Goal: Task Accomplishment & Management: Use online tool/utility

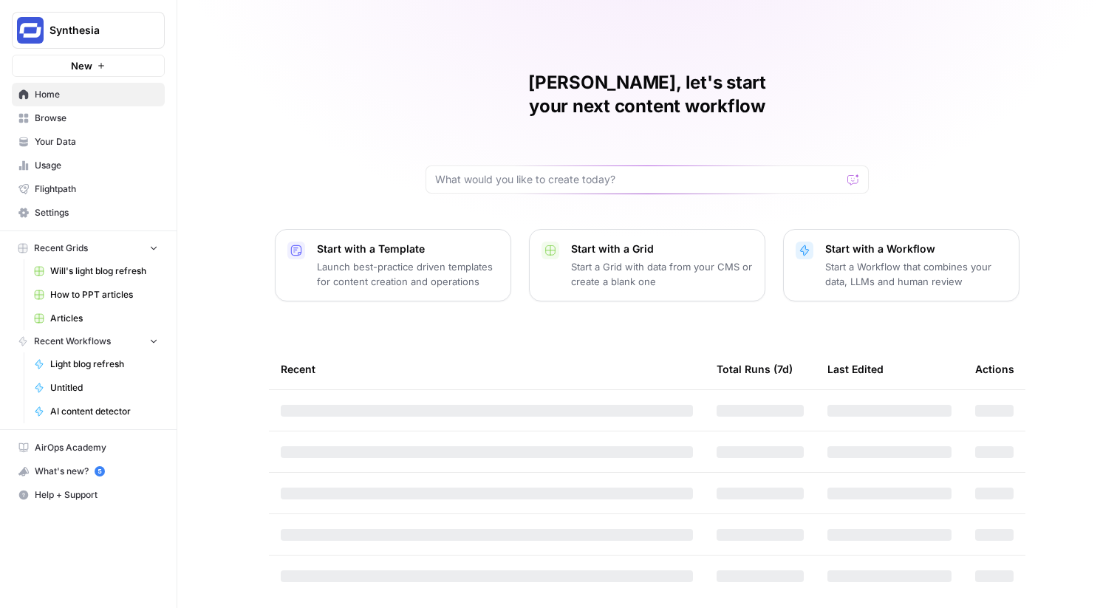
click at [85, 115] on span "Browse" at bounding box center [96, 118] width 123 height 13
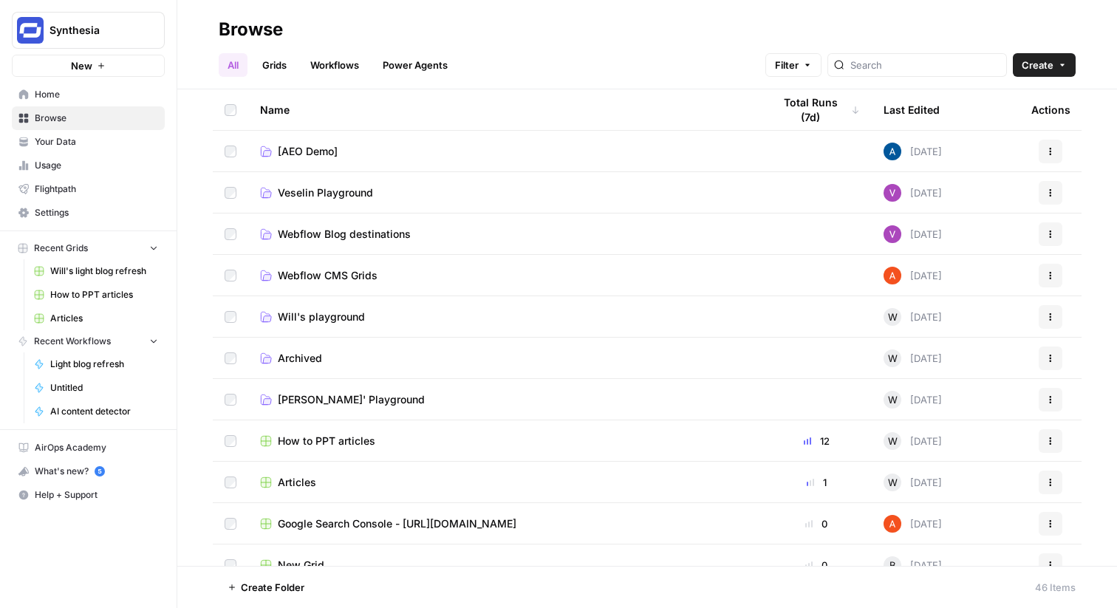
click at [285, 66] on link "Grids" at bounding box center [274, 65] width 42 height 24
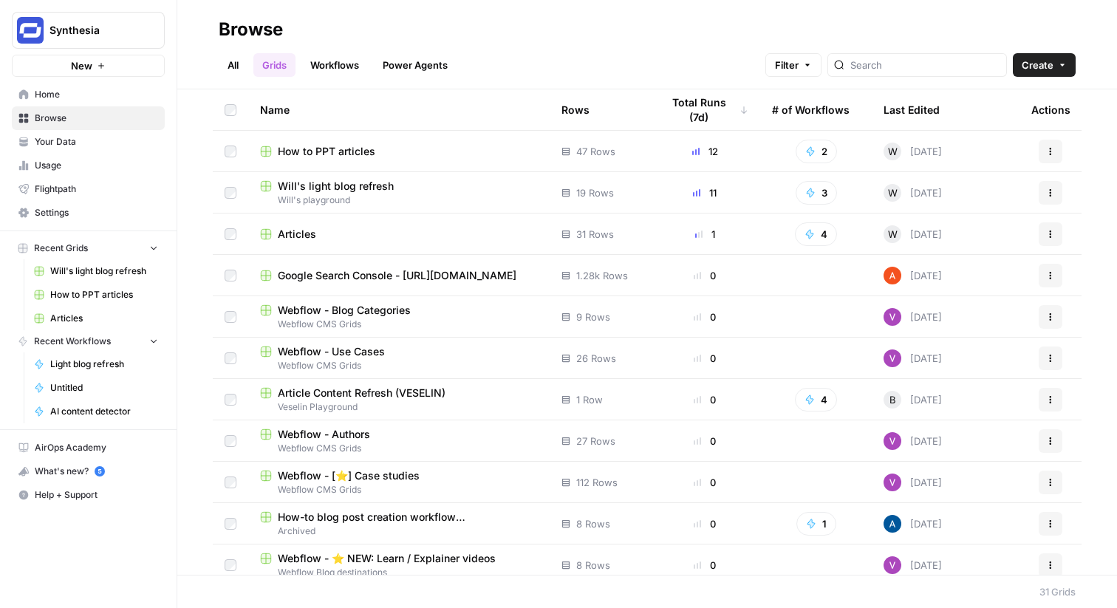
click at [389, 191] on span "Will's light blog refresh" at bounding box center [336, 186] width 116 height 15
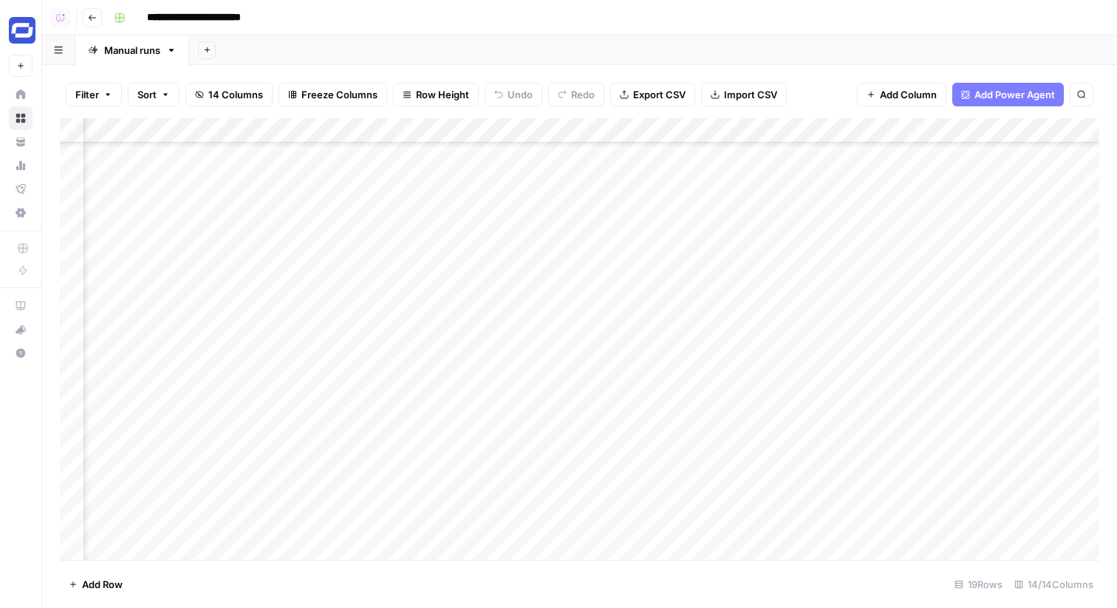
scroll to position [84, 487]
click at [479, 143] on div "Add Column" at bounding box center [579, 339] width 1039 height 442
click at [482, 134] on div "Add Column" at bounding box center [579, 339] width 1039 height 442
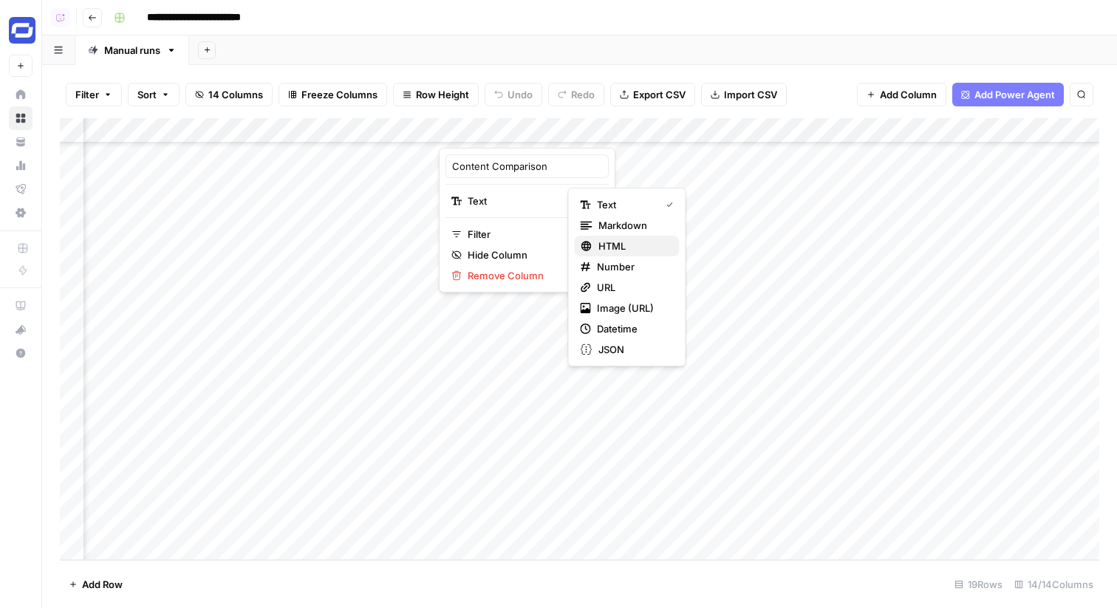
click at [610, 245] on span "HTML" at bounding box center [632, 246] width 69 height 15
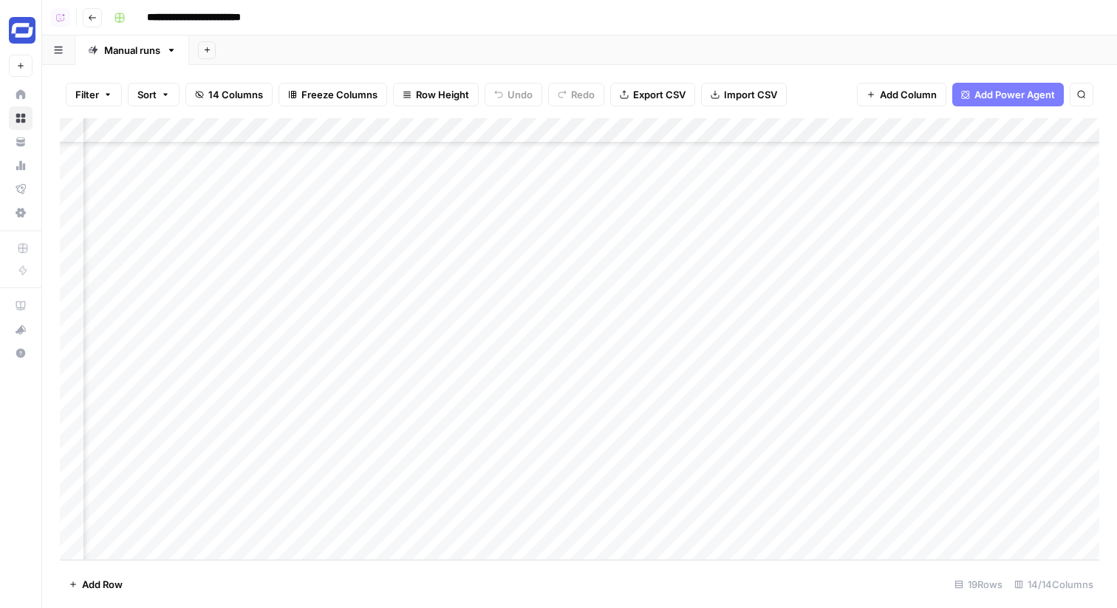
click at [539, 520] on div "Add Column" at bounding box center [579, 339] width 1039 height 442
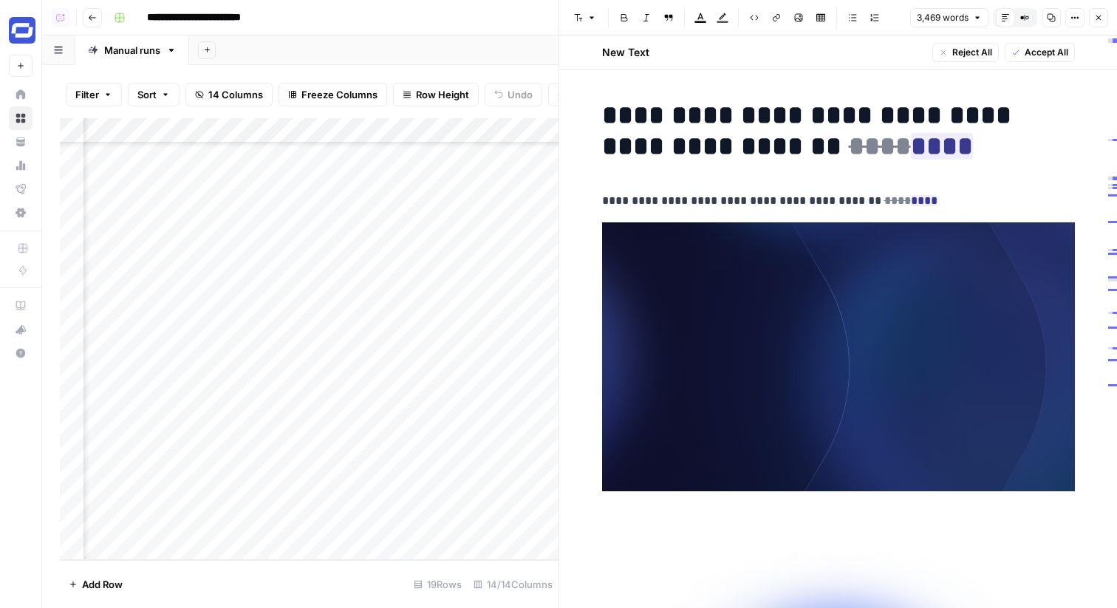
click at [1033, 17] on button "Compare Old vs New Content" at bounding box center [1024, 17] width 19 height 19
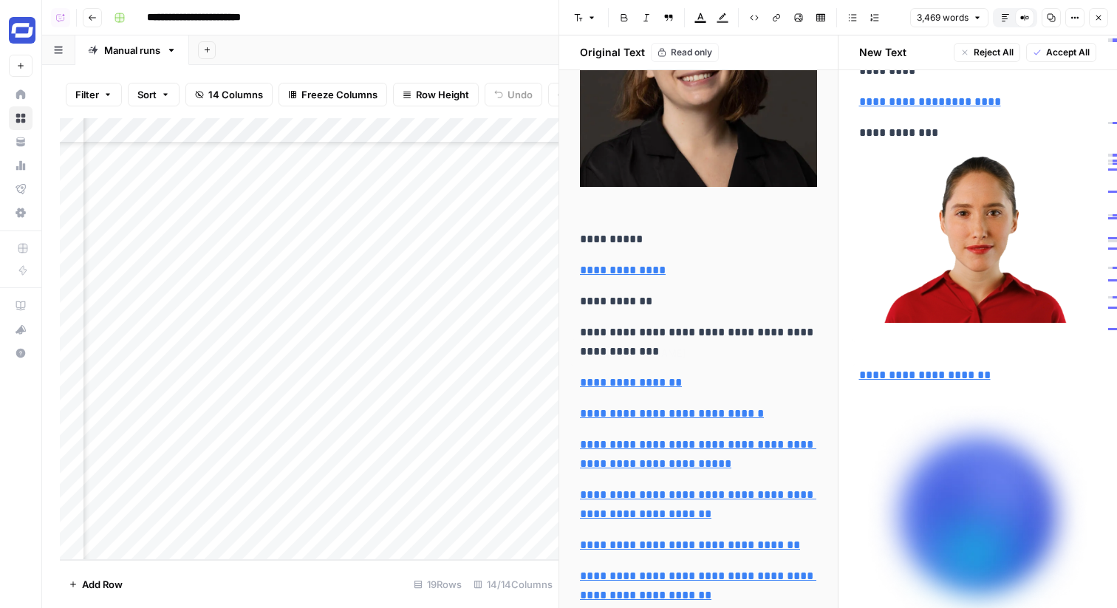
scroll to position [2375, 0]
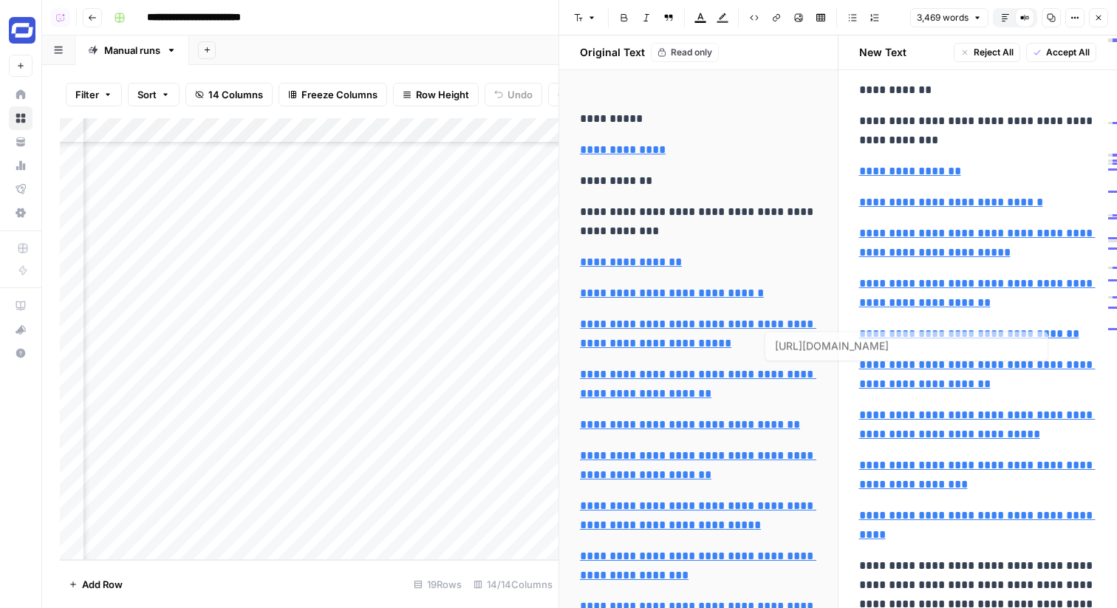
type input "[URL][DOMAIN_NAME]"
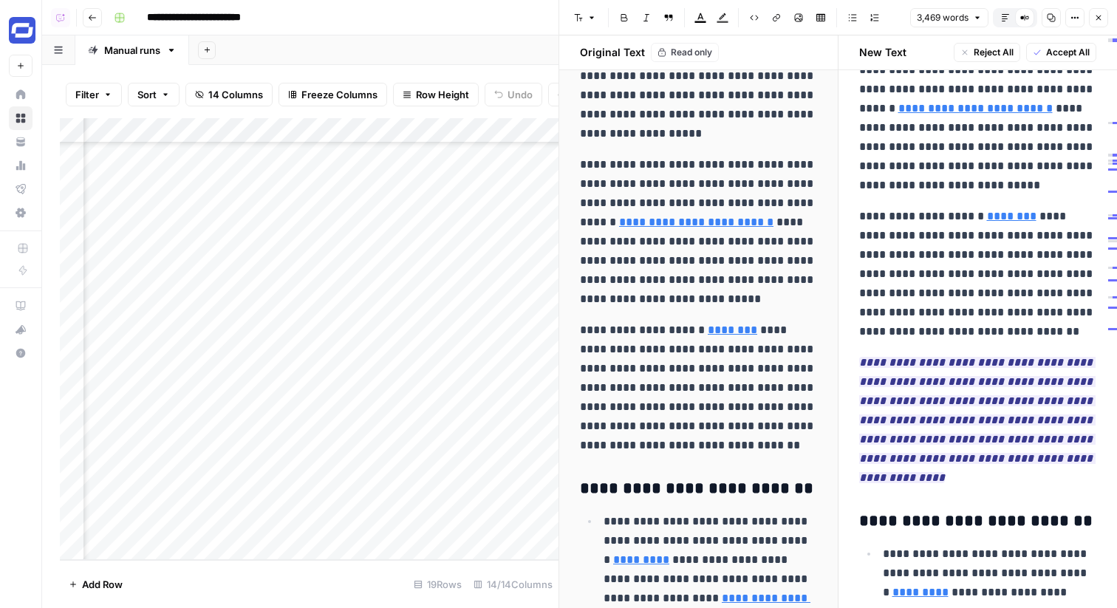
scroll to position [3411, 0]
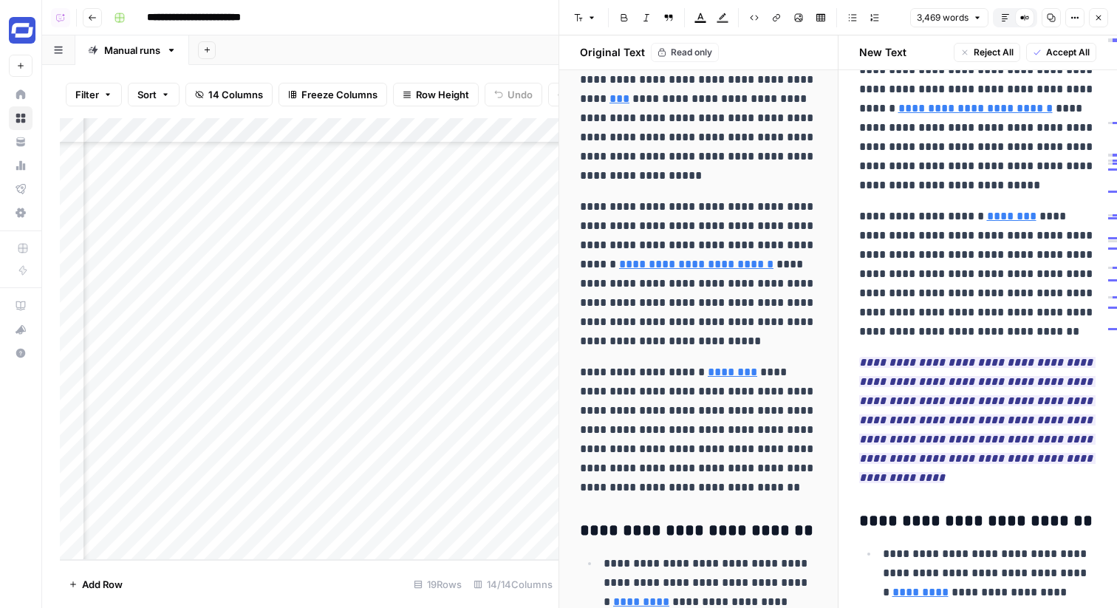
click at [1100, 15] on icon "button" at bounding box center [1098, 17] width 9 height 9
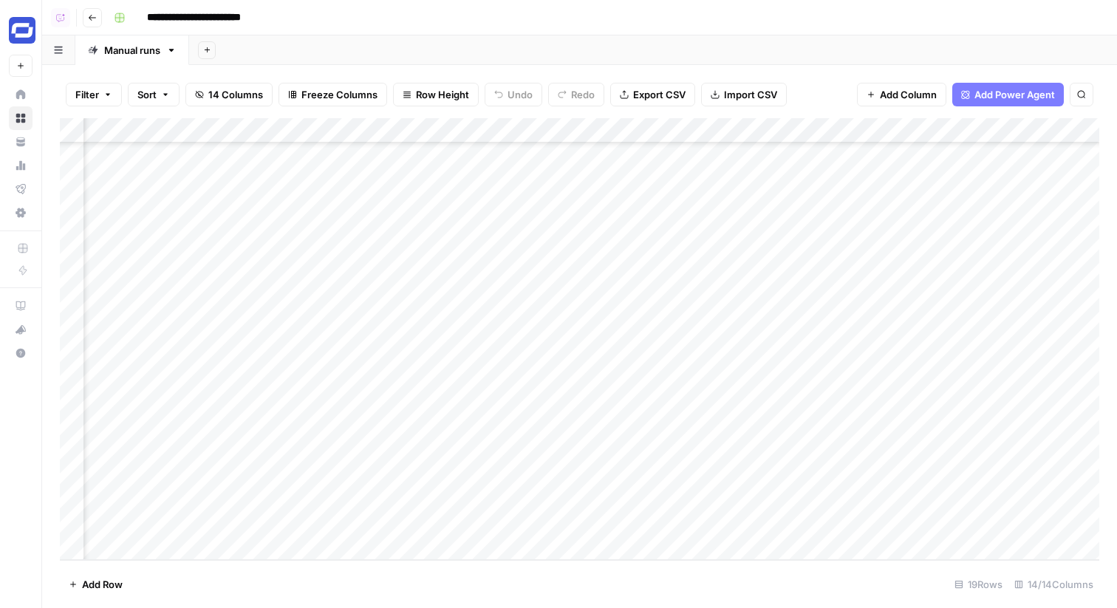
click at [344, 136] on div "Add Column" at bounding box center [579, 339] width 1039 height 442
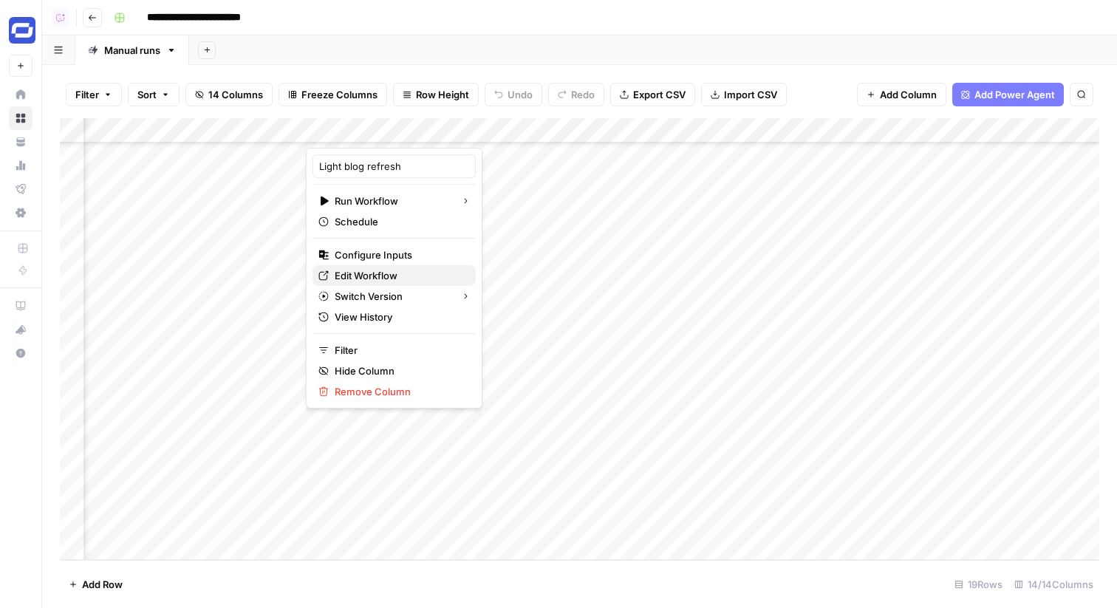
click at [362, 273] on span "Edit Workflow" at bounding box center [399, 275] width 129 height 15
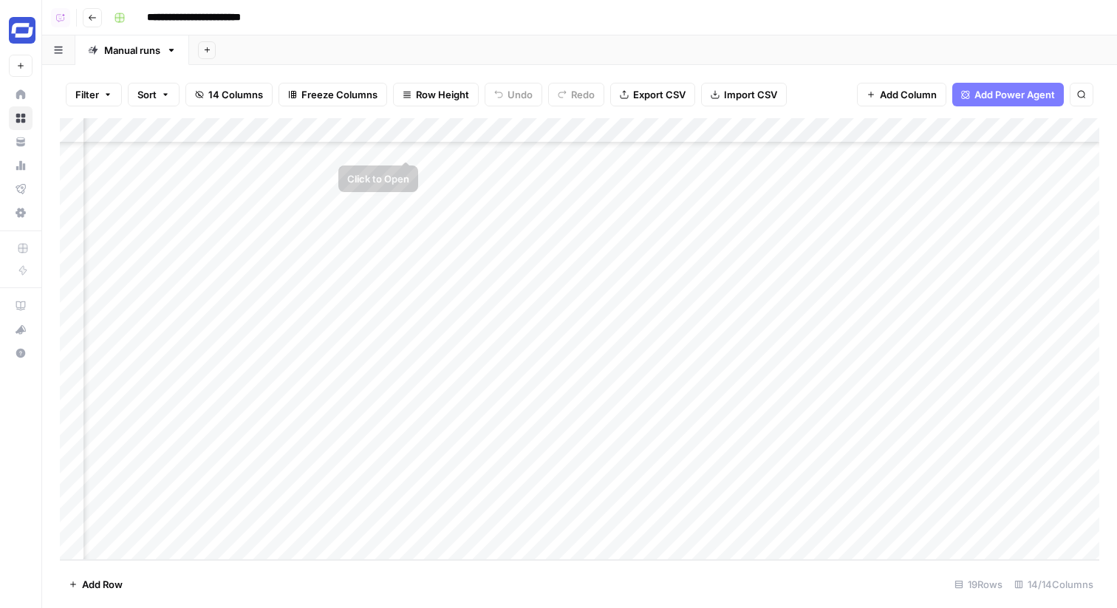
click at [385, 139] on div "Add Column" at bounding box center [579, 339] width 1039 height 442
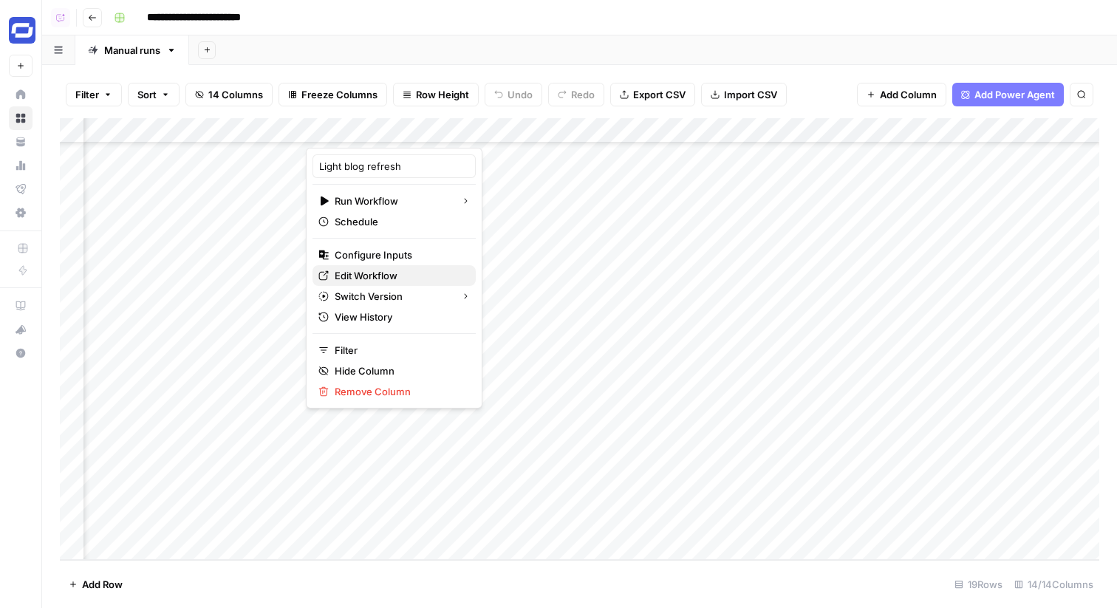
click at [386, 276] on span "Edit Workflow" at bounding box center [399, 275] width 129 height 15
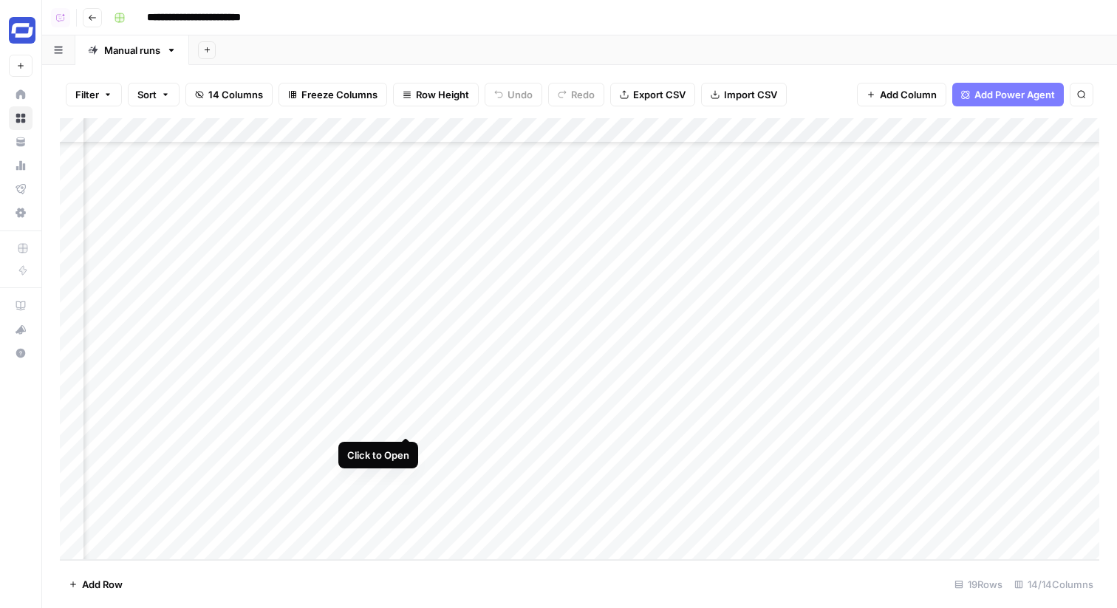
click at [403, 420] on div "Add Column" at bounding box center [579, 339] width 1039 height 442
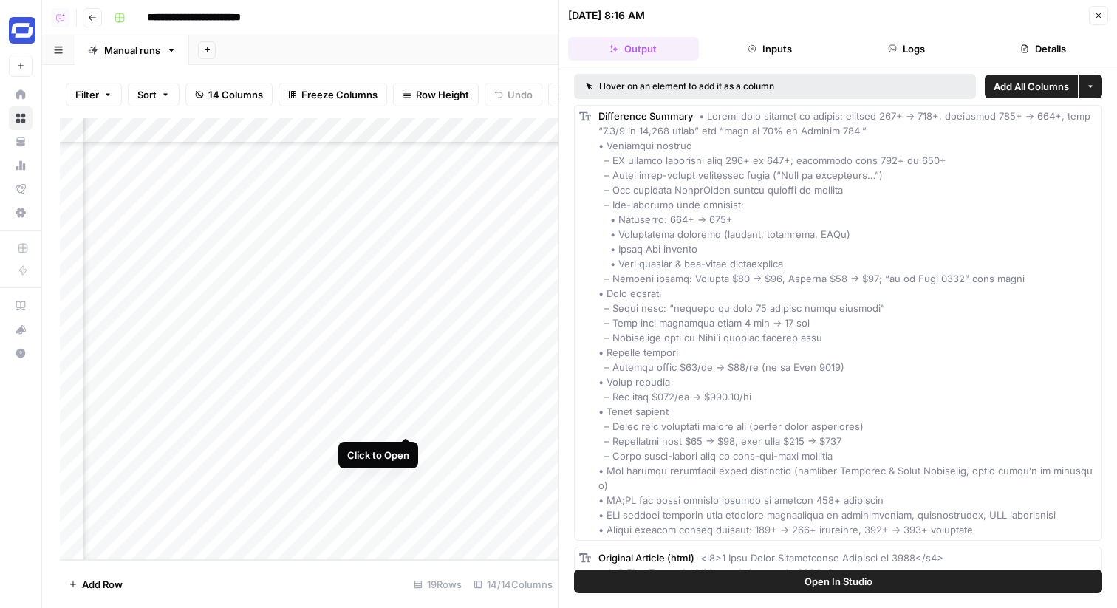
click at [402, 428] on div "Add Column" at bounding box center [309, 339] width 499 height 442
click at [900, 44] on button "Logs" at bounding box center [906, 49] width 131 height 24
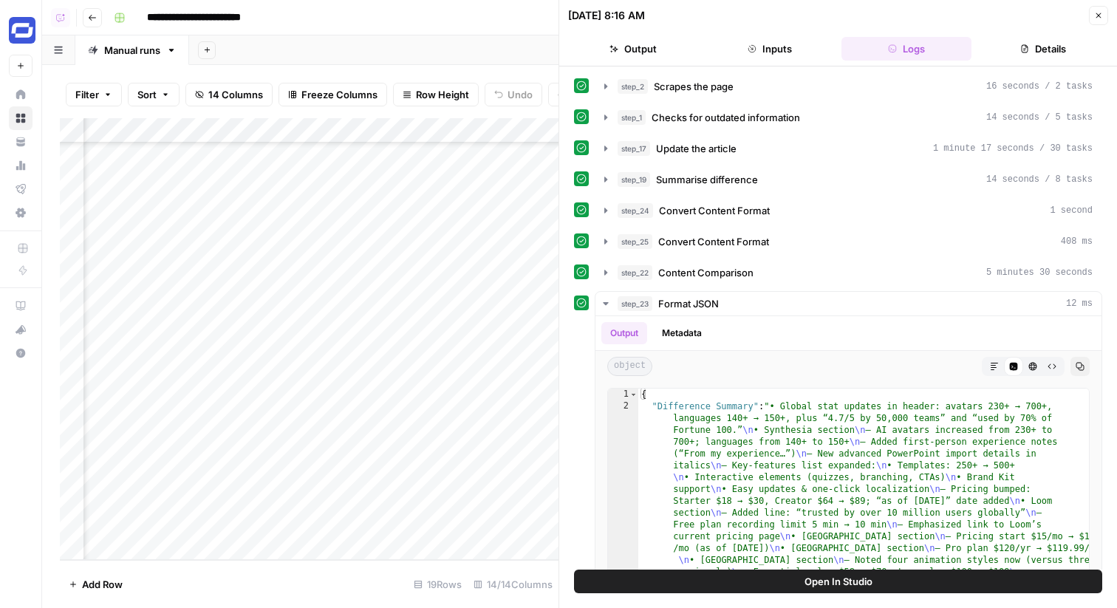
click at [1019, 37] on button "Details" at bounding box center [1042, 49] width 131 height 24
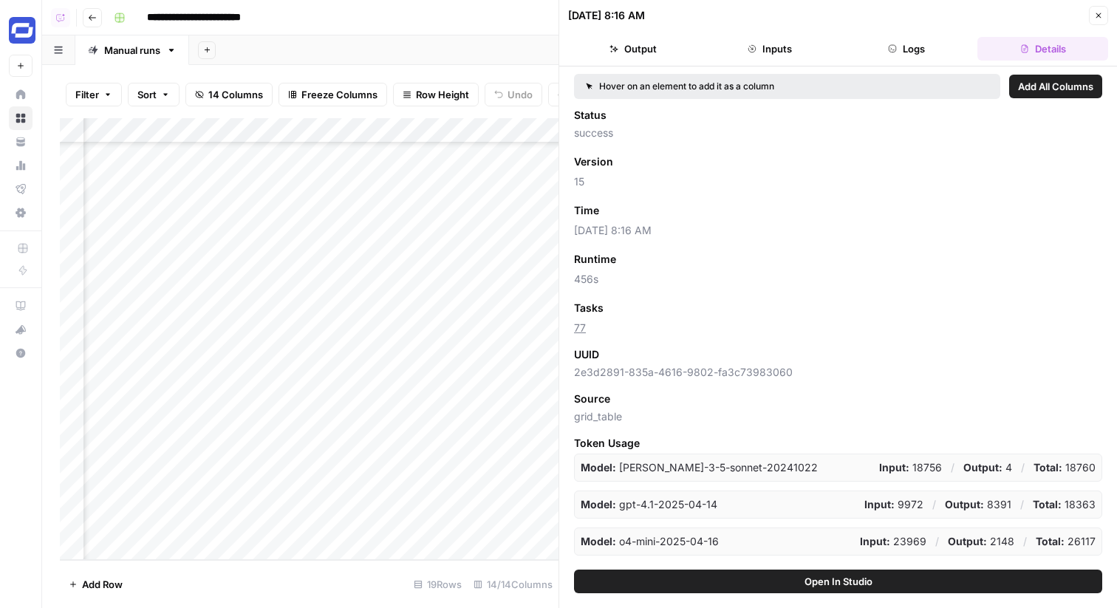
click at [1096, 16] on icon "button" at bounding box center [1098, 15] width 9 height 9
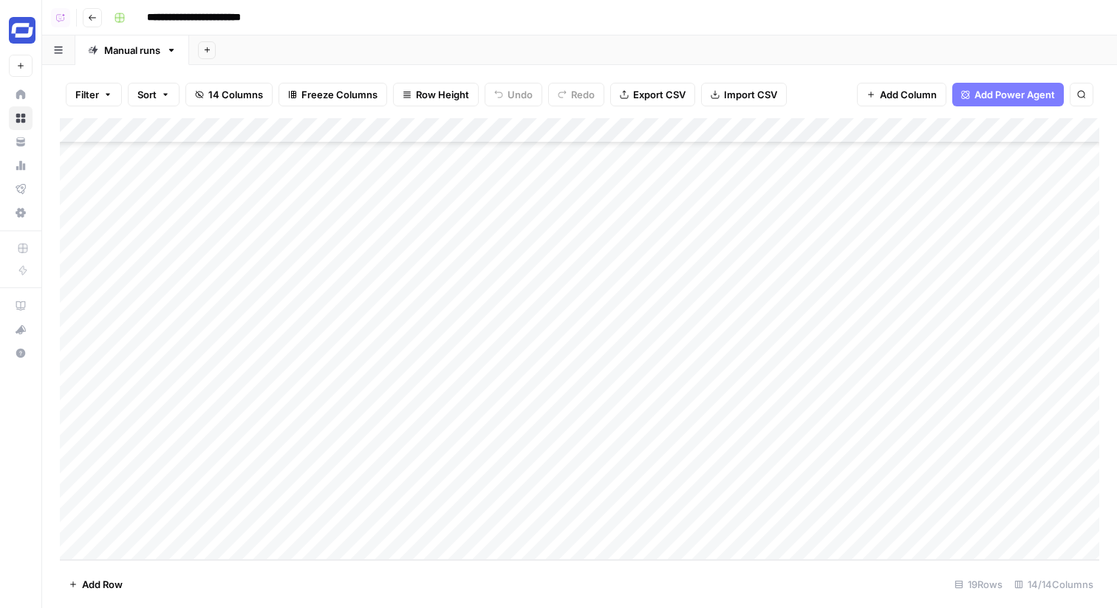
scroll to position [84, 0]
click at [406, 549] on div "Add Column" at bounding box center [579, 339] width 1039 height 442
click at [442, 507] on div "Add Column" at bounding box center [579, 339] width 1039 height 442
click at [460, 524] on div "Add Column" at bounding box center [579, 339] width 1039 height 442
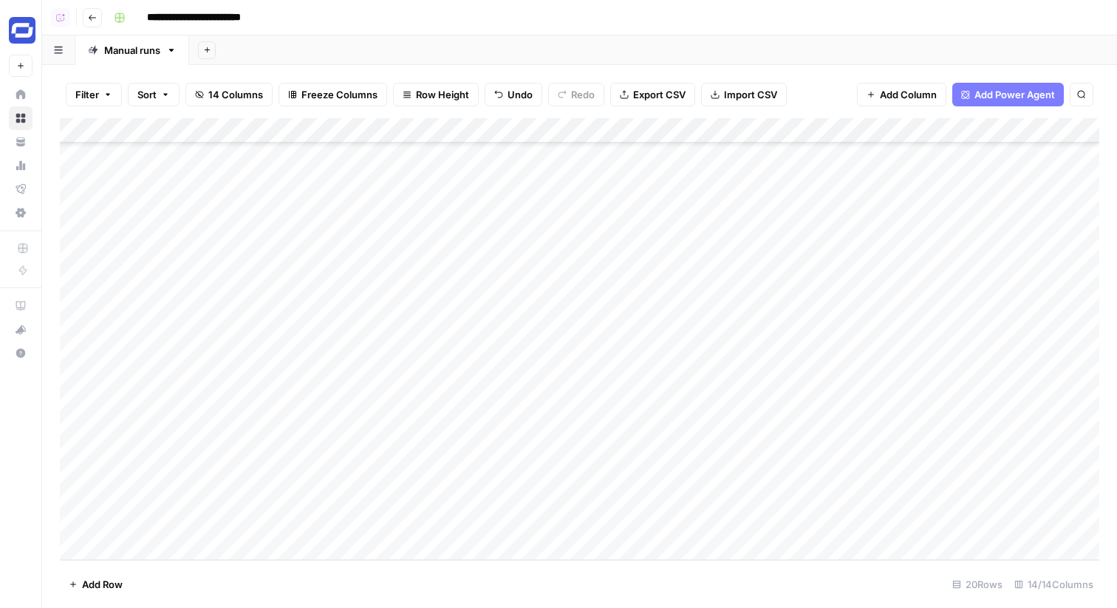
click at [614, 497] on div "Add Column" at bounding box center [579, 339] width 1039 height 442
click at [618, 521] on div "Add Column" at bounding box center [579, 339] width 1039 height 442
click at [519, 527] on div "Add Column" at bounding box center [579, 339] width 1039 height 442
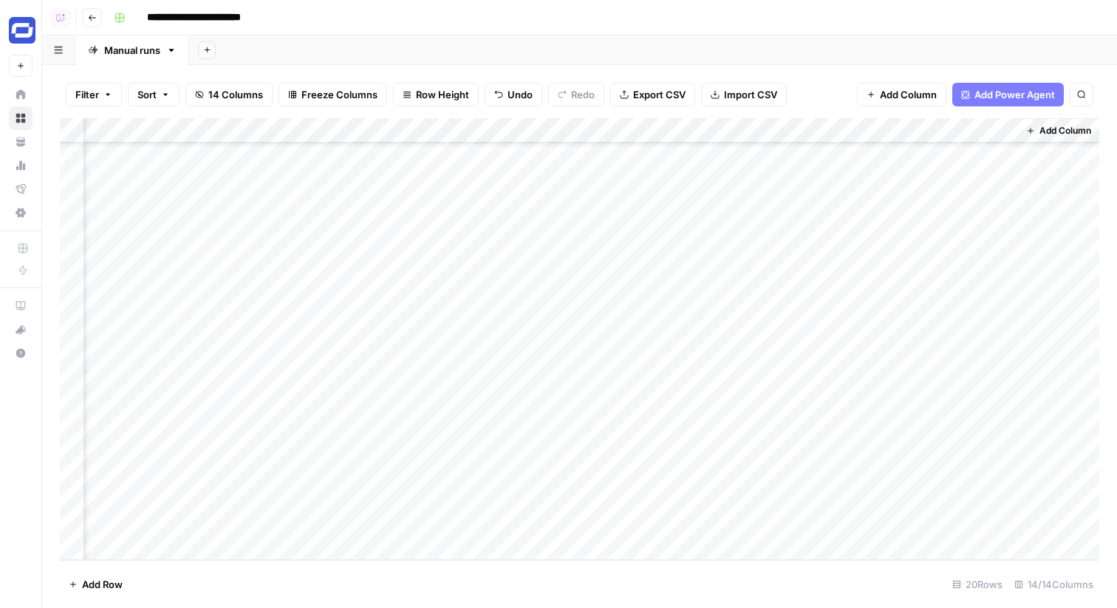
click at [1088, 135] on span "Add Column" at bounding box center [1065, 130] width 52 height 13
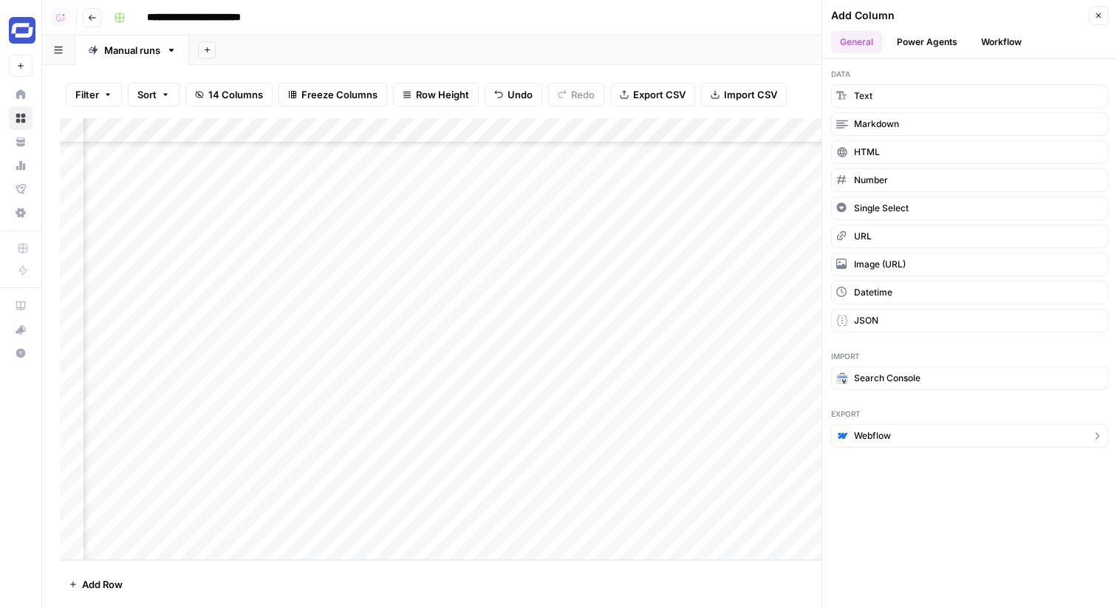
click at [878, 426] on button "Webflow" at bounding box center [969, 436] width 277 height 24
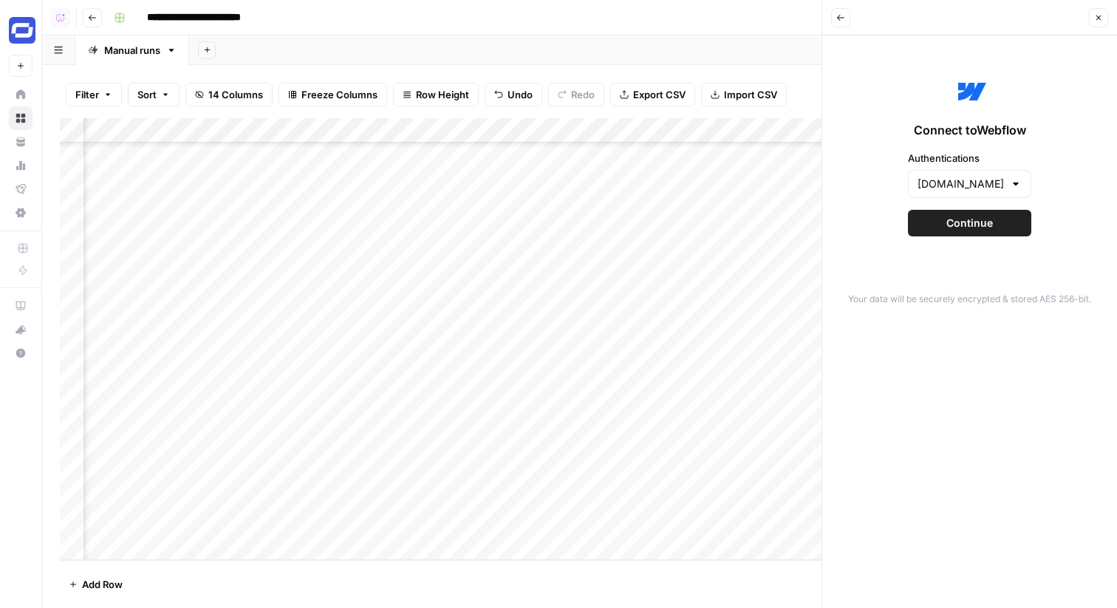
click at [960, 194] on div "SYNTHESIA.IO" at bounding box center [969, 184] width 123 height 28
type input "SYNTHESIA.IO"
click at [886, 190] on div "Connect to Webflow Authentications SYNTHESIA.IO Continue" at bounding box center [969, 155] width 277 height 222
click at [946, 219] on button "Continue" at bounding box center [969, 223] width 123 height 27
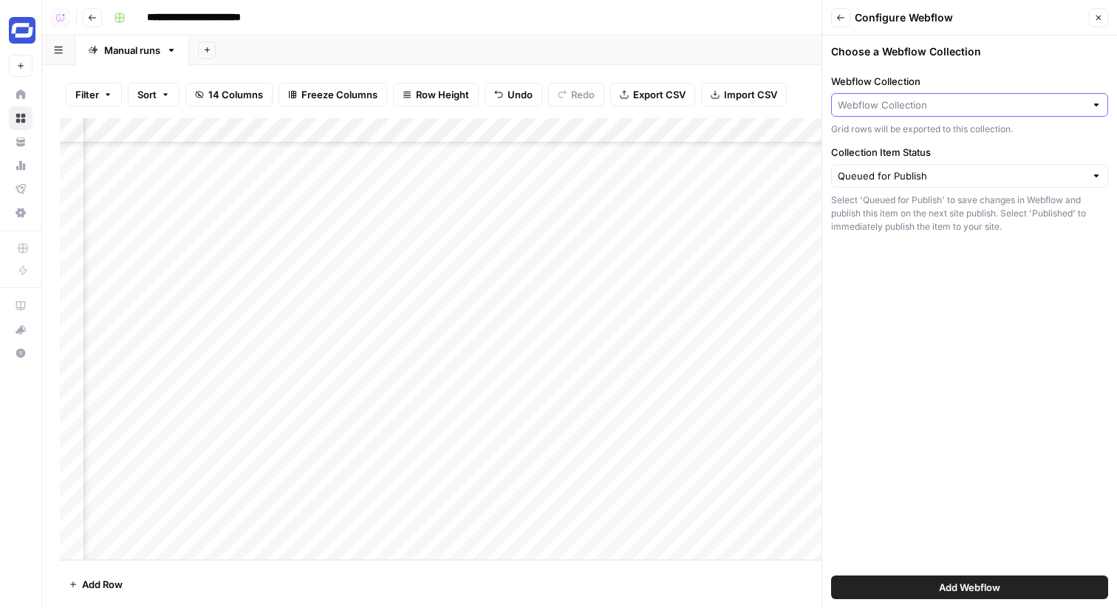
click at [905, 98] on input "Webflow Collection" at bounding box center [961, 105] width 247 height 15
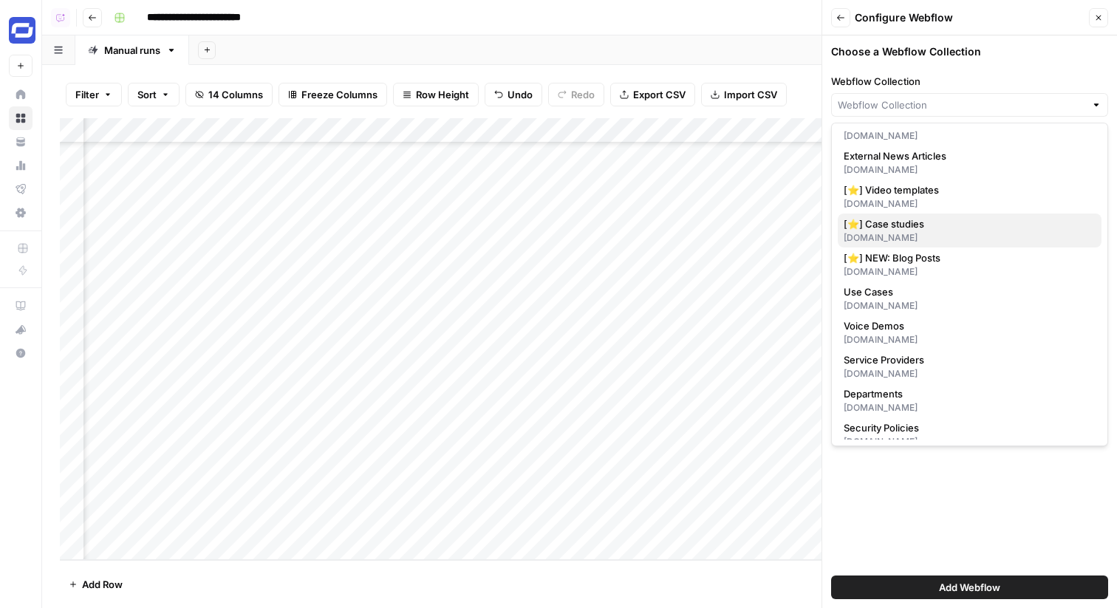
scroll to position [41, 0]
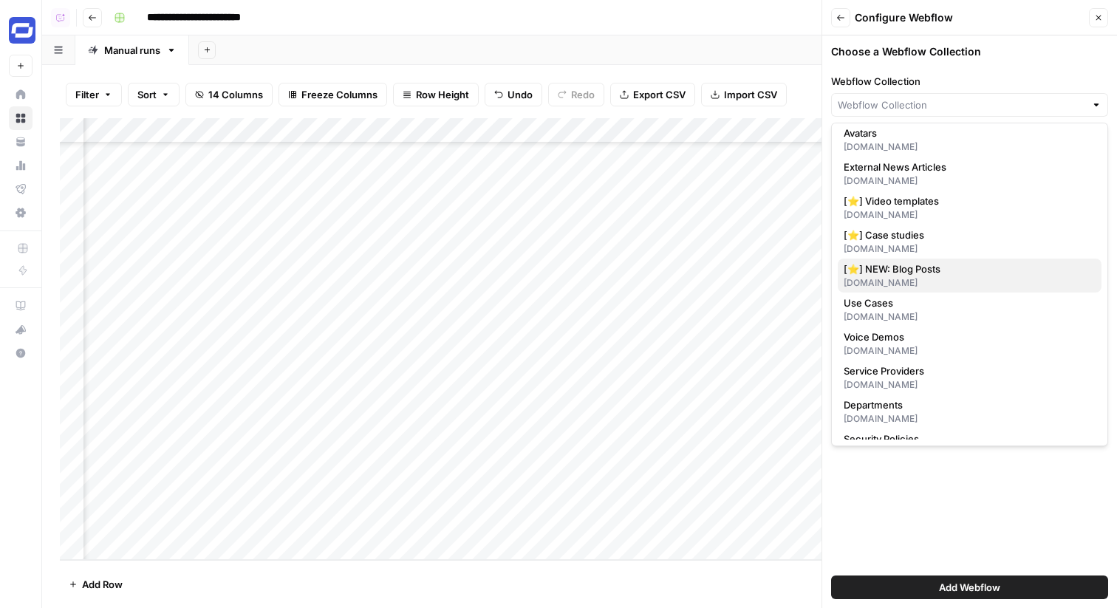
click at [908, 265] on span "[⭐] NEW: Blog Posts" at bounding box center [967, 269] width 246 height 15
type input "[⭐] NEW: Blog Posts"
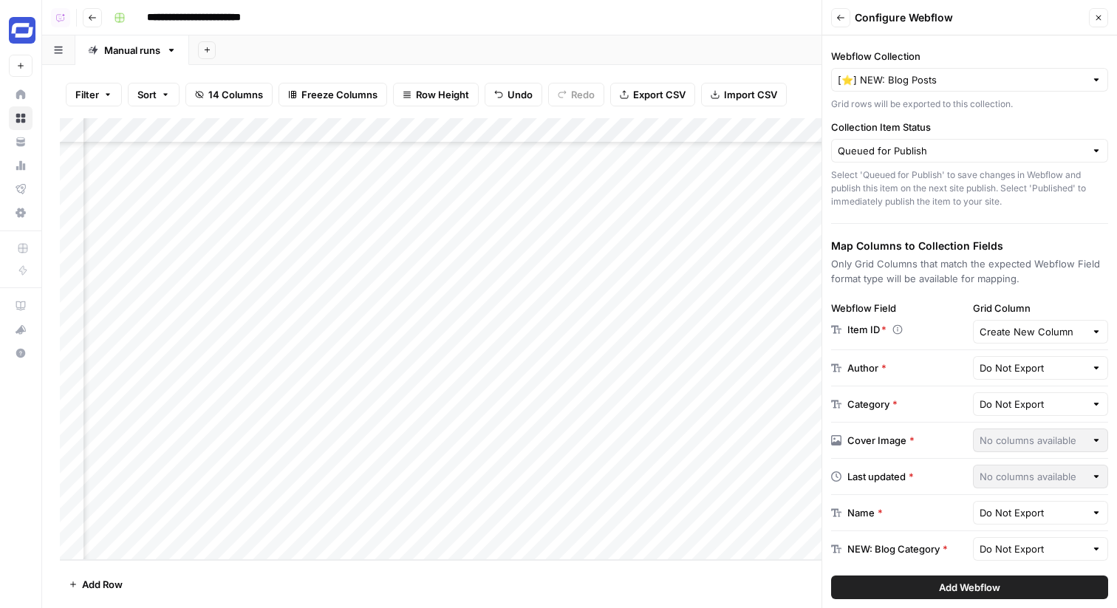
scroll to position [38, 0]
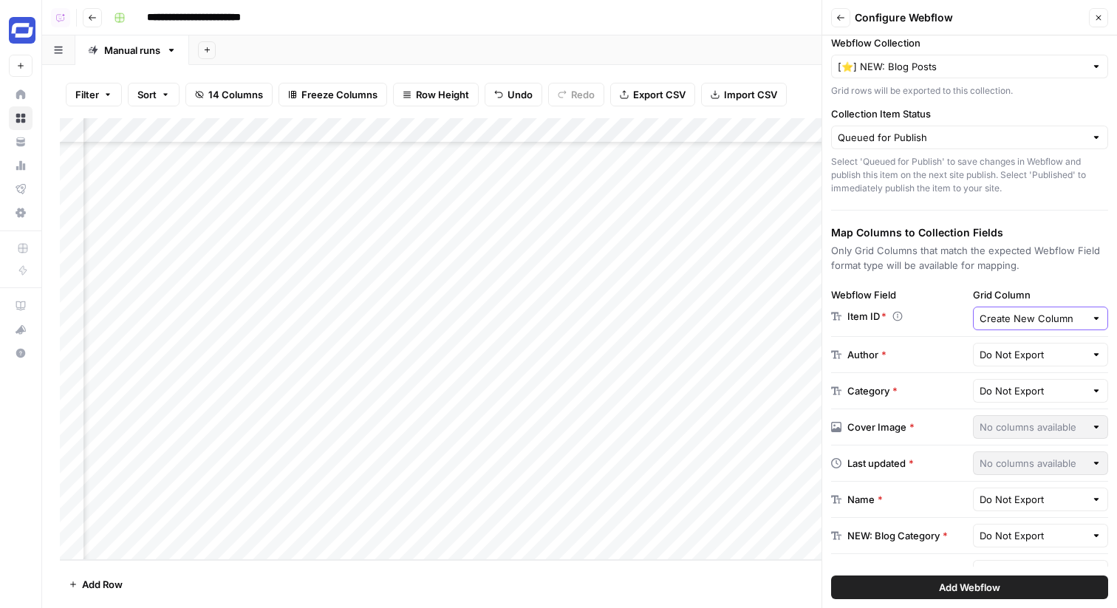
click at [1027, 322] on input "Create New Column" at bounding box center [1033, 318] width 106 height 15
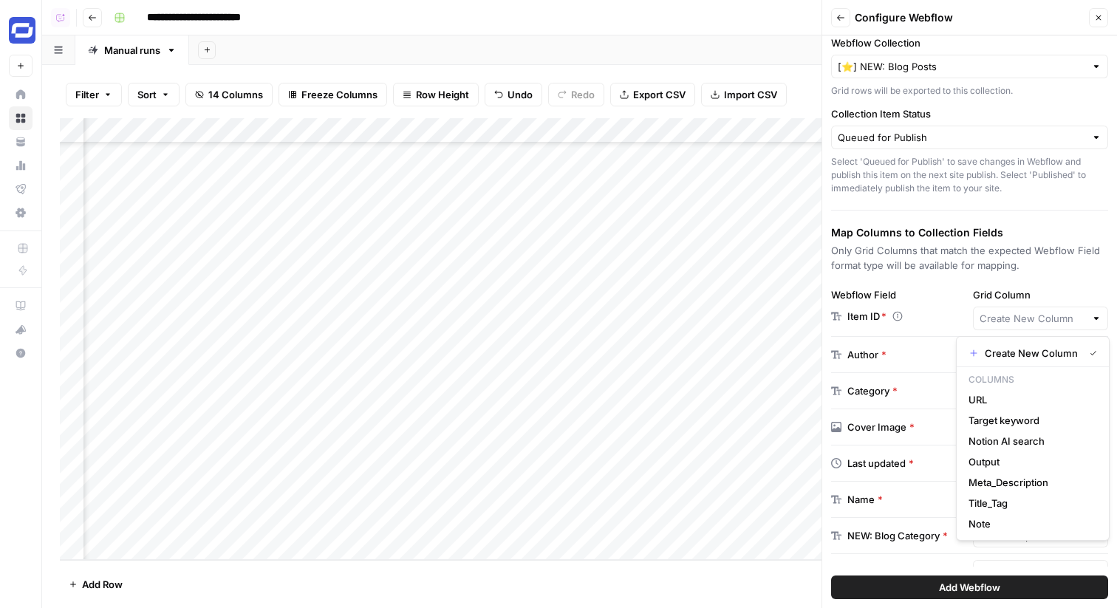
click at [703, 299] on div "Add Column" at bounding box center [579, 339] width 1039 height 442
type input "Create New Column"
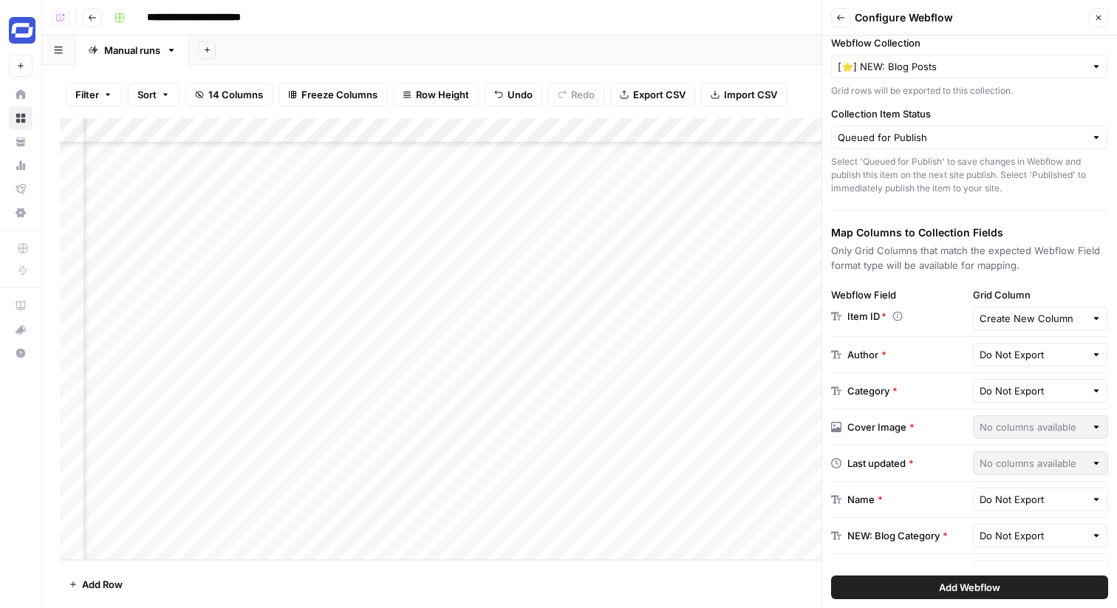
scroll to position [109, 0]
click at [1098, 20] on icon "button" at bounding box center [1098, 17] width 9 height 9
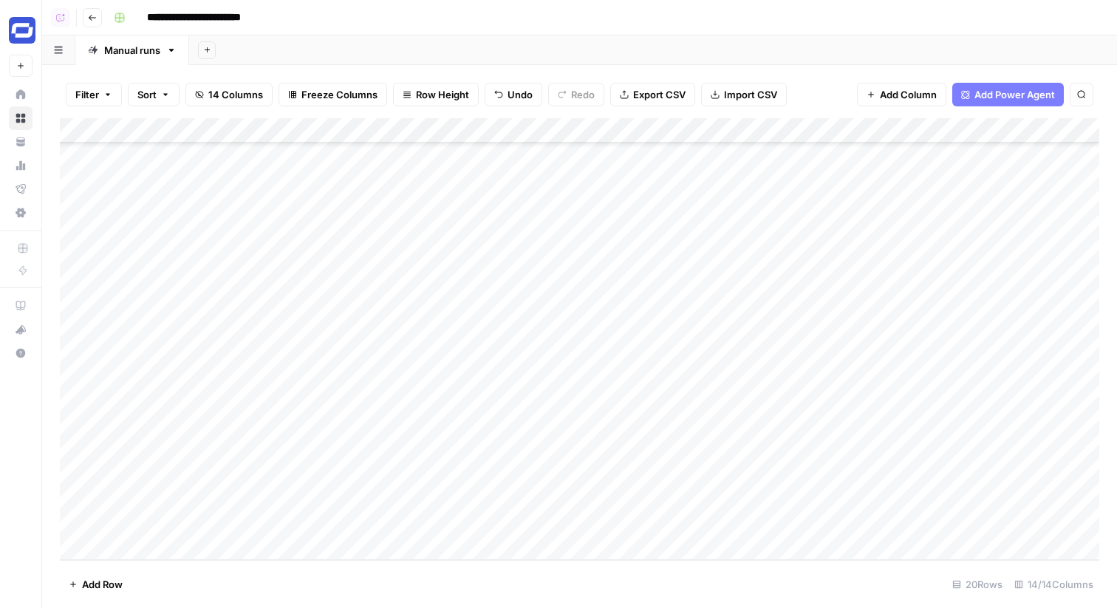
click at [96, 24] on button "Go back" at bounding box center [92, 17] width 19 height 19
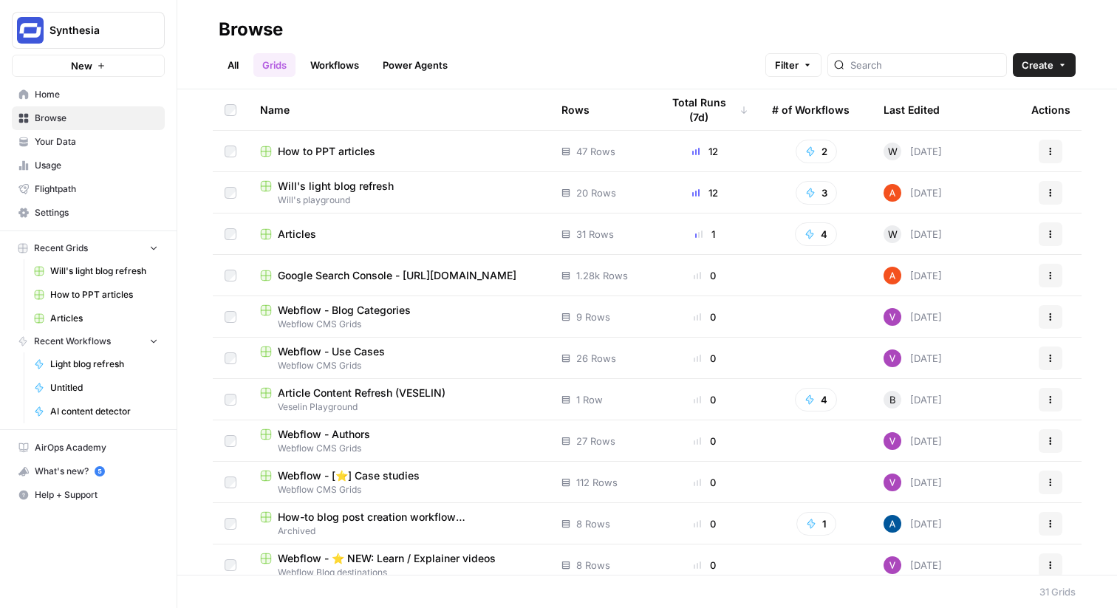
click at [344, 310] on span "Webflow - Blog Categories" at bounding box center [344, 310] width 133 height 15
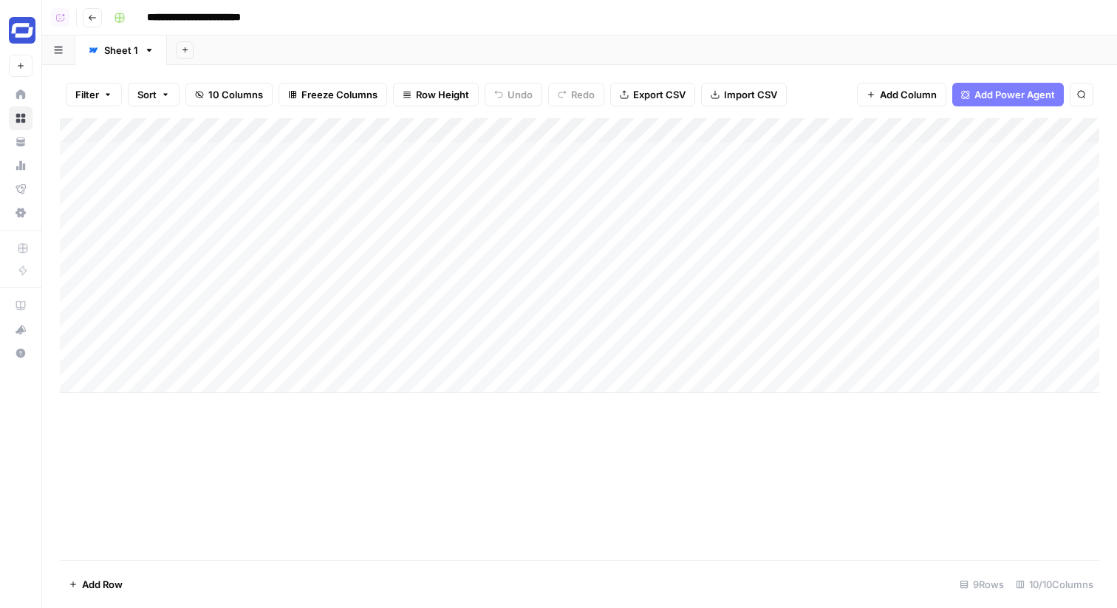
click at [91, 17] on icon "button" at bounding box center [92, 18] width 7 height 6
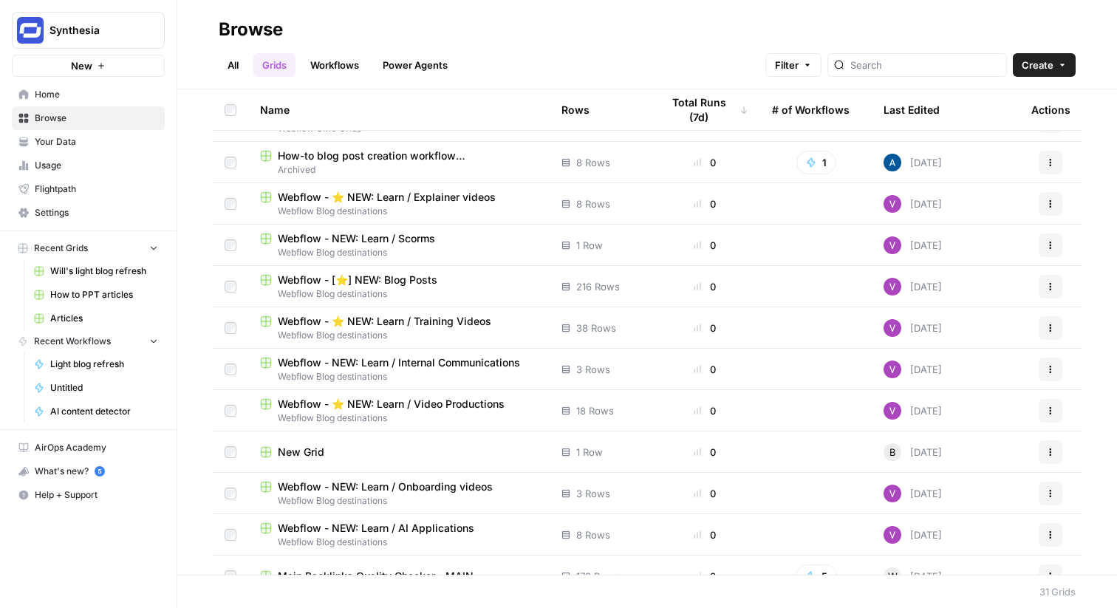
scroll to position [345, 0]
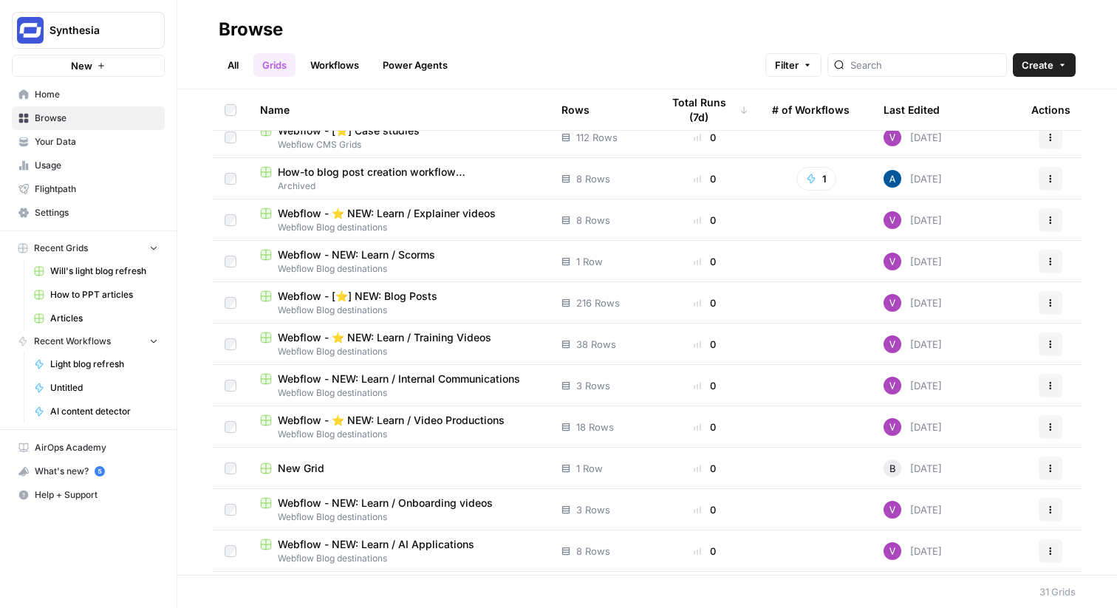
click at [424, 304] on span "Webflow Blog destinations" at bounding box center [399, 310] width 278 height 13
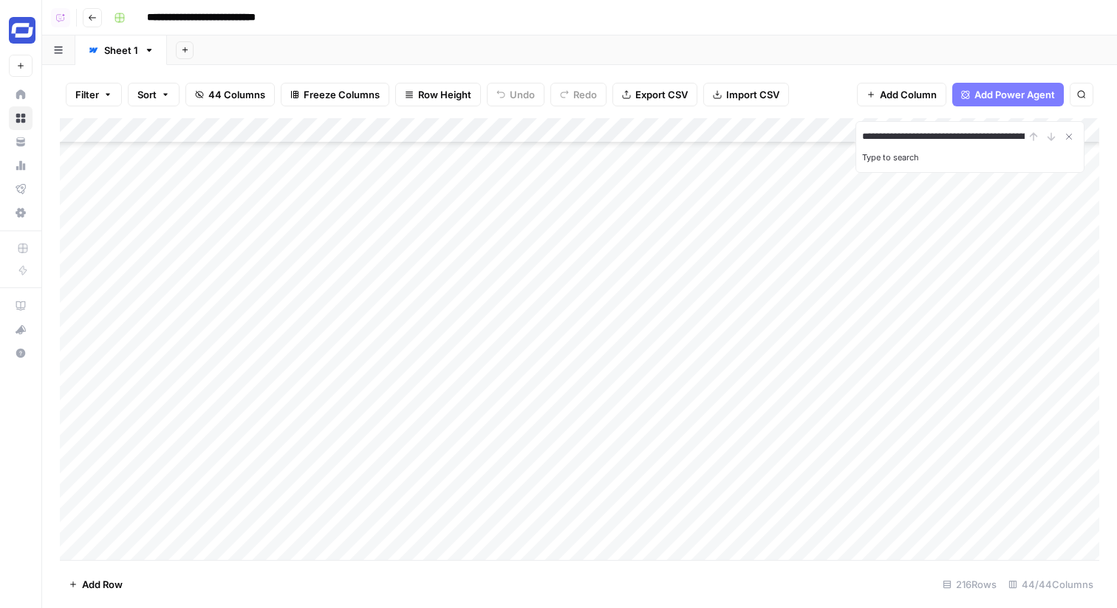
scroll to position [0, 134]
type input "**********"
click at [92, 23] on button "Go back" at bounding box center [92, 17] width 19 height 19
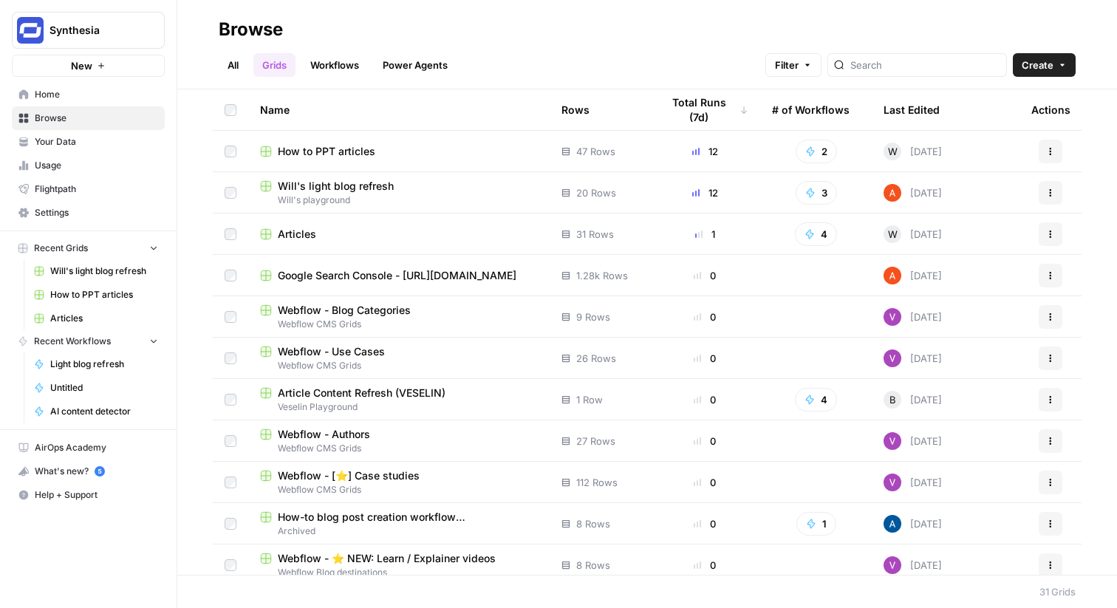
click at [349, 61] on link "Workflows" at bounding box center [334, 65] width 66 height 24
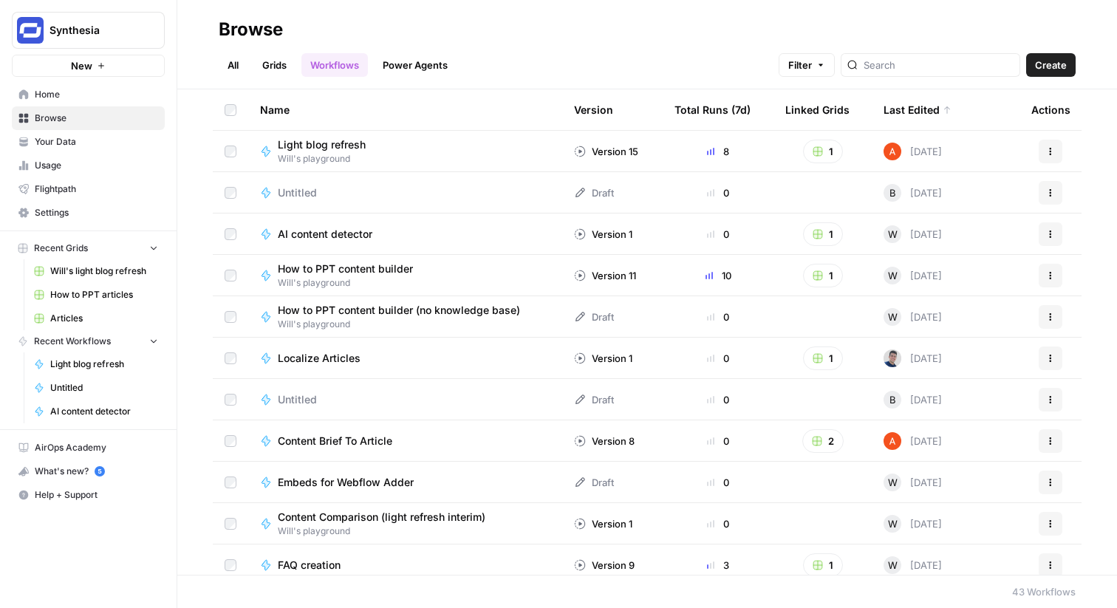
click at [1052, 66] on span "Create" at bounding box center [1051, 65] width 32 height 15
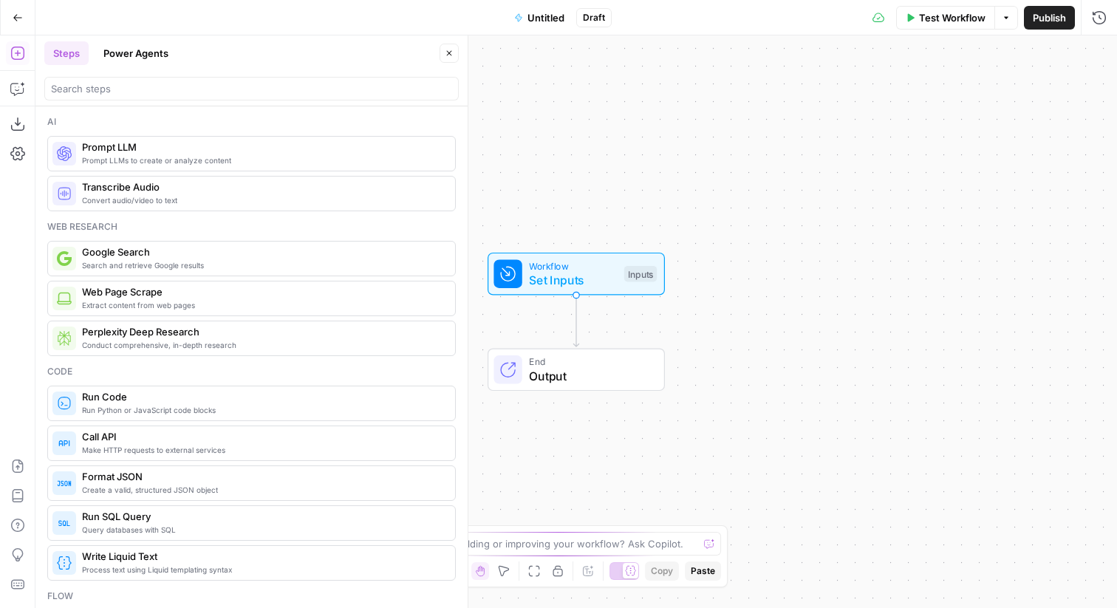
click at [550, 27] on button "Untitled" at bounding box center [539, 18] width 68 height 24
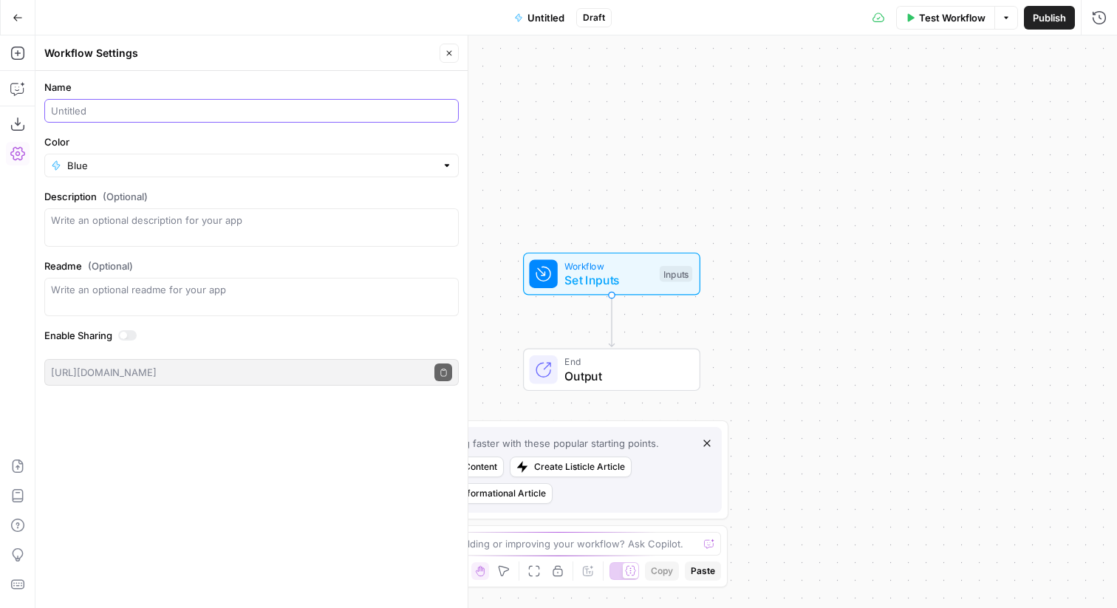
click at [148, 114] on input "Name" at bounding box center [251, 110] width 401 height 15
type input "Fetch Existing Webflow Data"
click at [17, 82] on icon "button" at bounding box center [17, 88] width 15 height 15
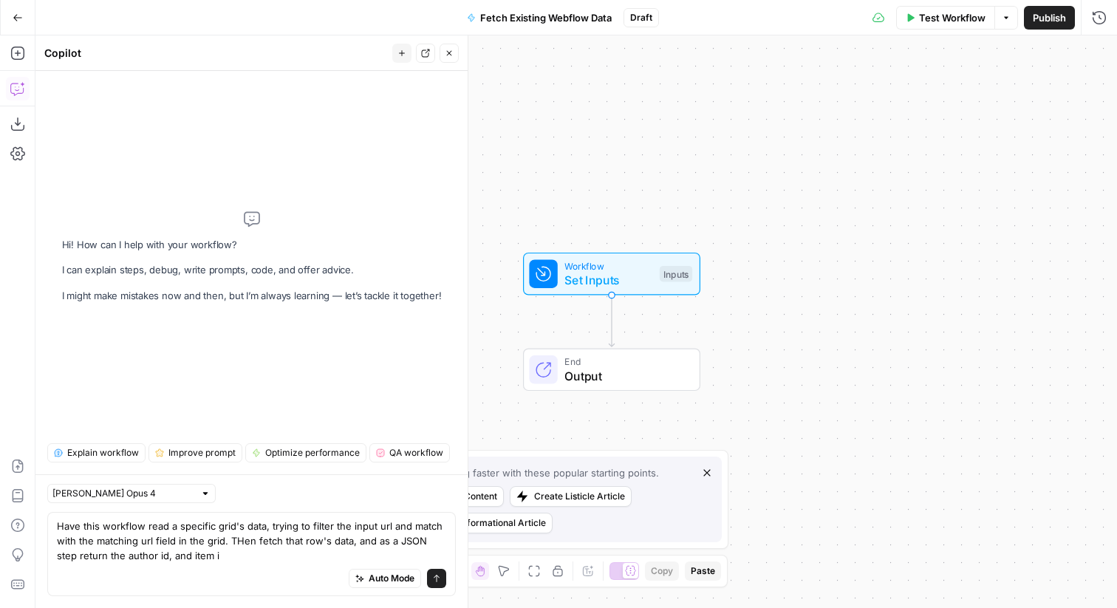
type textarea "Have this workflow read a specific grid's data, trying to filter the input url …"
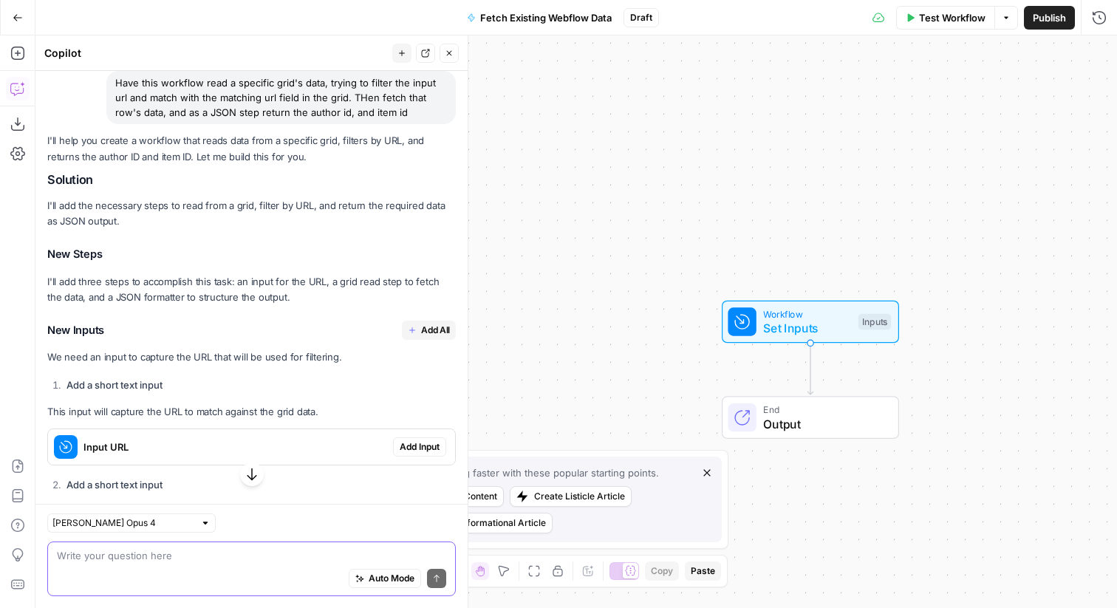
scroll to position [79, 0]
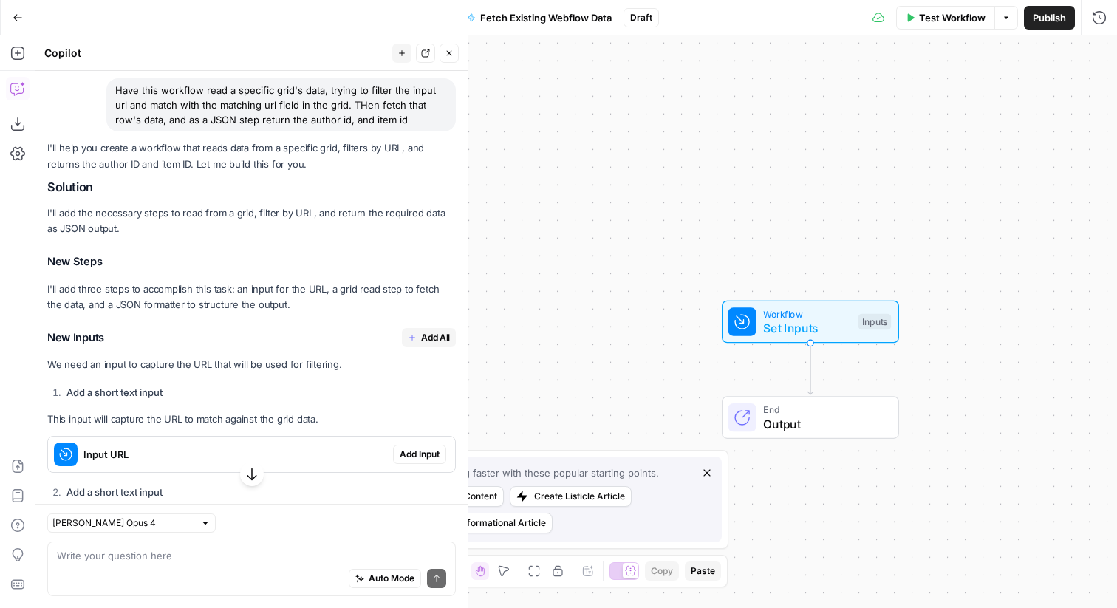
click at [439, 338] on span "Add All" at bounding box center [435, 337] width 29 height 13
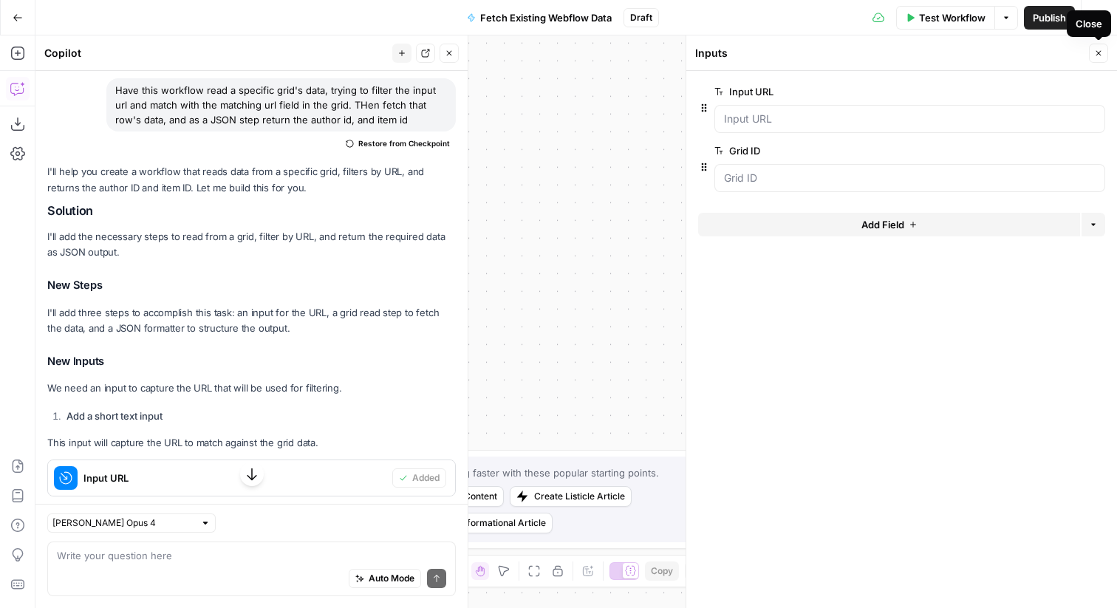
click at [1100, 51] on icon "button" at bounding box center [1098, 53] width 5 height 5
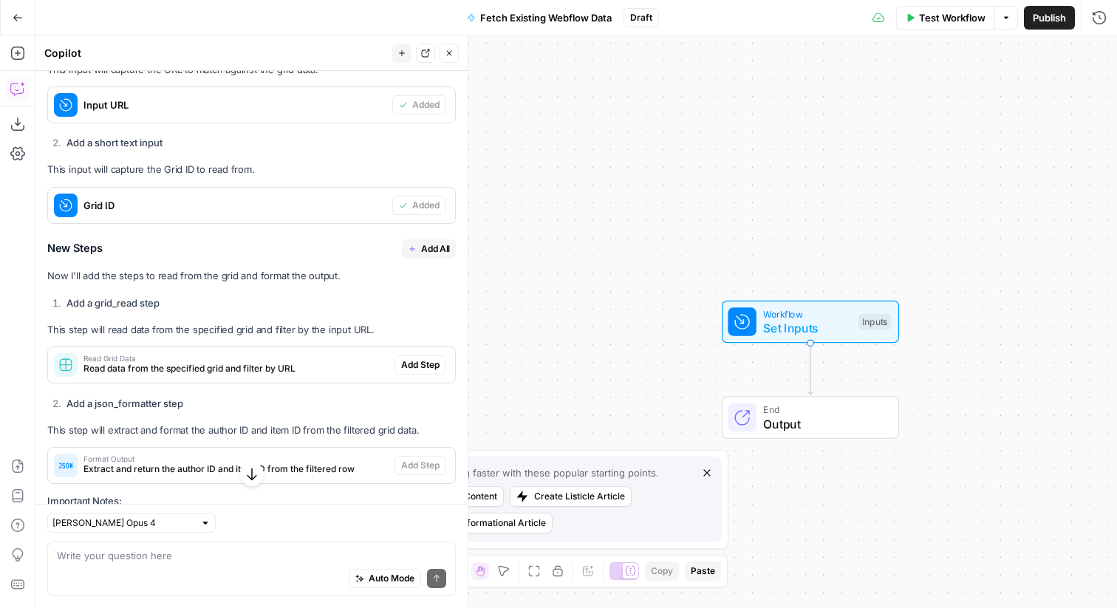
click at [442, 256] on button "Add All" at bounding box center [429, 248] width 54 height 19
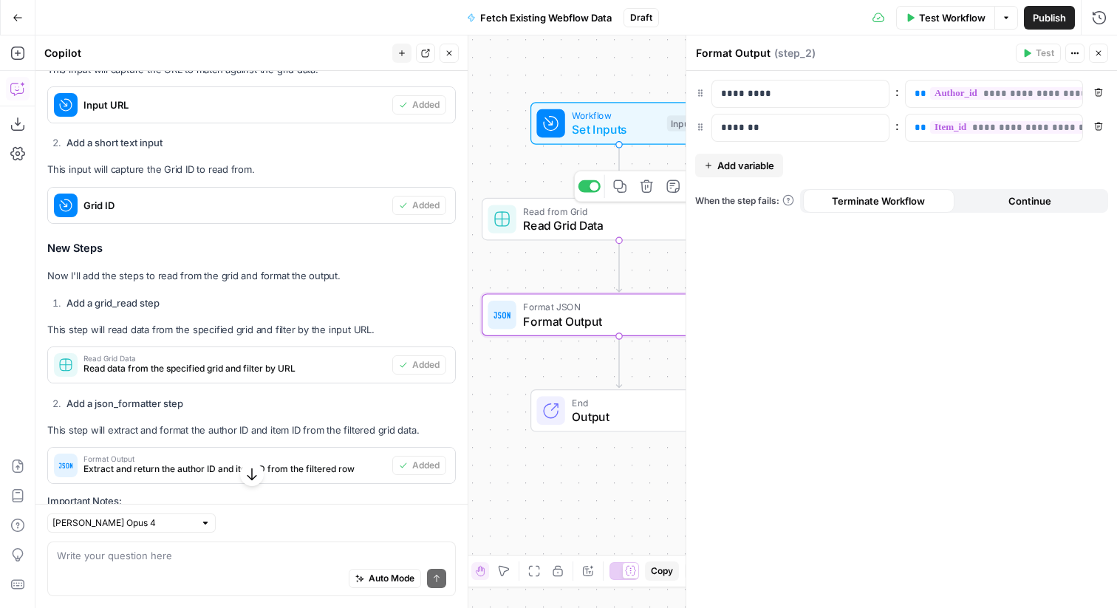
click at [564, 221] on span "Read Grid Data" at bounding box center [616, 225] width 186 height 18
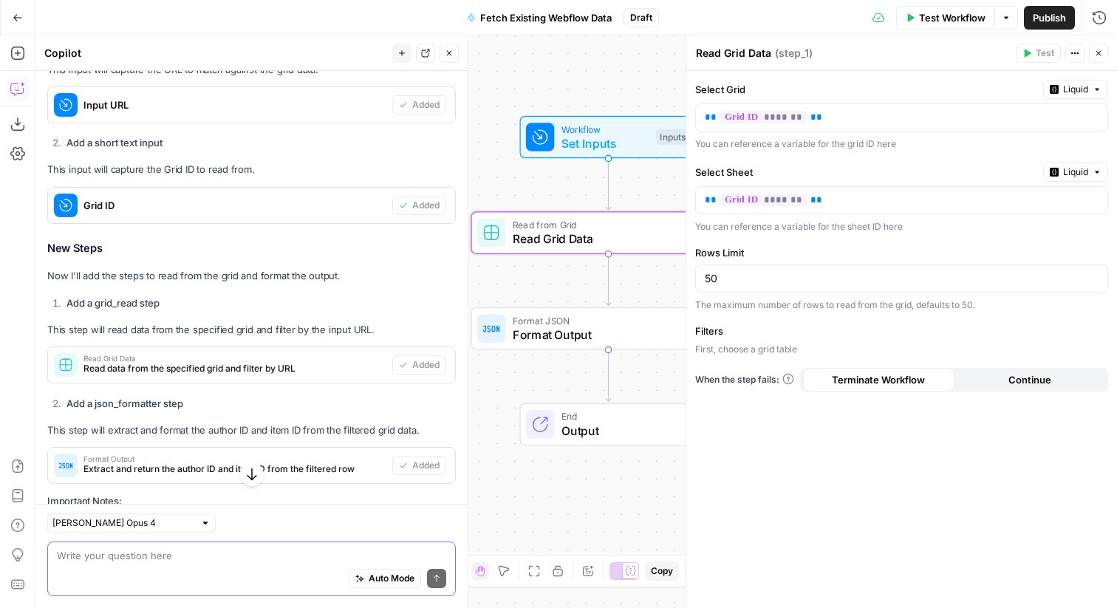
click at [212, 555] on textarea at bounding box center [251, 555] width 389 height 15
type textarea "Add a conditional in case a matching row wasn't found to return that for both"
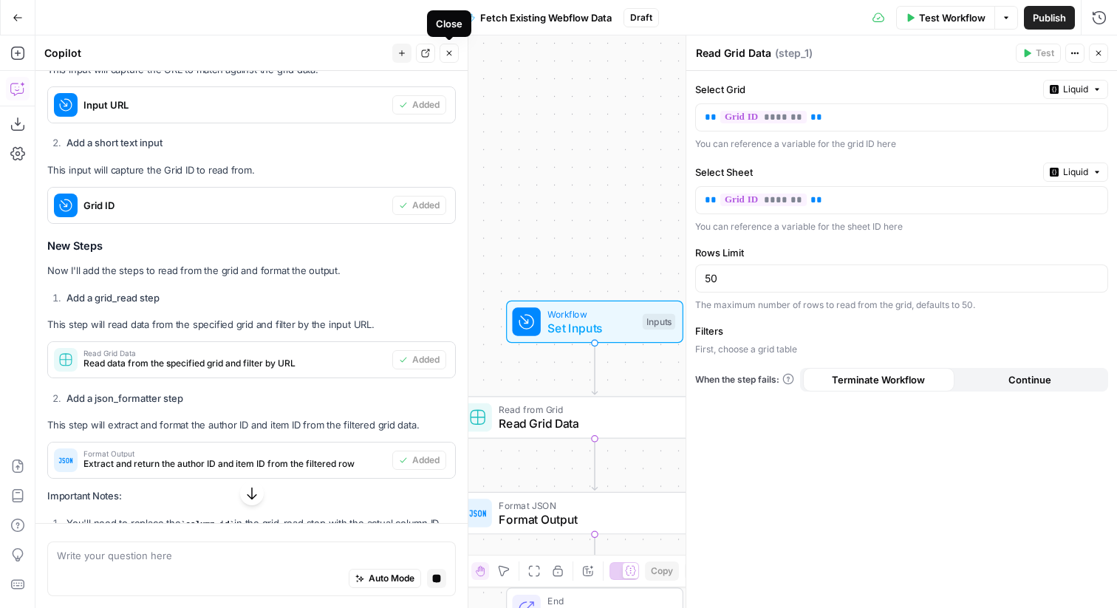
click at [453, 55] on icon "button" at bounding box center [449, 53] width 9 height 9
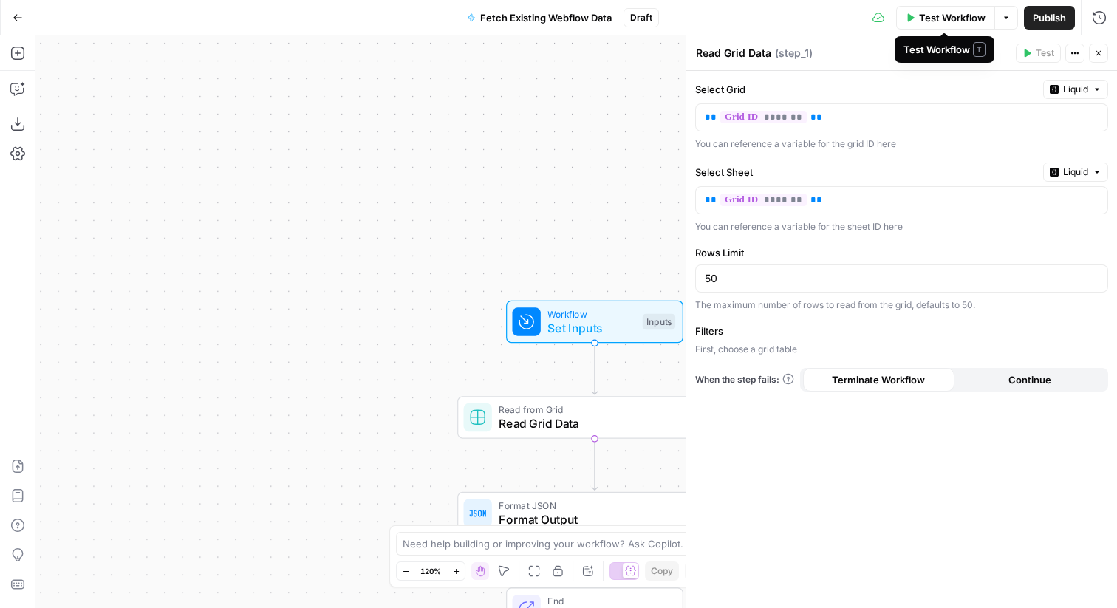
click at [1051, 10] on span "Publish" at bounding box center [1049, 17] width 33 height 15
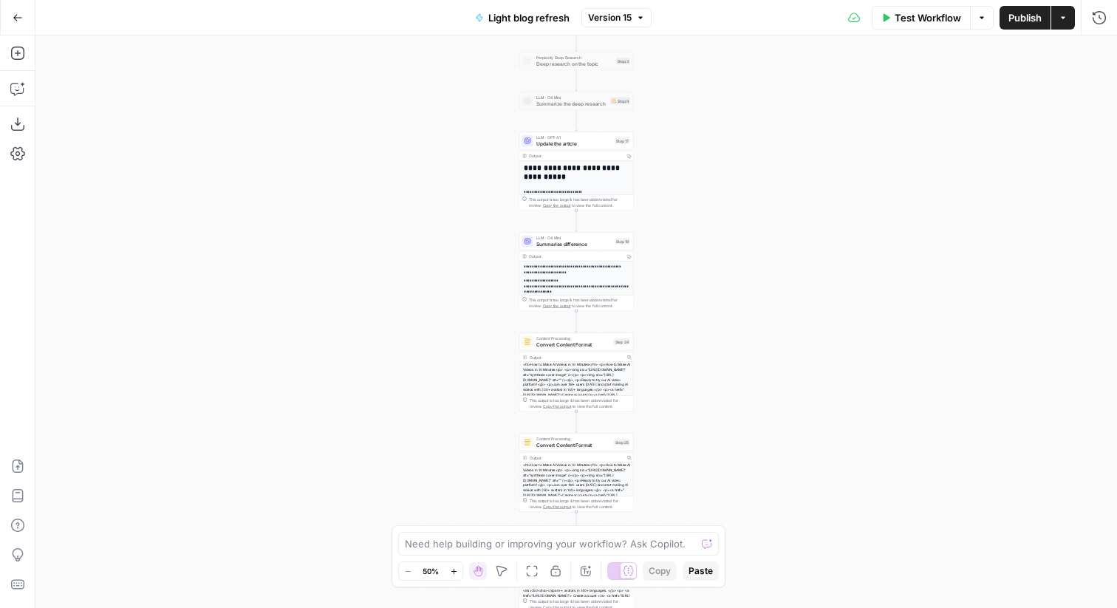
click at [19, 16] on icon "button" at bounding box center [18, 18] width 10 height 10
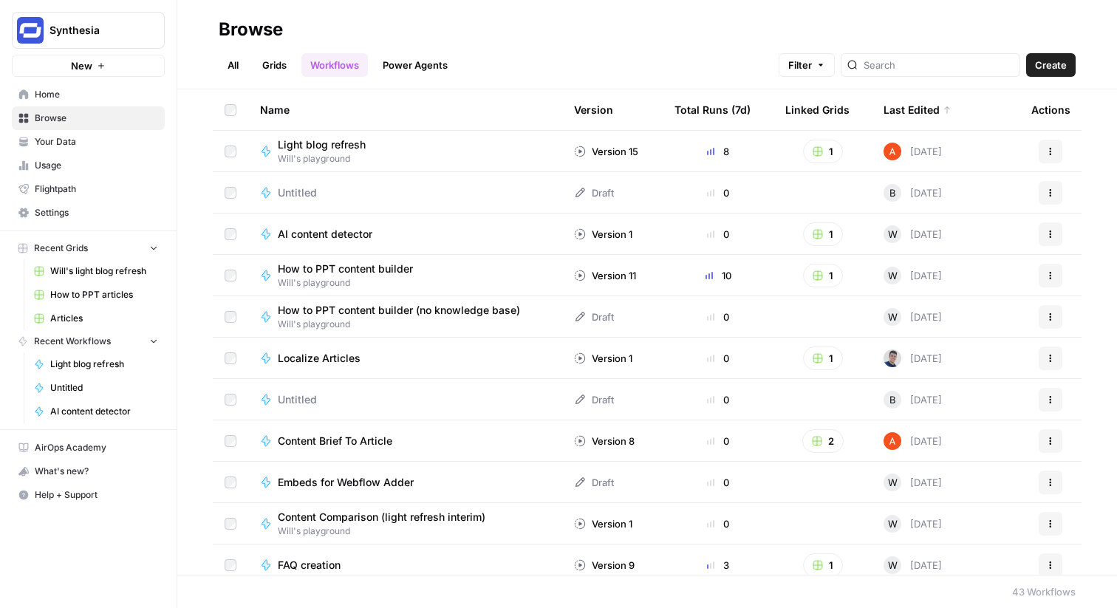
click at [279, 61] on link "Grids" at bounding box center [274, 65] width 42 height 24
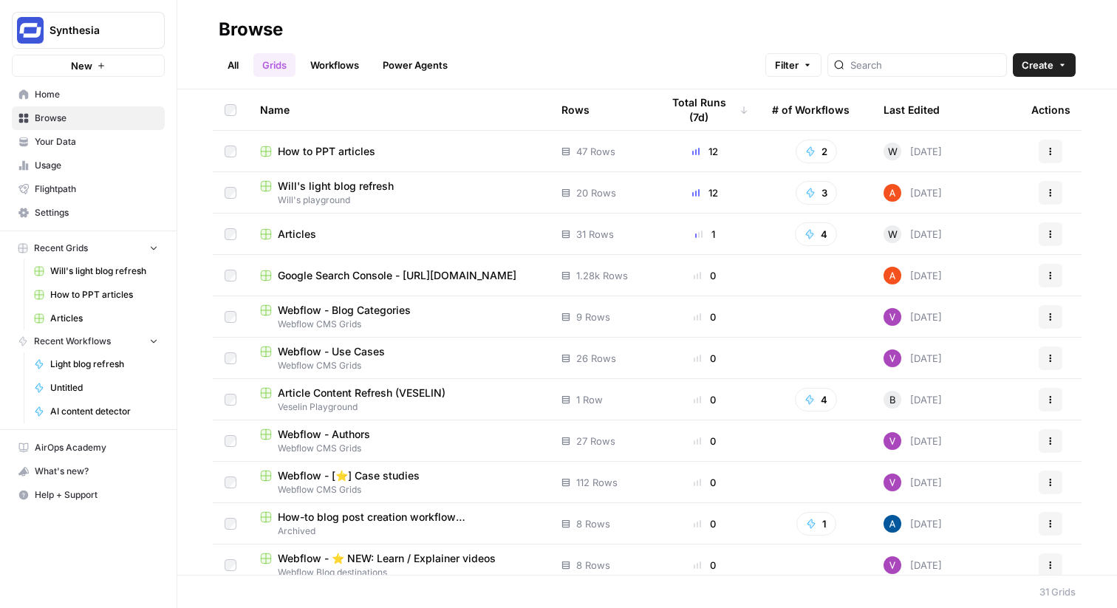
click at [325, 182] on span "Will's light blog refresh" at bounding box center [336, 186] width 116 height 15
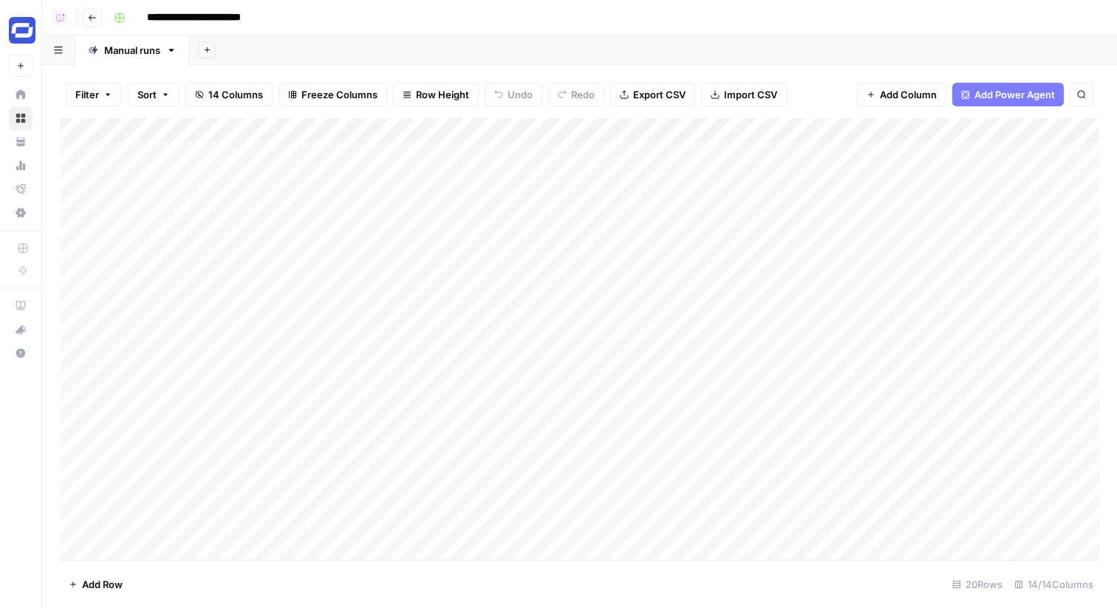
click at [304, 176] on div "Add Column" at bounding box center [579, 339] width 1039 height 442
click at [100, 18] on button "Go back" at bounding box center [92, 17] width 19 height 19
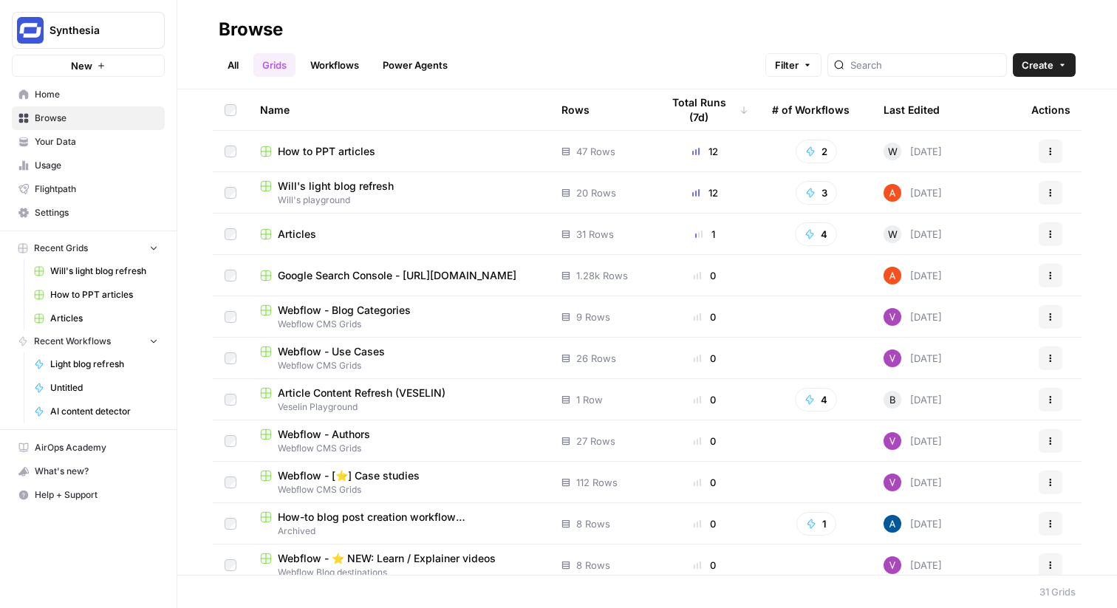
click at [1008, 58] on div "Filter Create" at bounding box center [920, 65] width 310 height 24
click at [1044, 64] on span "Create" at bounding box center [1038, 65] width 32 height 15
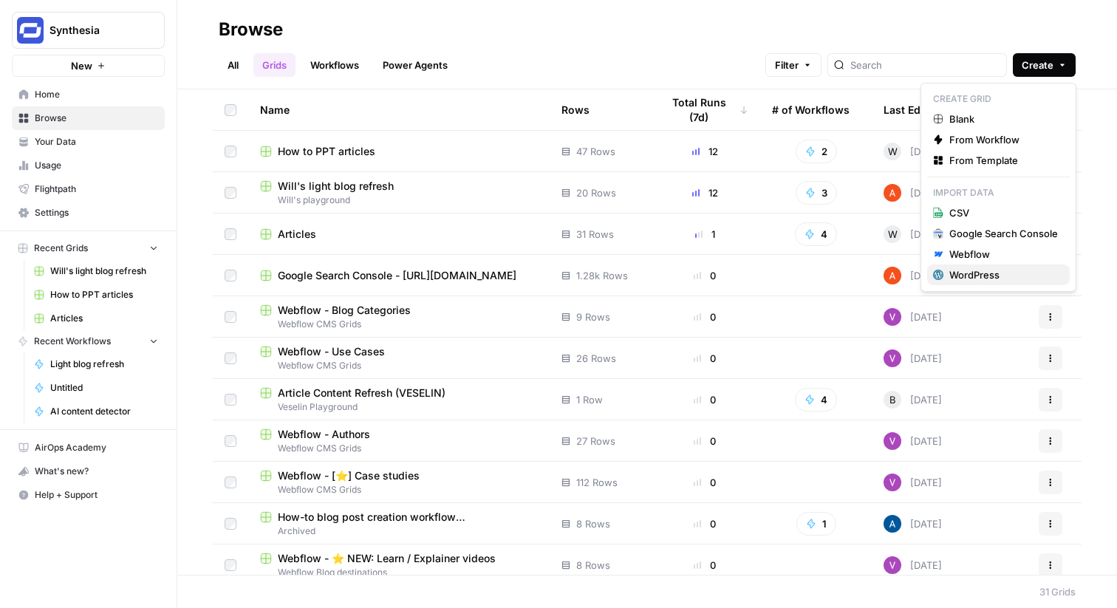
click at [1035, 272] on div "WordPress" at bounding box center [1003, 274] width 109 height 15
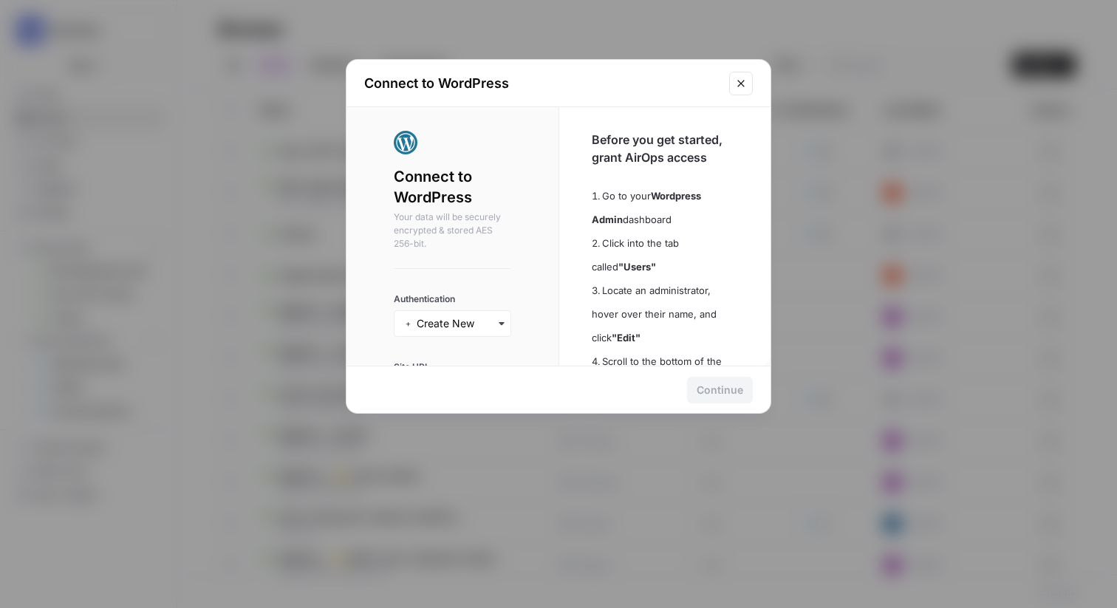
click at [876, 177] on div "Connect to WordPress Connect to WordPress Your data will be securely encrypted …" at bounding box center [558, 304] width 1117 height 608
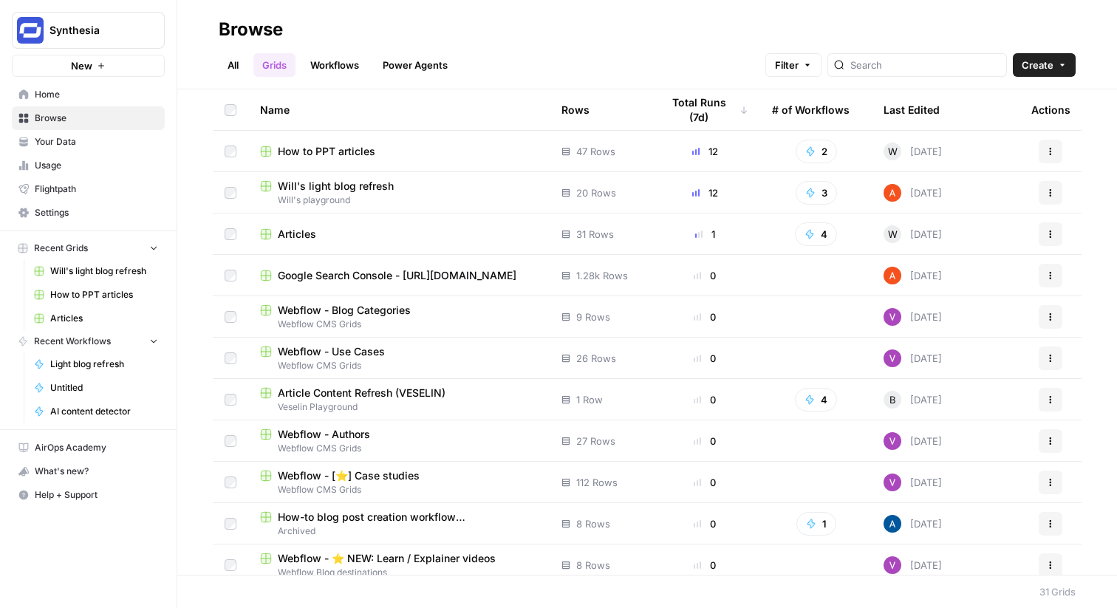
click at [1023, 67] on span "Create" at bounding box center [1038, 65] width 32 height 15
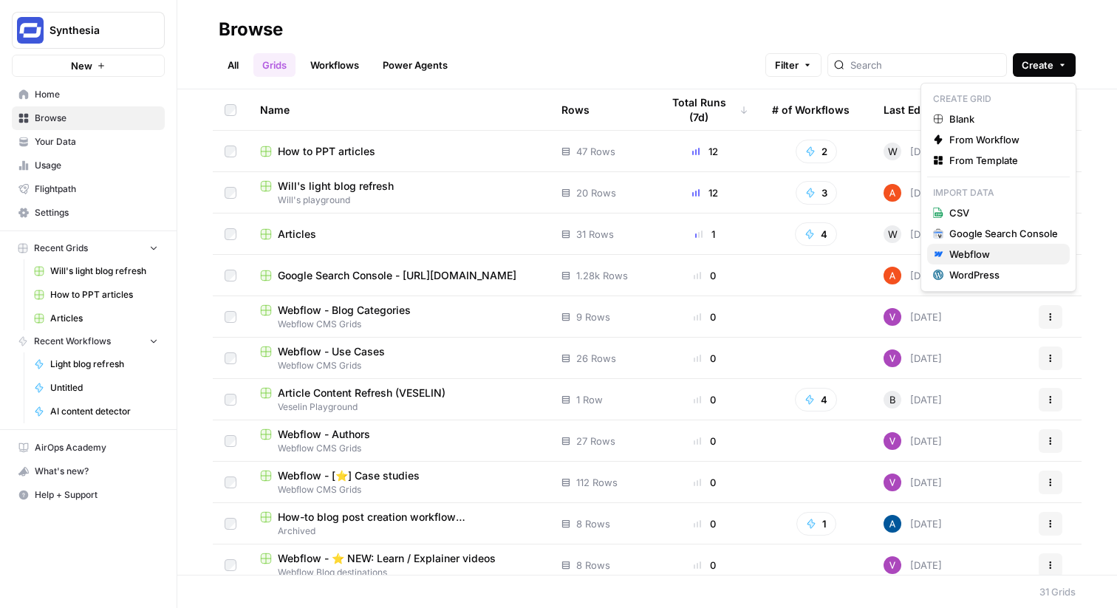
click at [1002, 251] on div "Webflow" at bounding box center [1003, 254] width 109 height 15
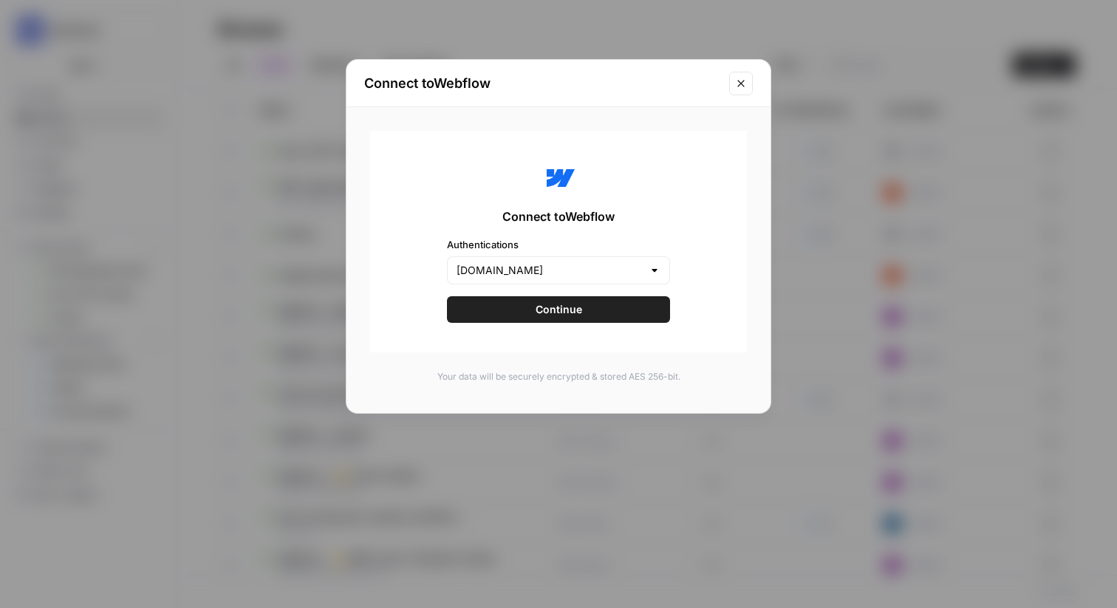
click at [592, 314] on button "Continue" at bounding box center [558, 309] width 223 height 27
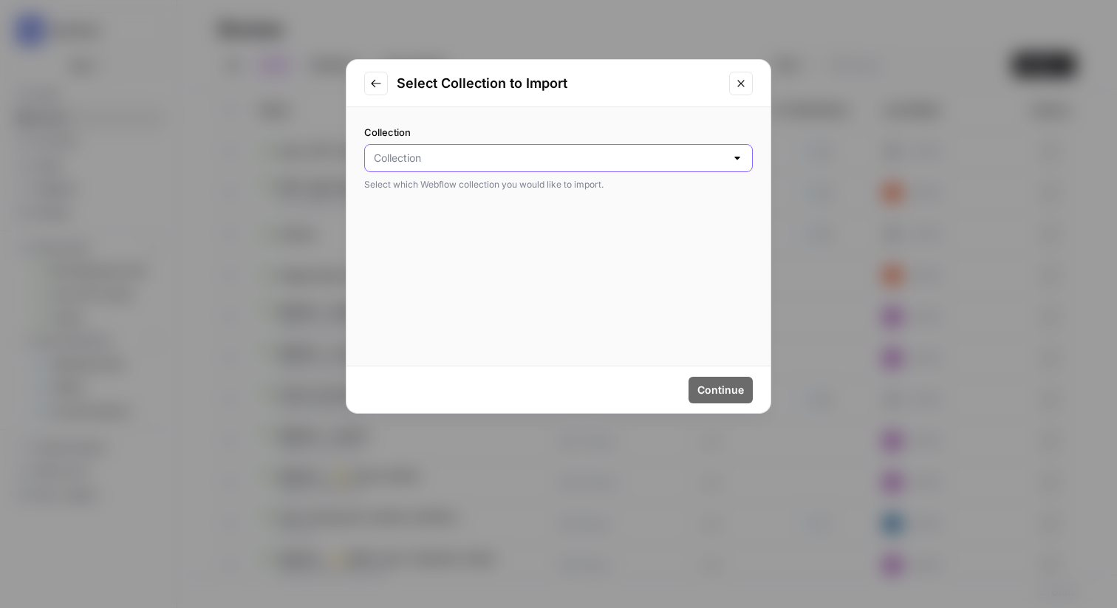
click at [499, 154] on input "Collection" at bounding box center [550, 158] width 352 height 15
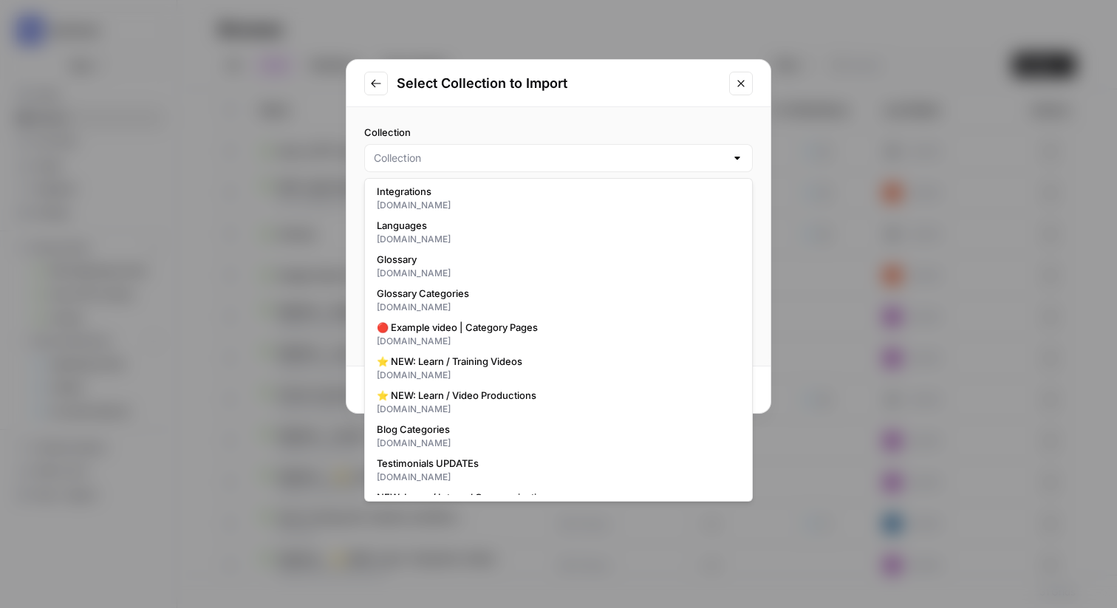
scroll to position [454, 0]
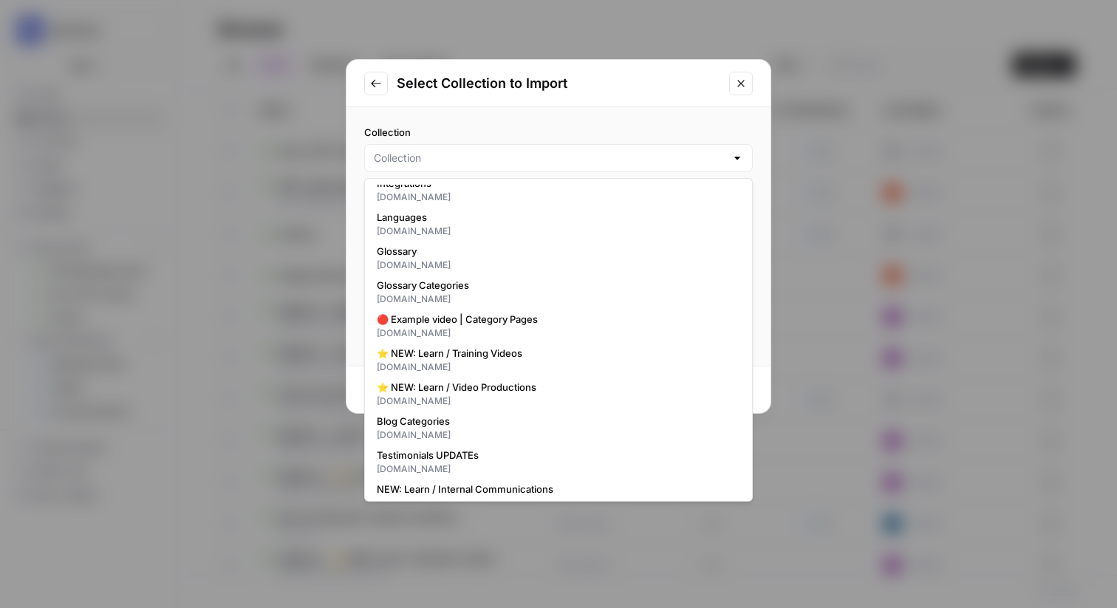
click at [852, 83] on div "Select Collection to Import Collection Select which Webflow collection you woul…" at bounding box center [558, 304] width 1117 height 608
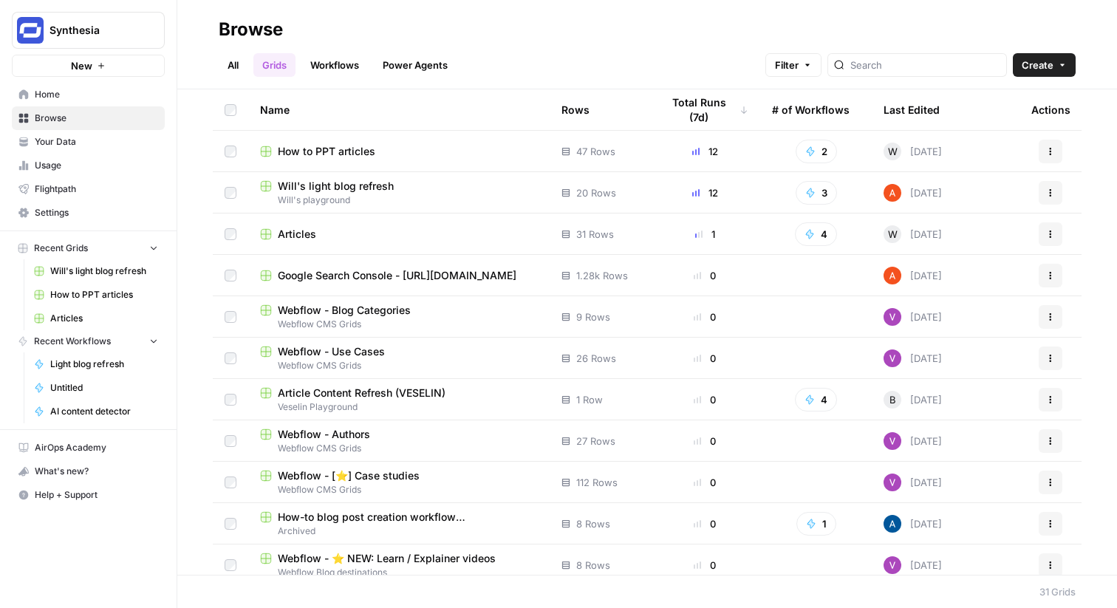
click at [392, 306] on span "Webflow - Blog Categories" at bounding box center [344, 310] width 133 height 15
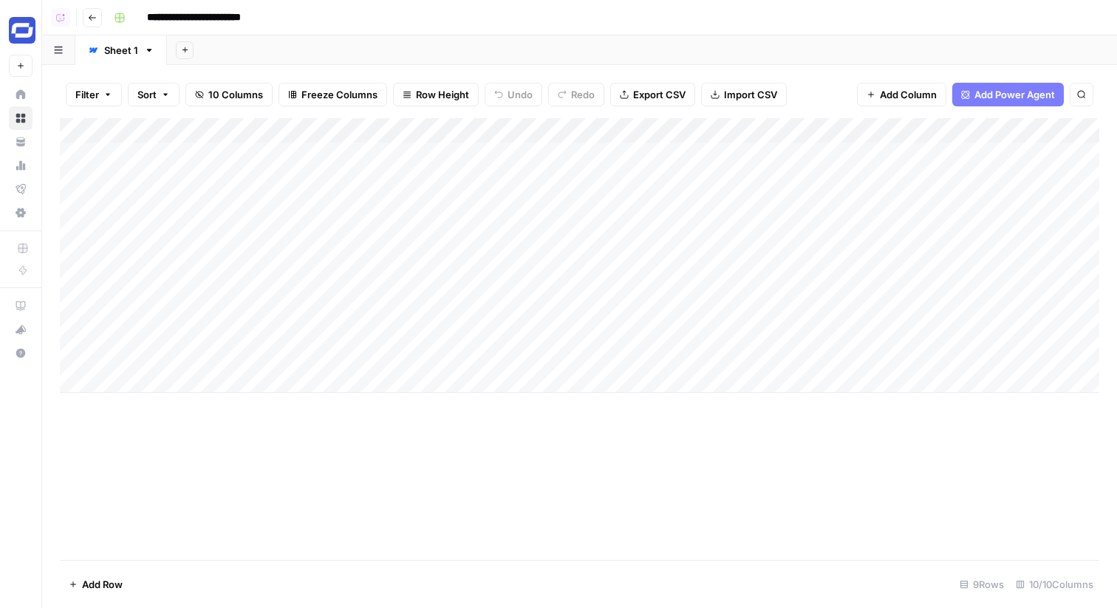
click at [91, 15] on icon "button" at bounding box center [92, 18] width 7 height 6
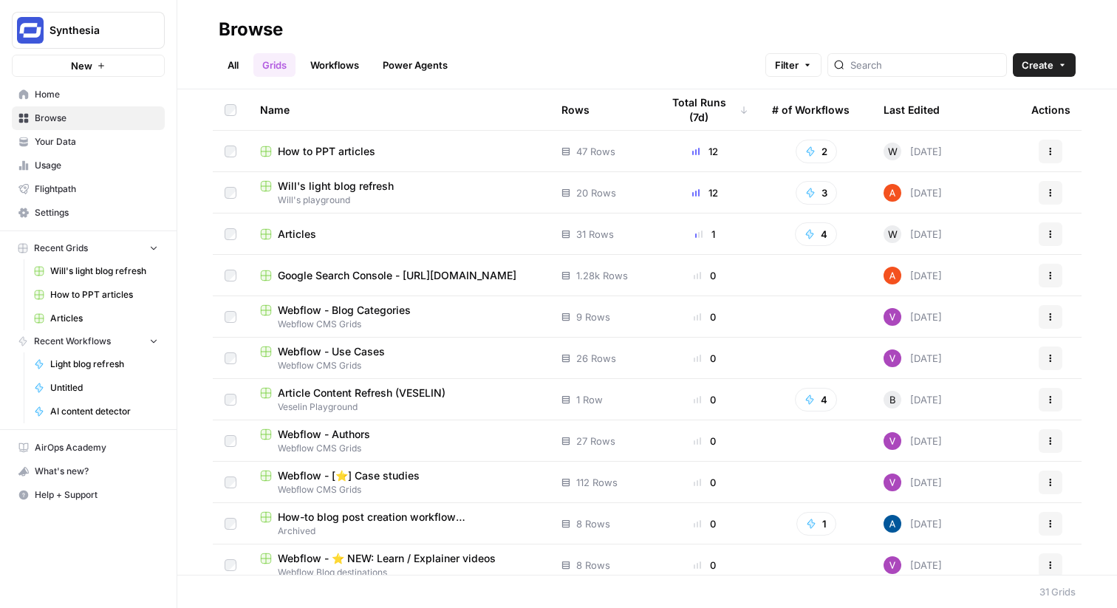
click at [361, 188] on span "Will's light blog refresh" at bounding box center [336, 186] width 116 height 15
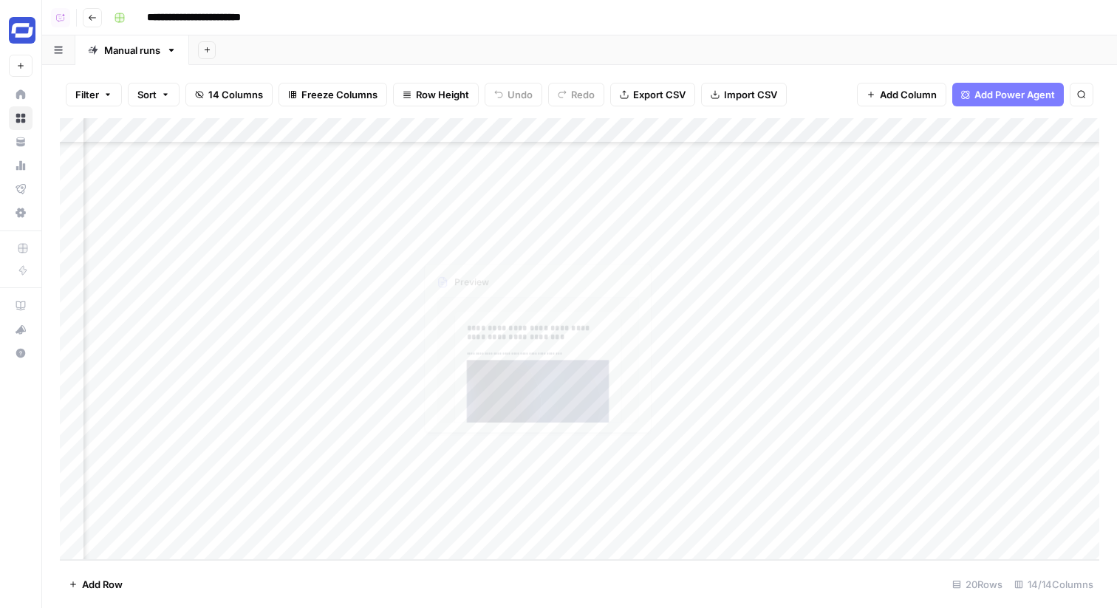
scroll to position [109, 625]
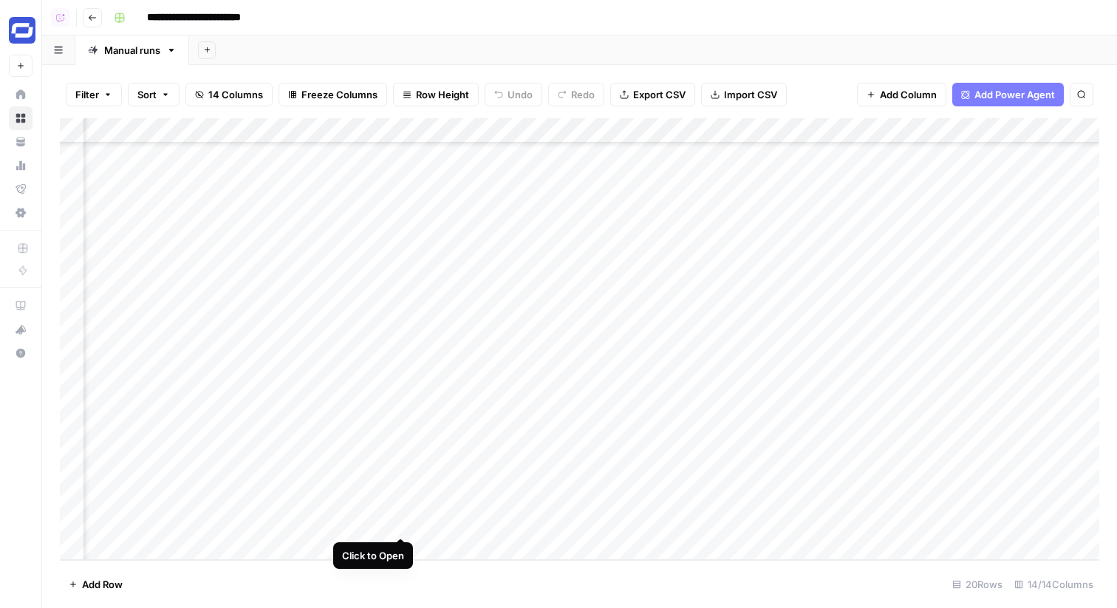
click at [398, 522] on div "Add Column" at bounding box center [579, 339] width 1039 height 442
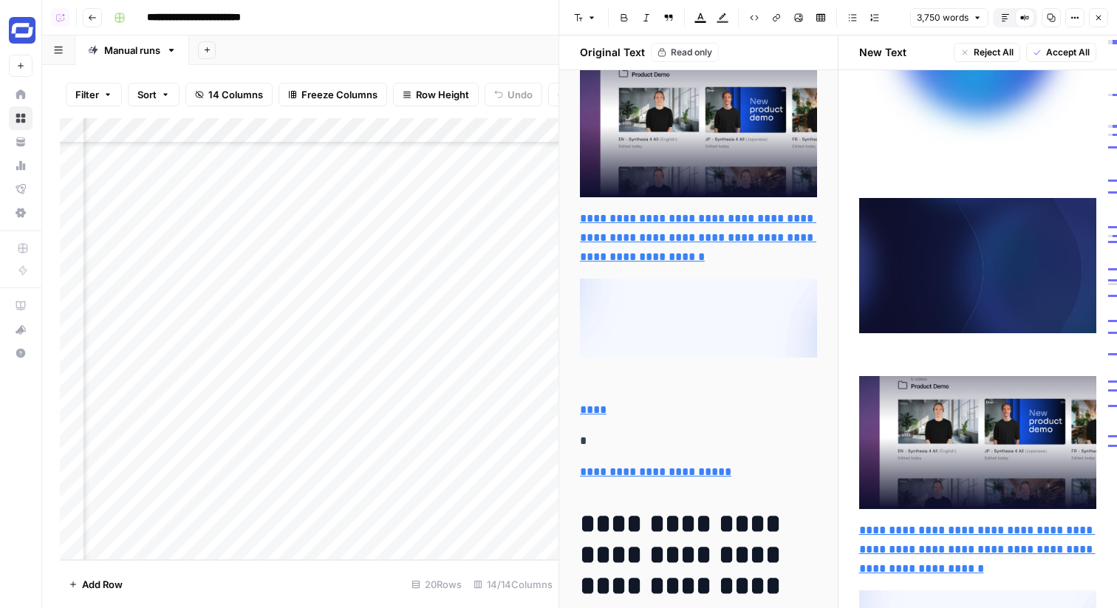
scroll to position [1607, 0]
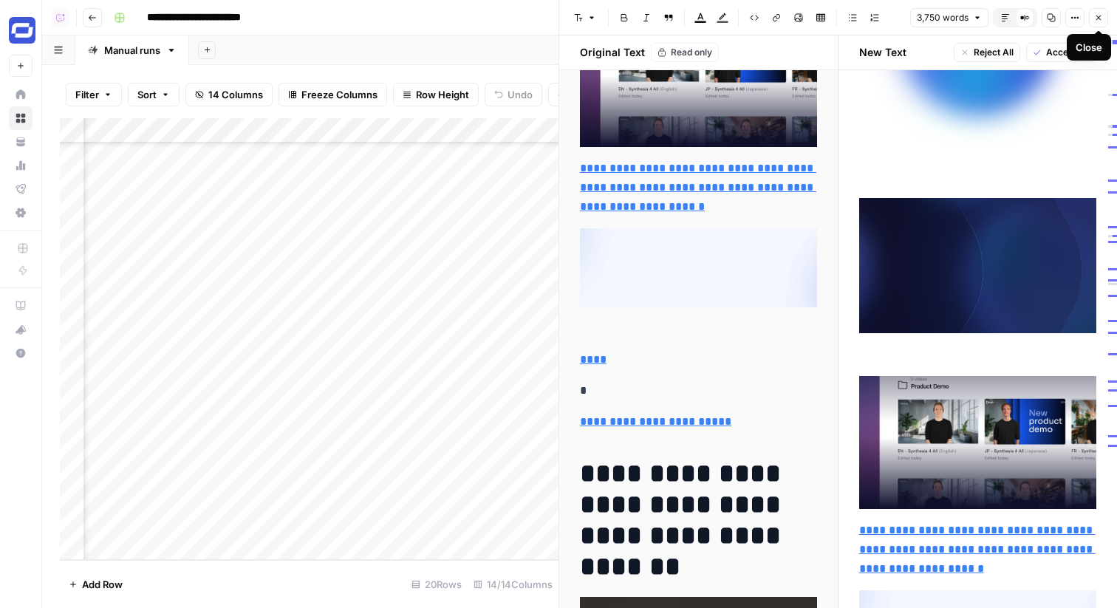
click at [1098, 15] on icon "button" at bounding box center [1098, 17] width 9 height 9
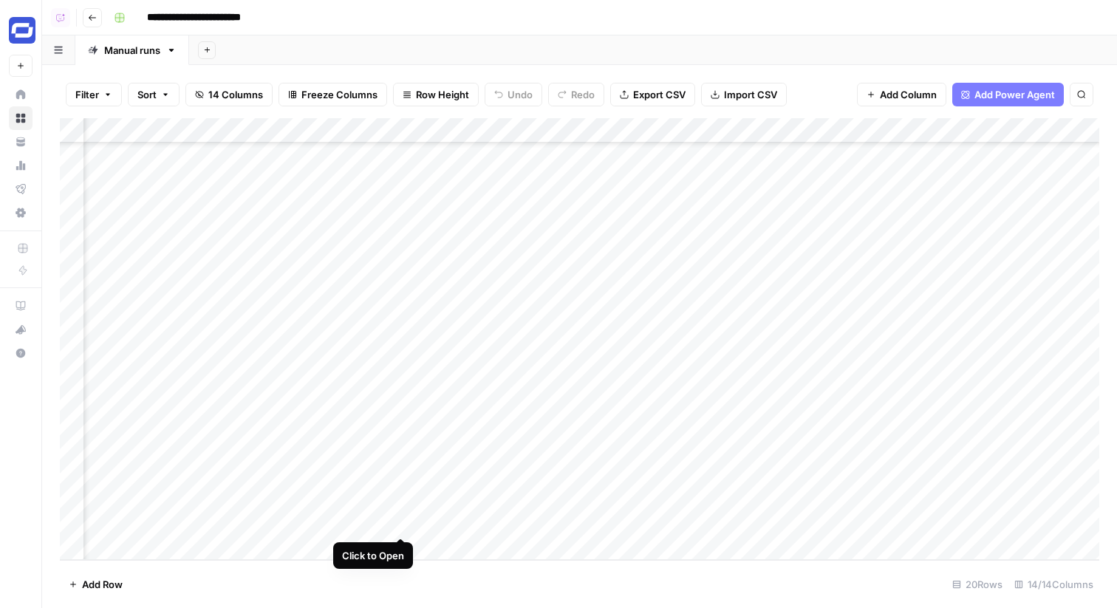
click at [401, 520] on div "Add Column" at bounding box center [579, 339] width 1039 height 442
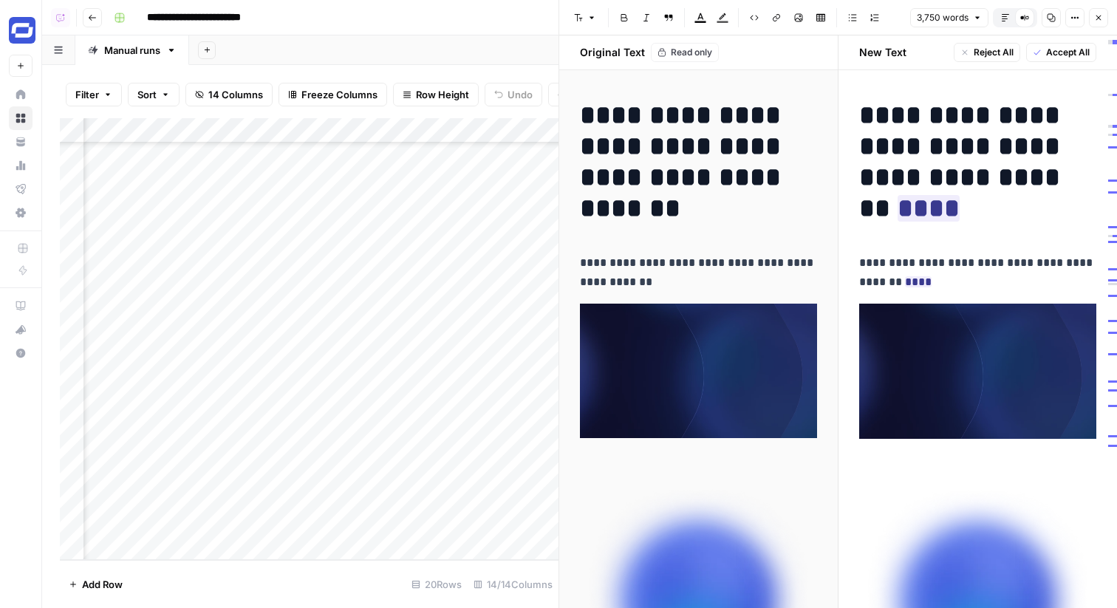
click at [1101, 19] on icon "button" at bounding box center [1098, 17] width 9 height 9
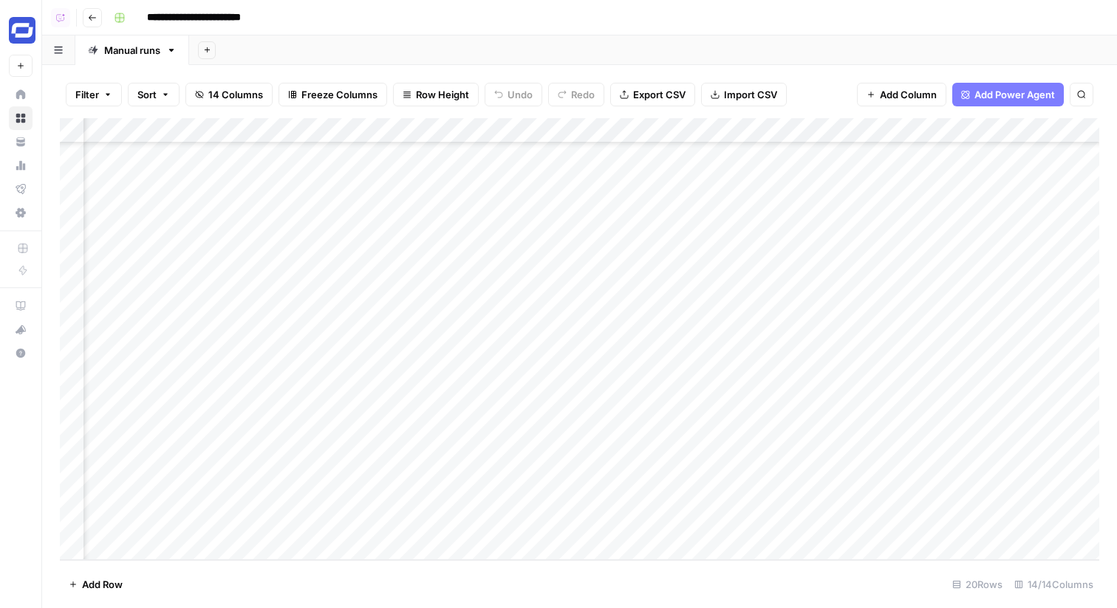
click at [273, 519] on div "Add Column" at bounding box center [579, 339] width 1039 height 442
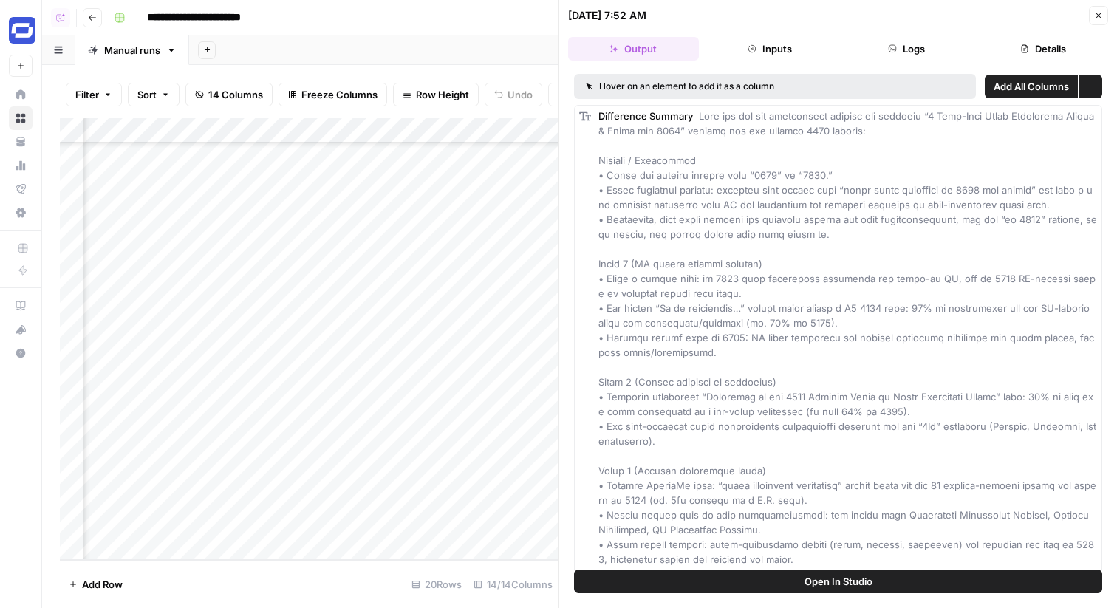
click at [900, 53] on button "Logs" at bounding box center [906, 49] width 131 height 24
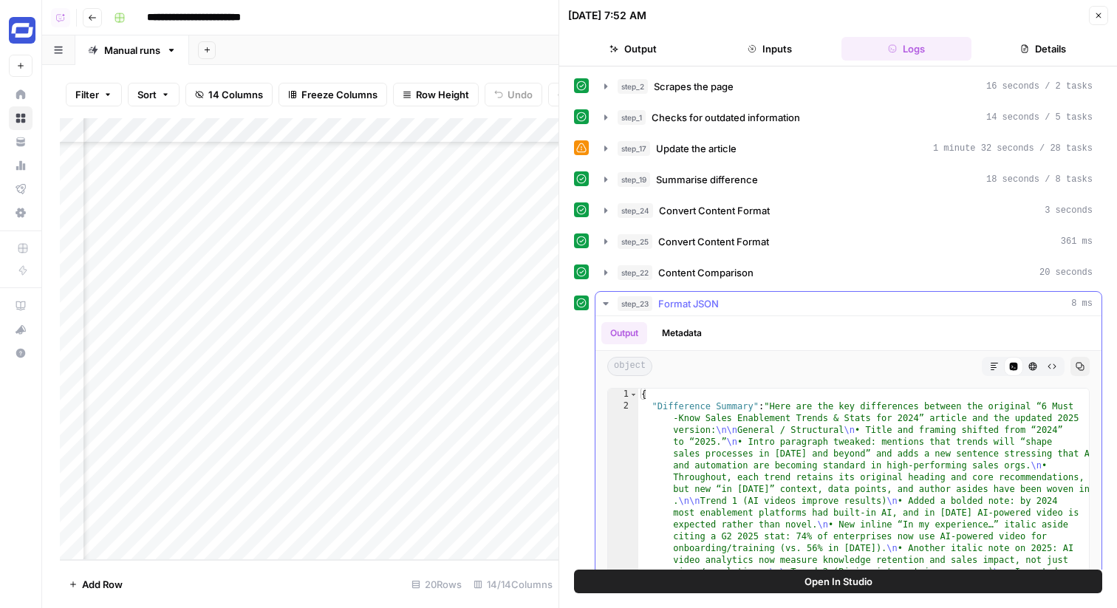
click at [730, 296] on div "step_23 Format JSON 8 ms" at bounding box center [855, 303] width 475 height 15
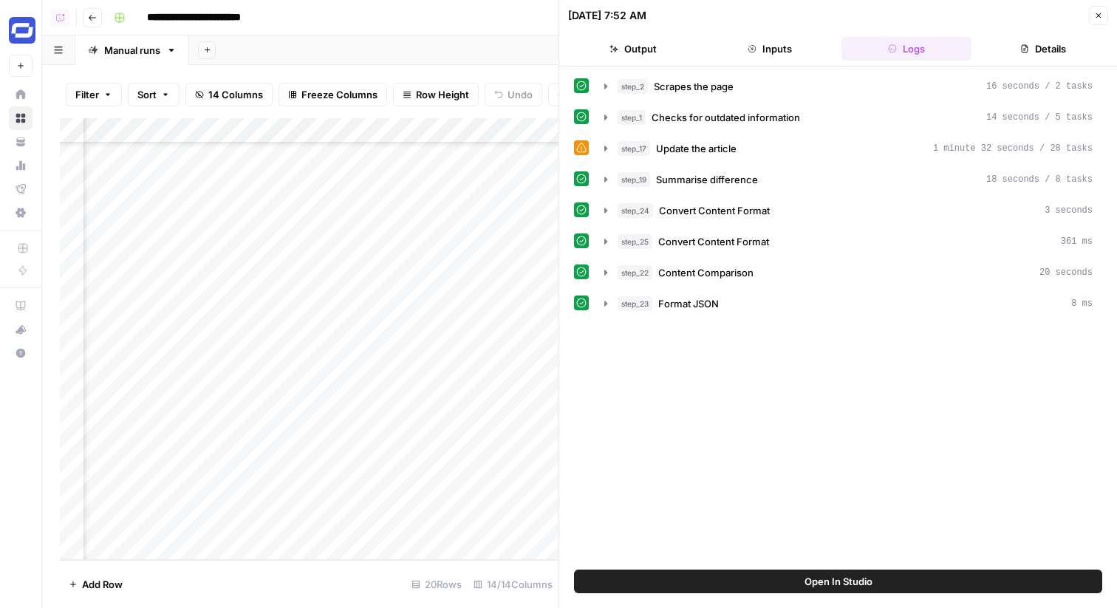
click at [1097, 13] on icon "button" at bounding box center [1098, 15] width 5 height 5
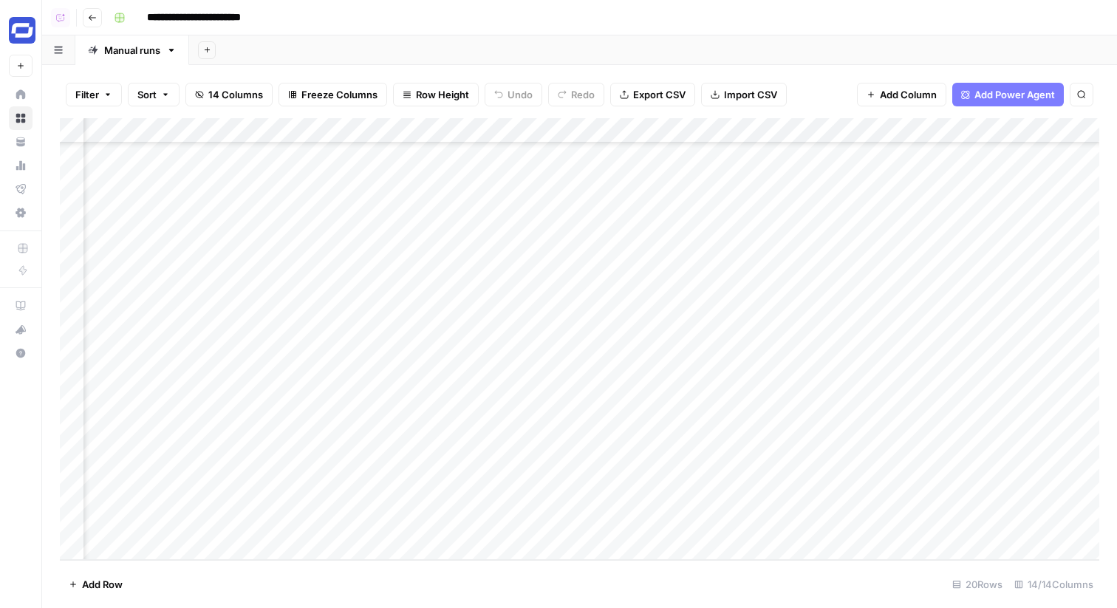
click at [264, 493] on div "Add Column" at bounding box center [579, 339] width 1039 height 442
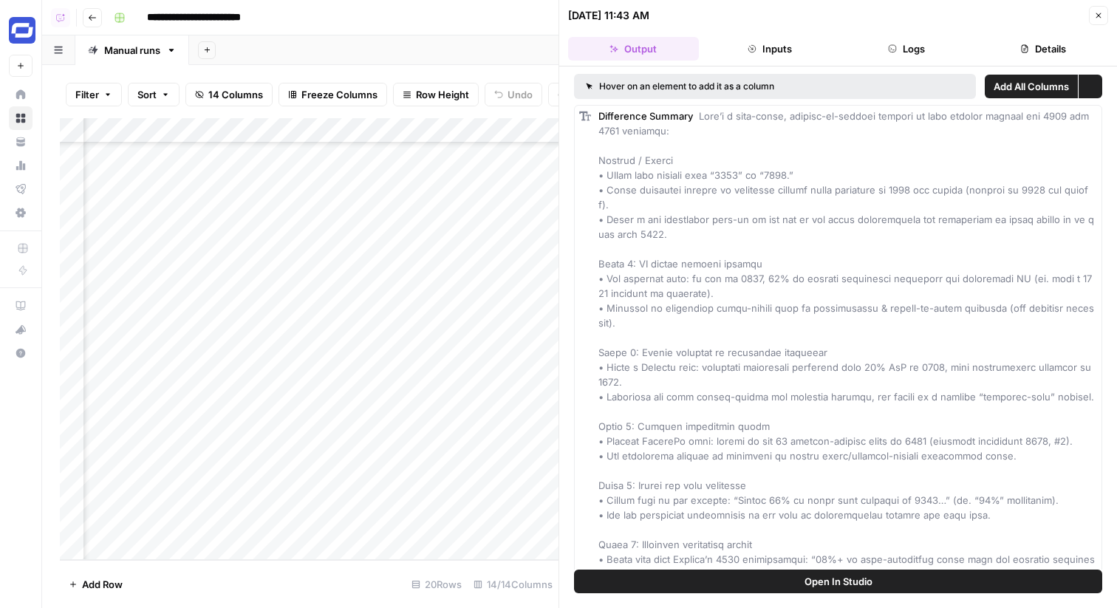
click at [939, 49] on button "Logs" at bounding box center [906, 49] width 131 height 24
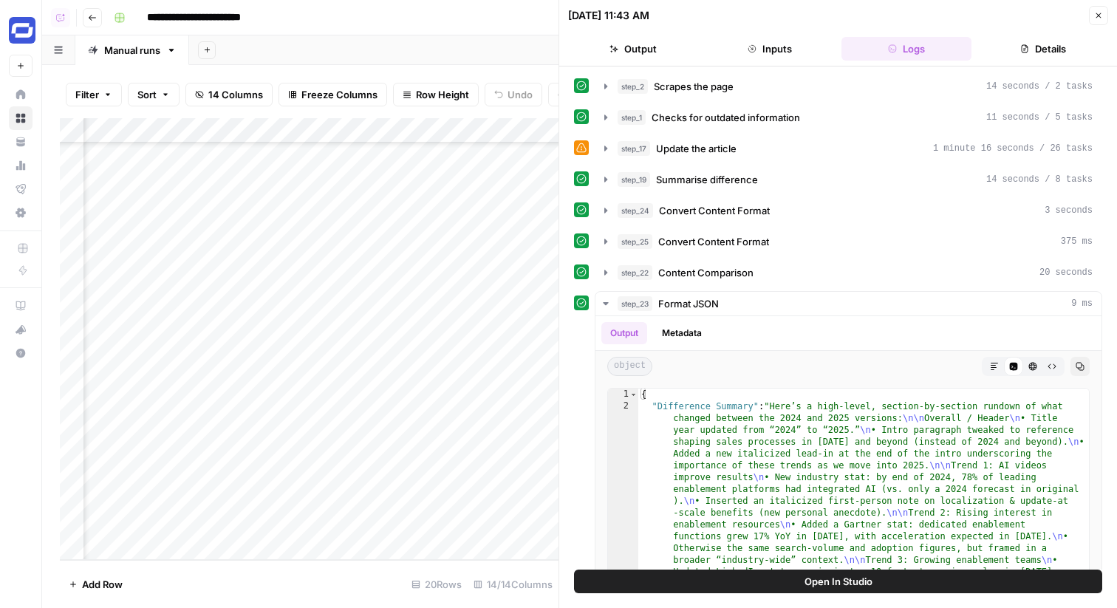
click at [1094, 15] on icon "button" at bounding box center [1098, 15] width 9 height 9
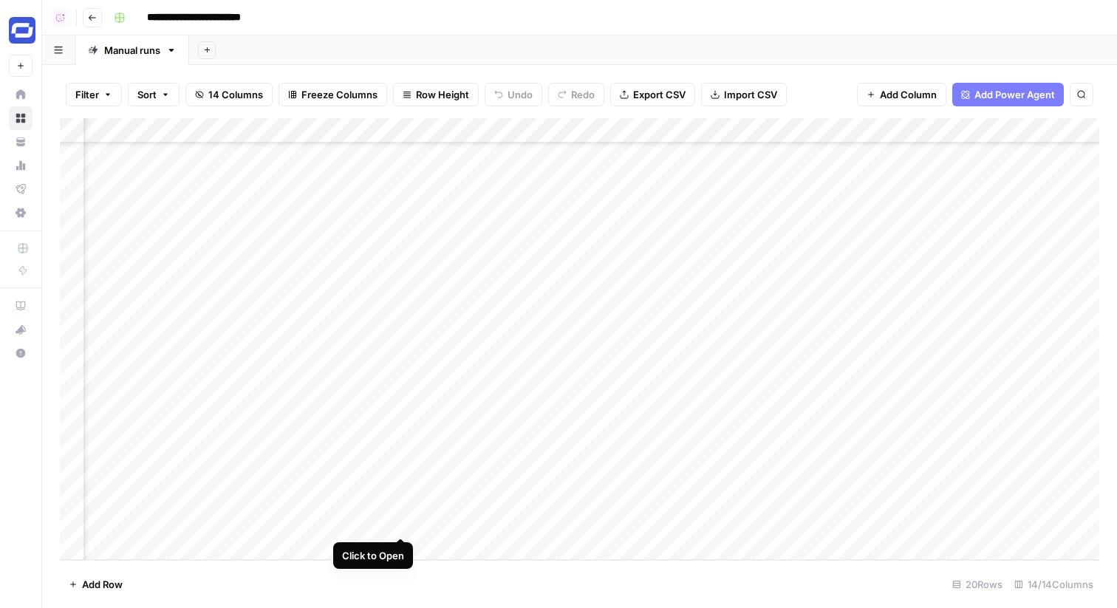
click at [400, 519] on div "Add Column" at bounding box center [579, 339] width 1039 height 442
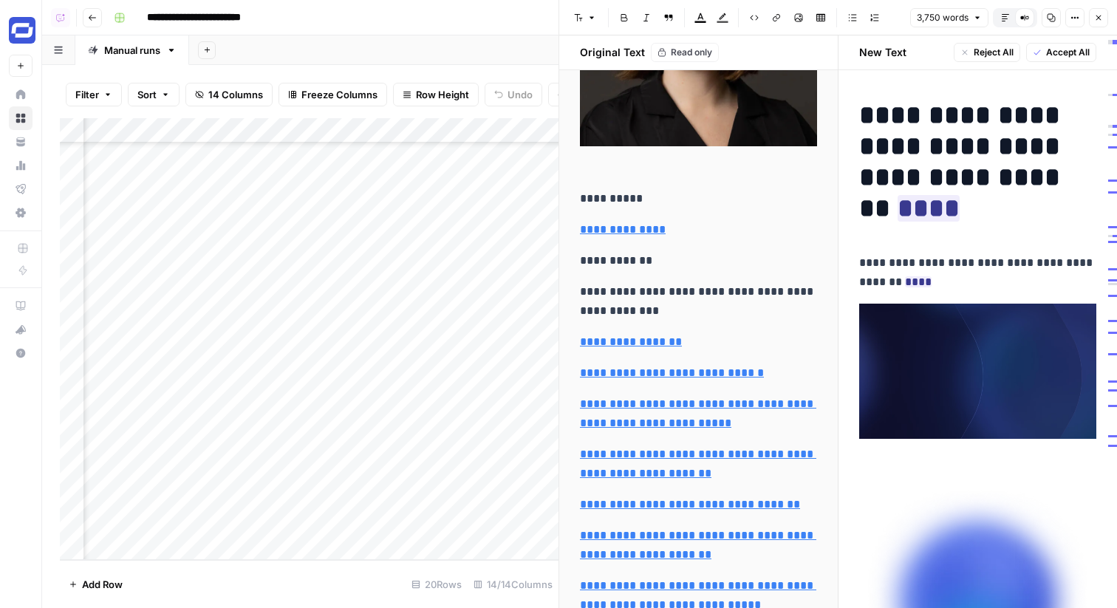
scroll to position [2692, 0]
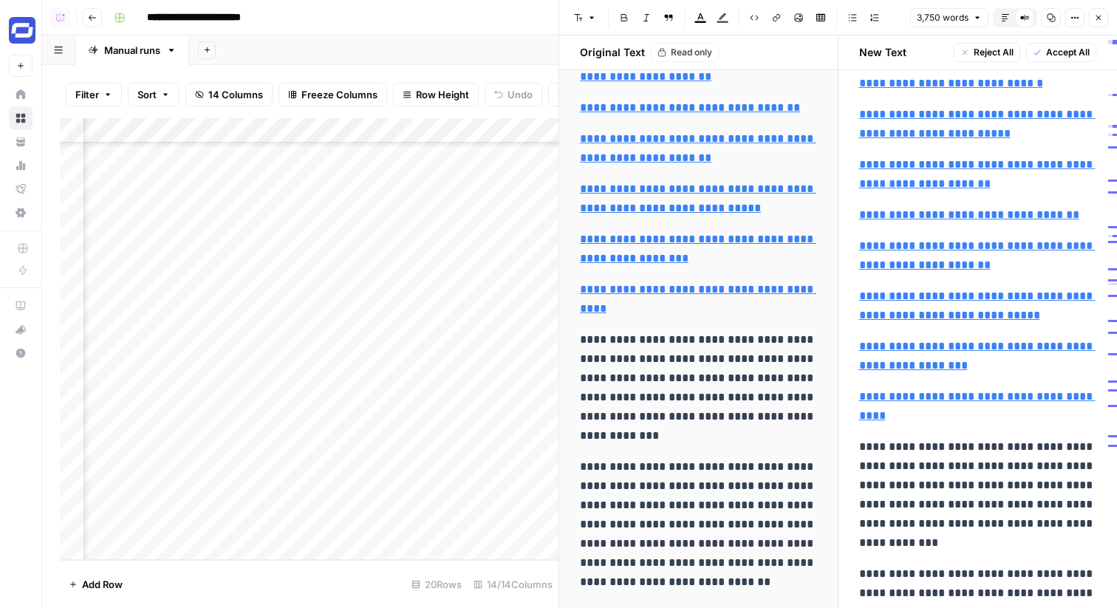
type input "https://www.synthesia.io/post/#enable-your-reps-to-sell-more-with-ai-videos"
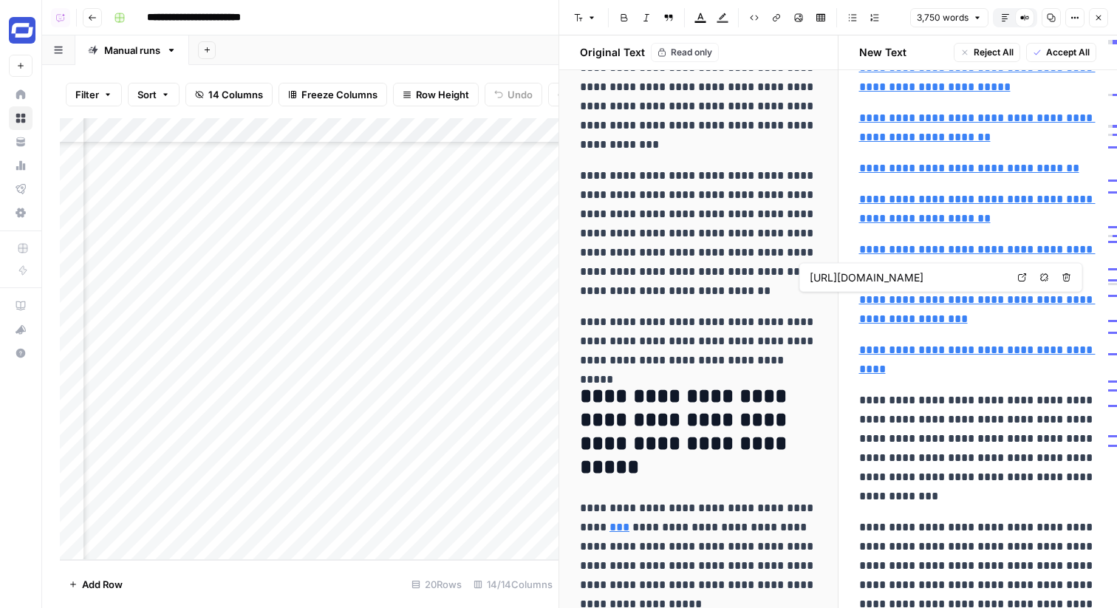
scroll to position [2980, 0]
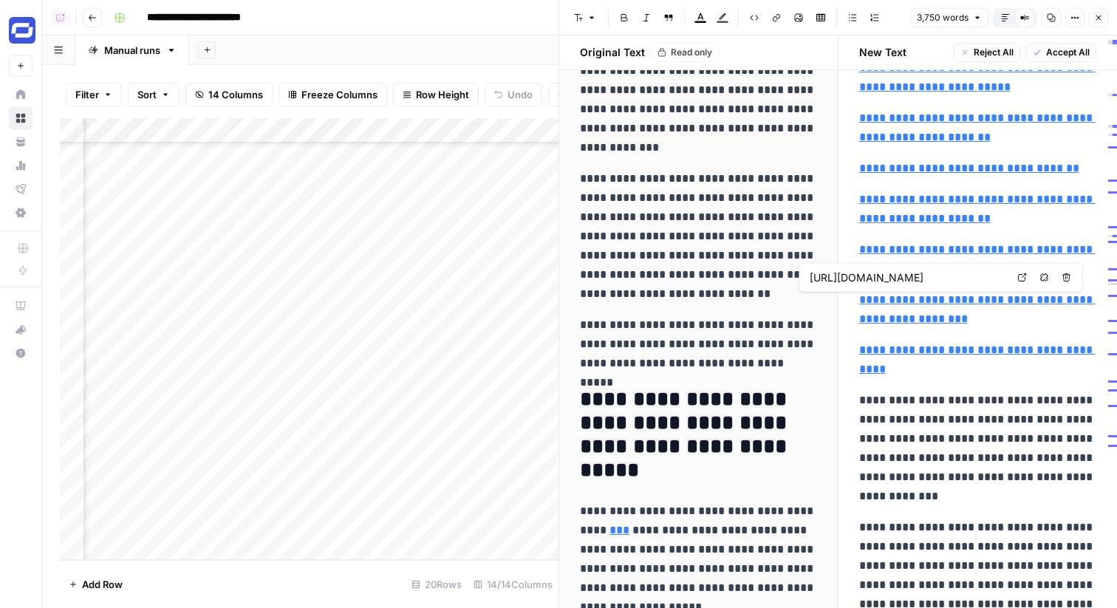
type input "https://www.synthesia.io/post/#enable-your-reps-to-sell-more-with-ai-videos"
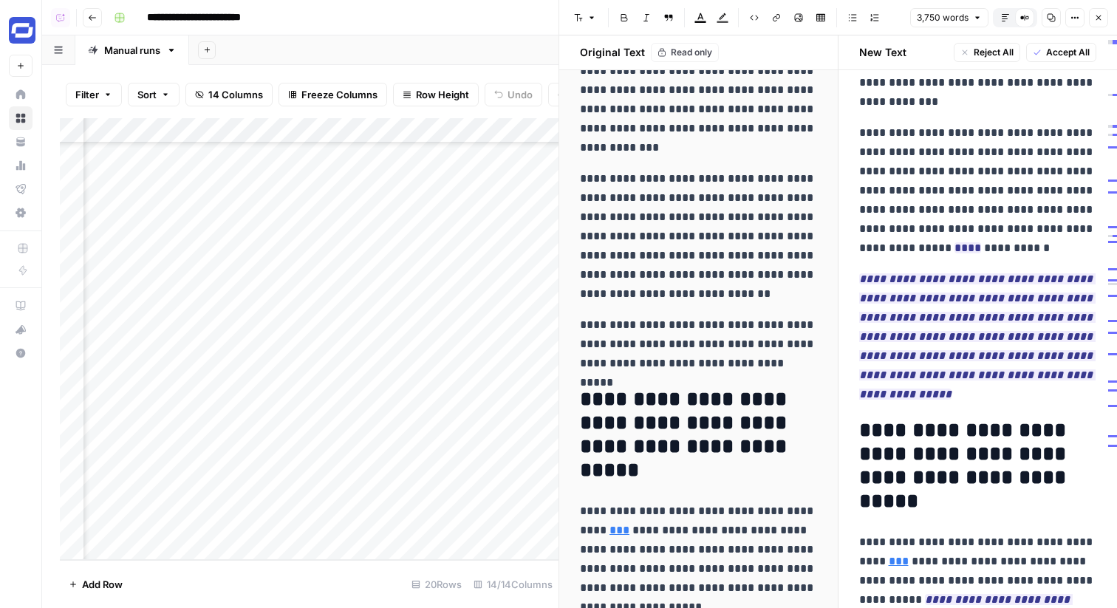
scroll to position [3044, 0]
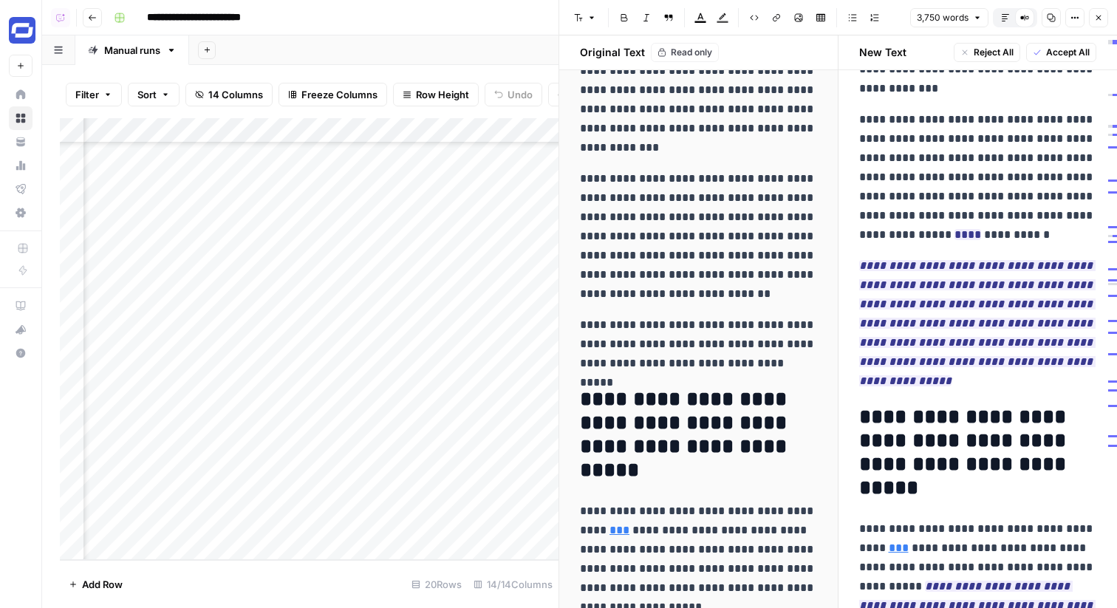
drag, startPoint x: 621, startPoint y: 335, endPoint x: 773, endPoint y: 349, distance: 152.0
click at [773, 349] on p "**********" at bounding box center [698, 344] width 237 height 58
click at [642, 342] on p "**********" at bounding box center [698, 344] width 237 height 58
drag, startPoint x: 599, startPoint y: 331, endPoint x: 736, endPoint y: 347, distance: 137.6
click at [736, 347] on p "**********" at bounding box center [698, 344] width 237 height 58
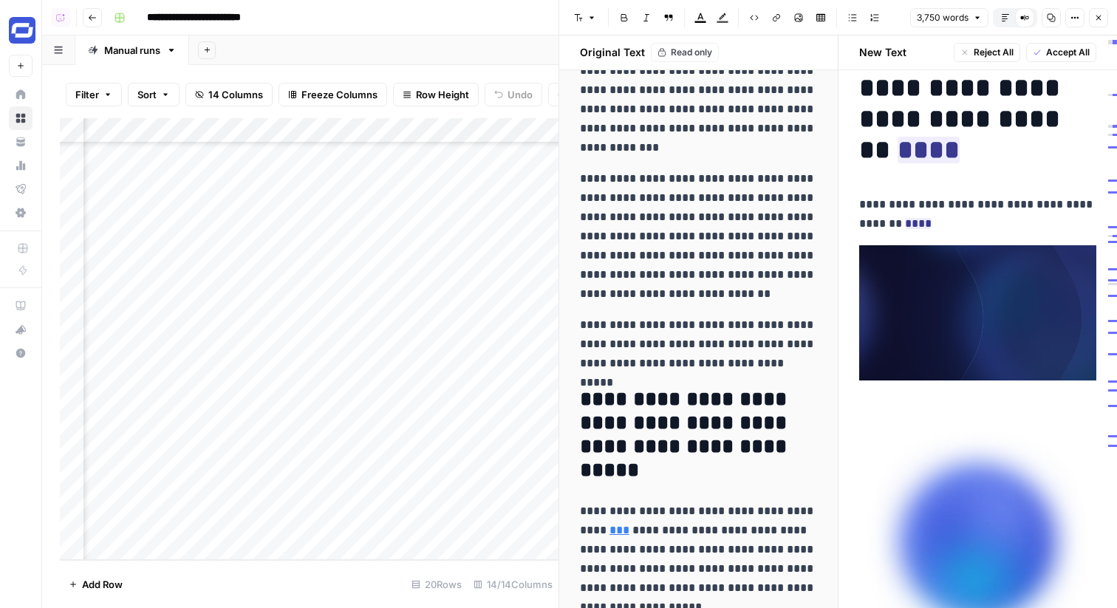
scroll to position [0, 0]
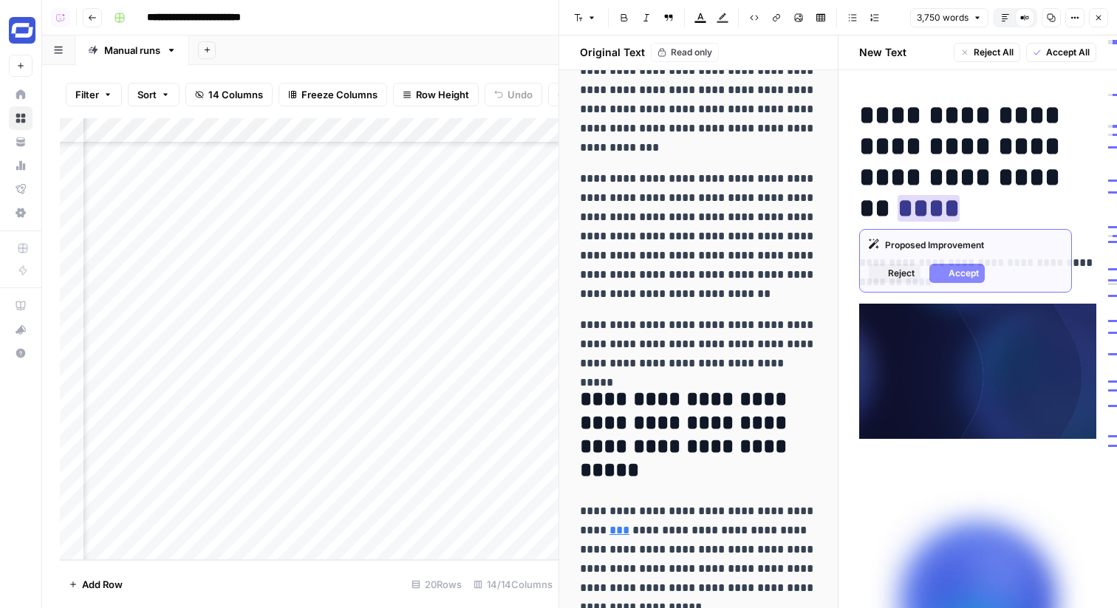
click at [898, 207] on ins "****" at bounding box center [929, 208] width 62 height 27
click at [947, 272] on button "Accept" at bounding box center [956, 273] width 55 height 19
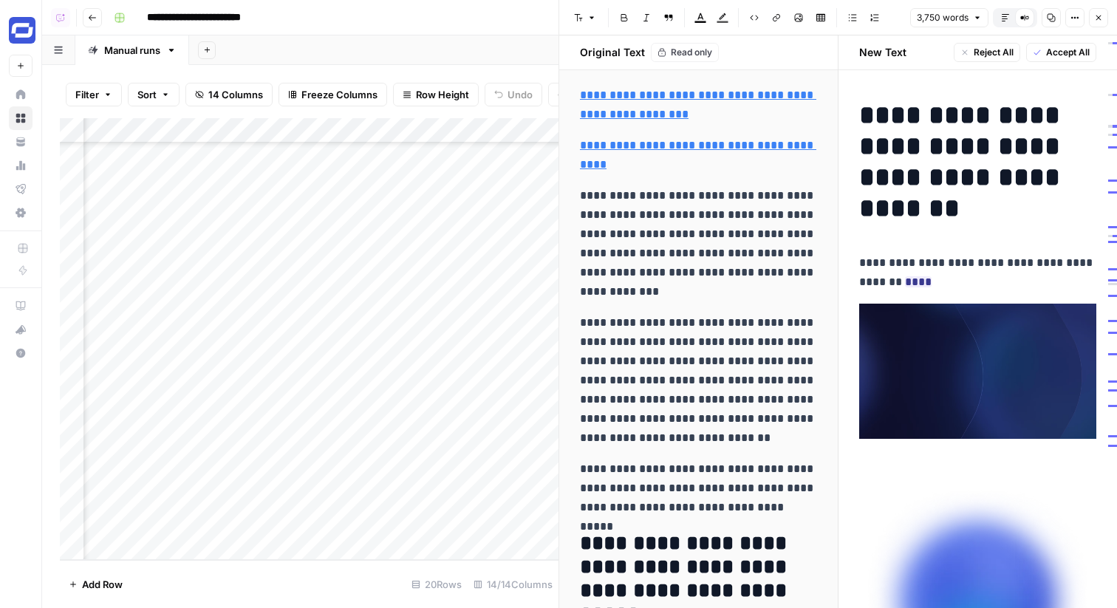
scroll to position [2863, 0]
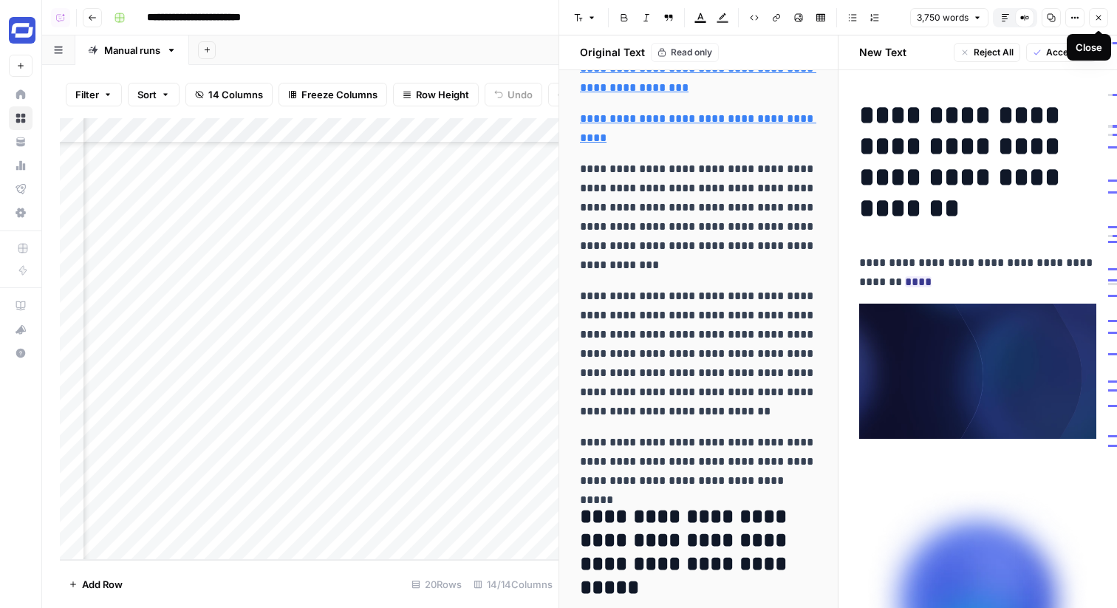
click at [1096, 17] on icon "button" at bounding box center [1098, 17] width 9 height 9
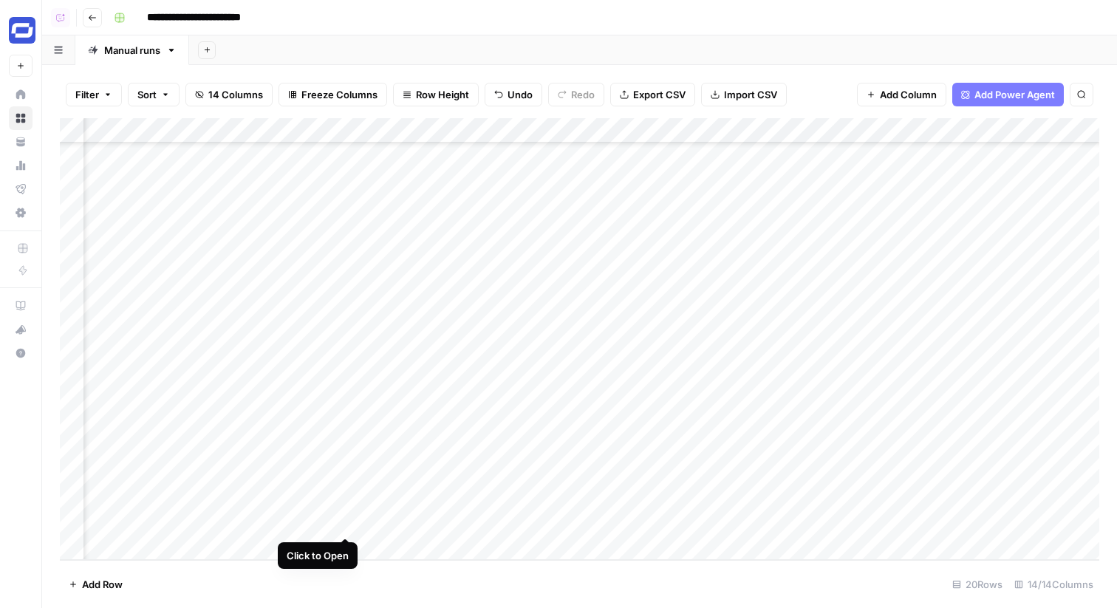
click at [341, 524] on div "Add Column" at bounding box center [579, 339] width 1039 height 442
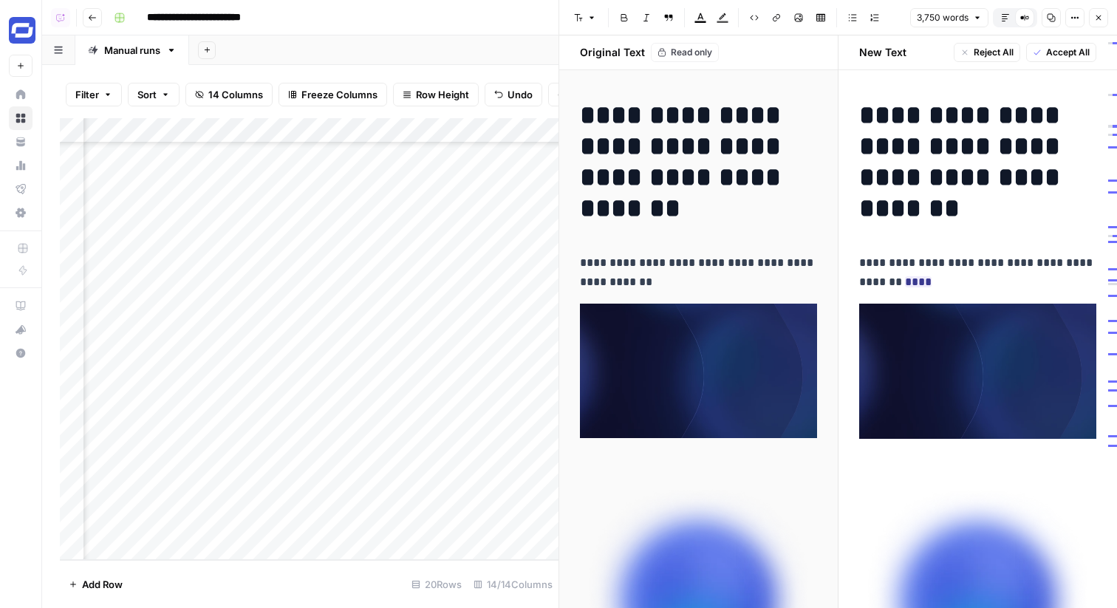
click at [997, 22] on button "Default Editor" at bounding box center [1005, 17] width 19 height 19
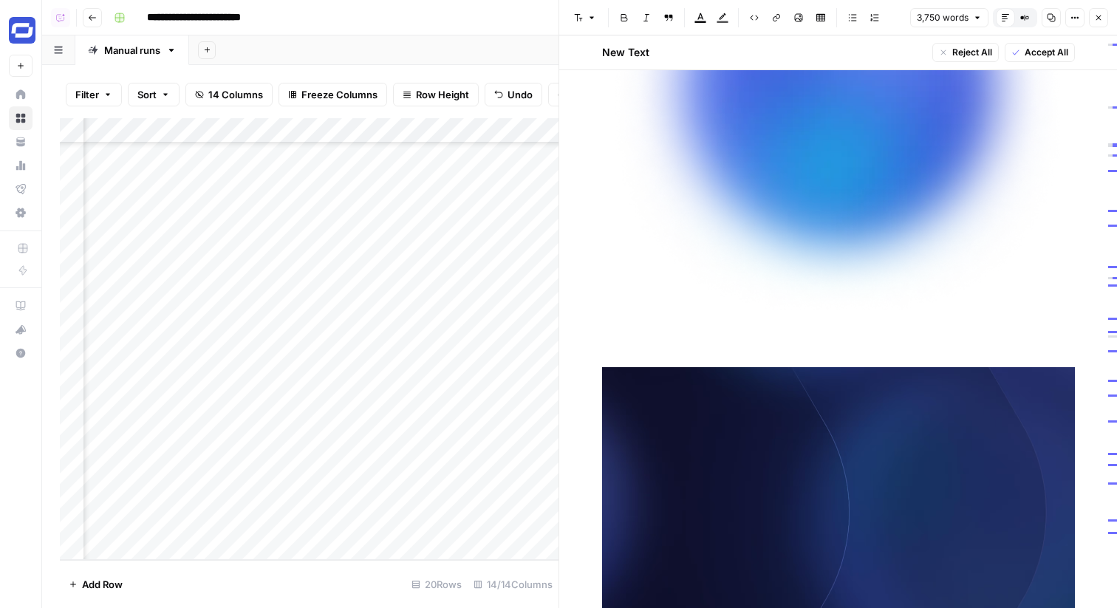
scroll to position [1766, 0]
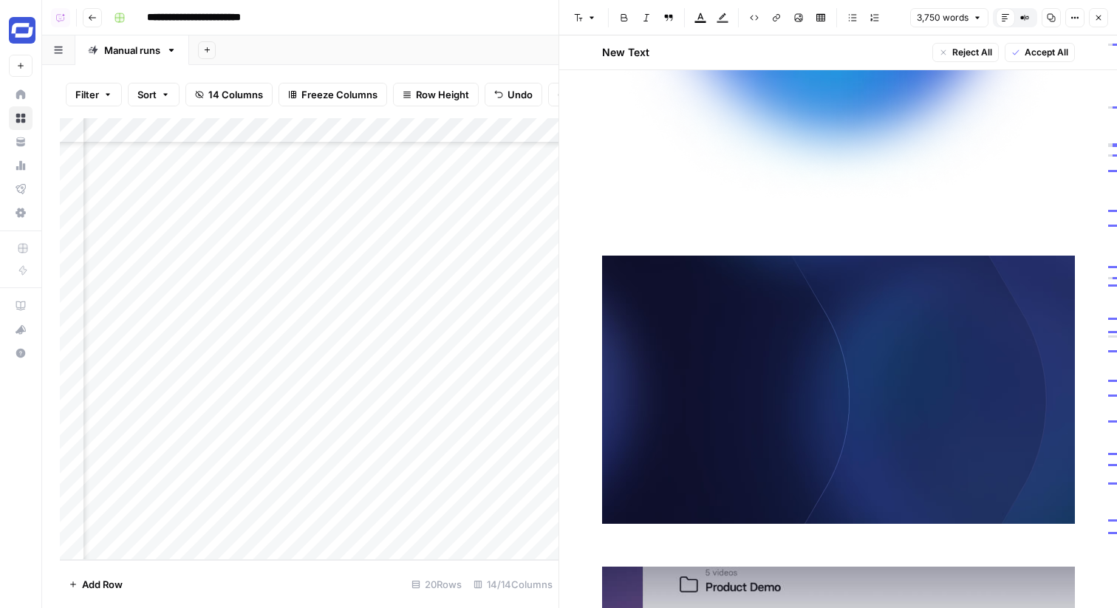
click at [1020, 15] on icon "button" at bounding box center [1024, 17] width 9 height 9
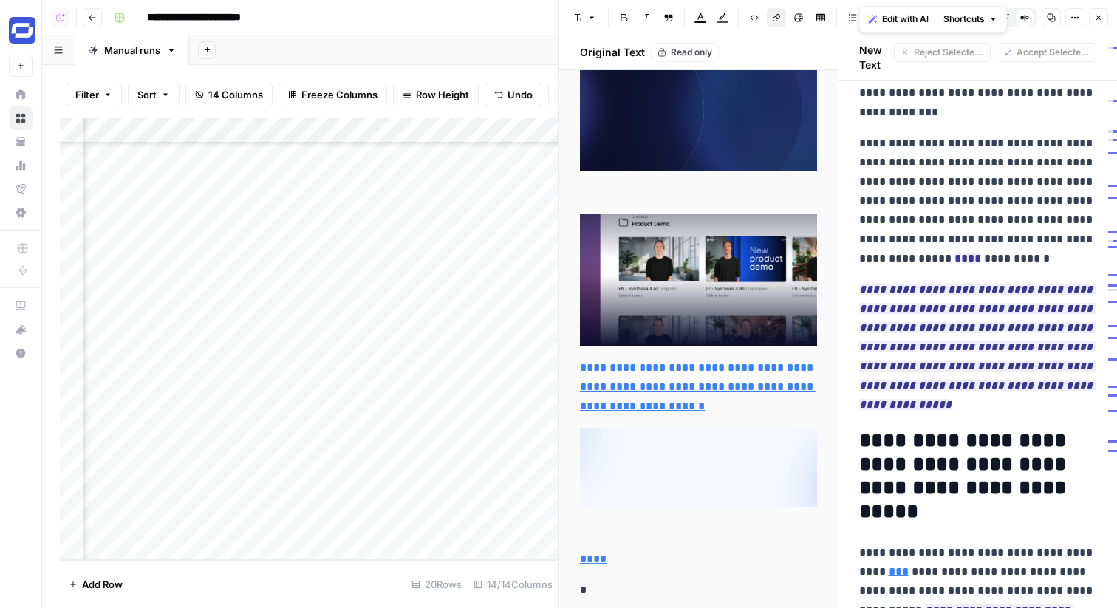
scroll to position [1450, 0]
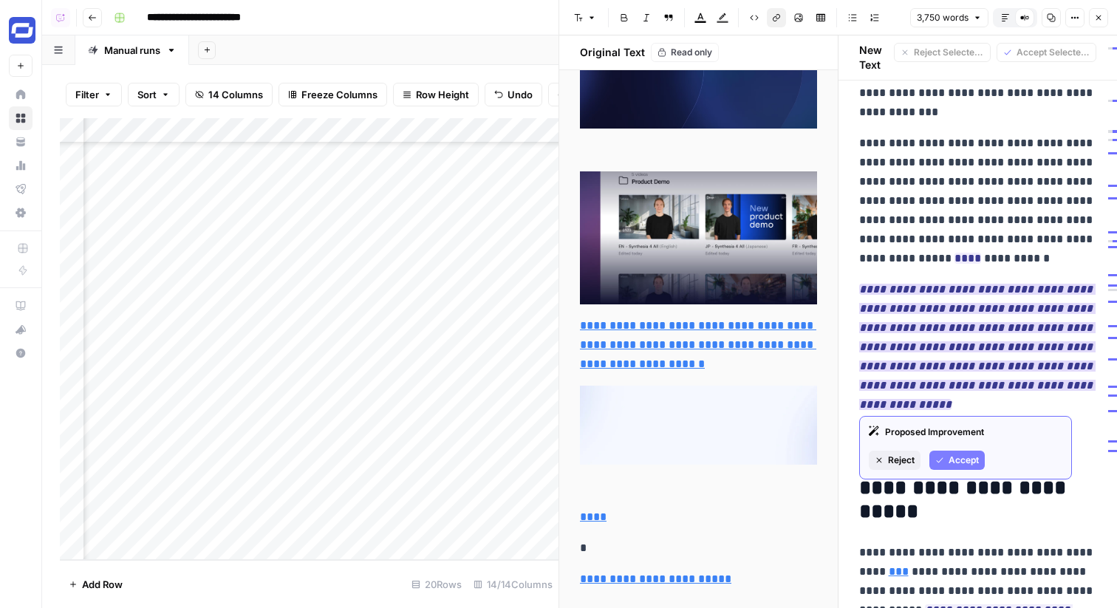
click at [954, 457] on span "Accept" at bounding box center [964, 460] width 30 height 13
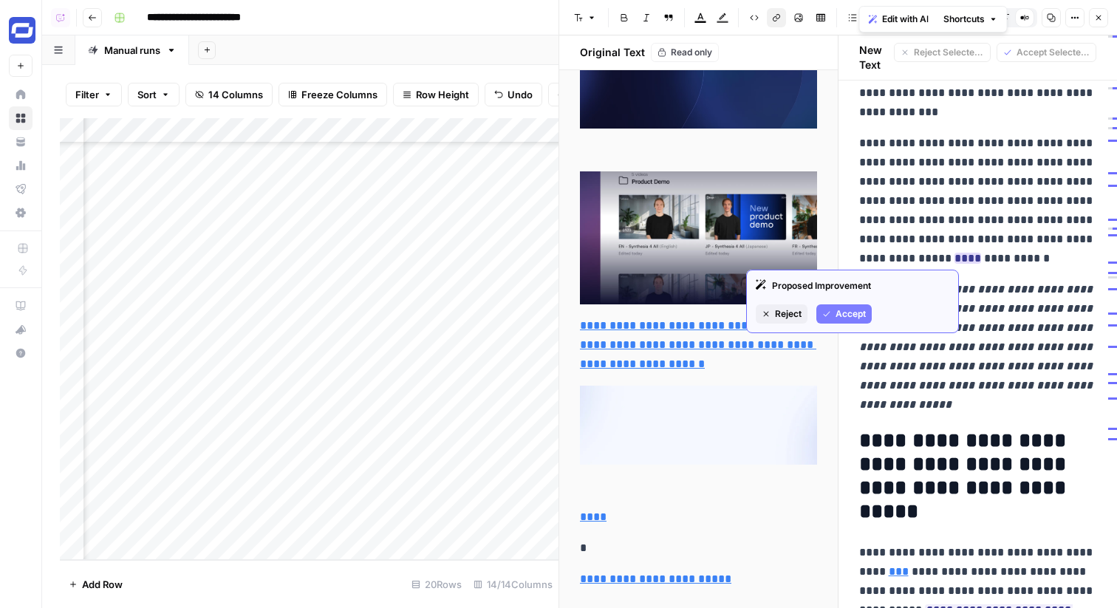
click at [861, 307] on span "Accept" at bounding box center [850, 313] width 30 height 13
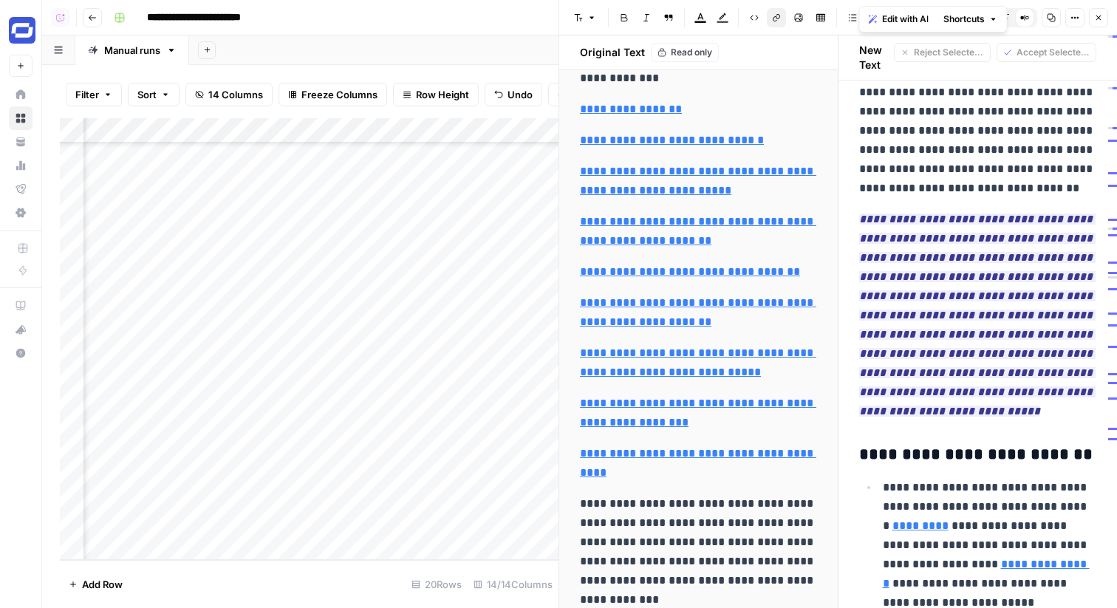
scroll to position [3867, 0]
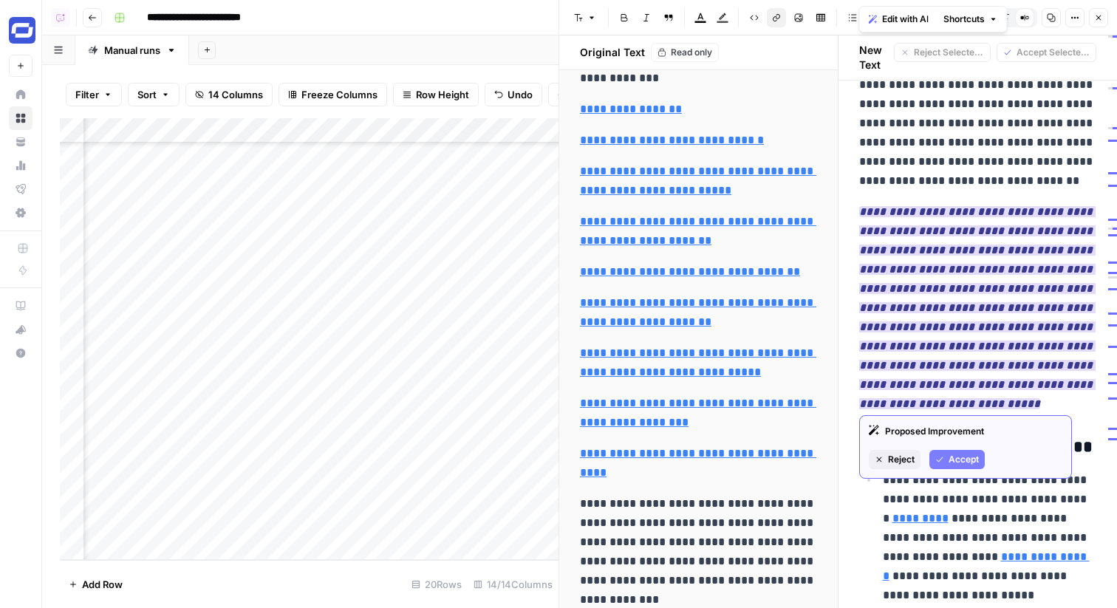
click at [951, 462] on span "Accept" at bounding box center [964, 459] width 30 height 13
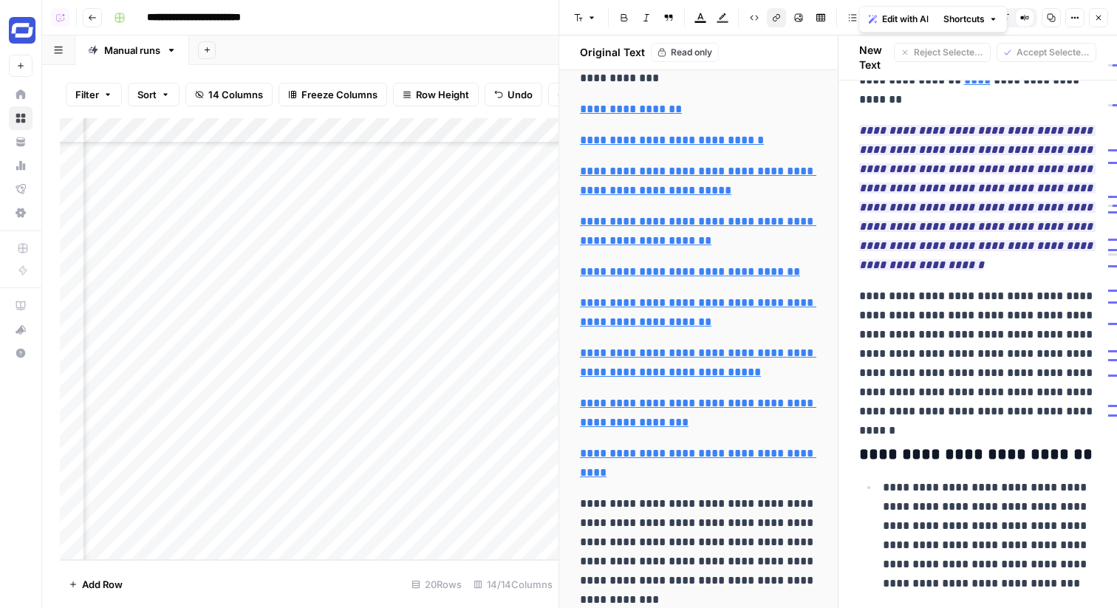
scroll to position [5575, 0]
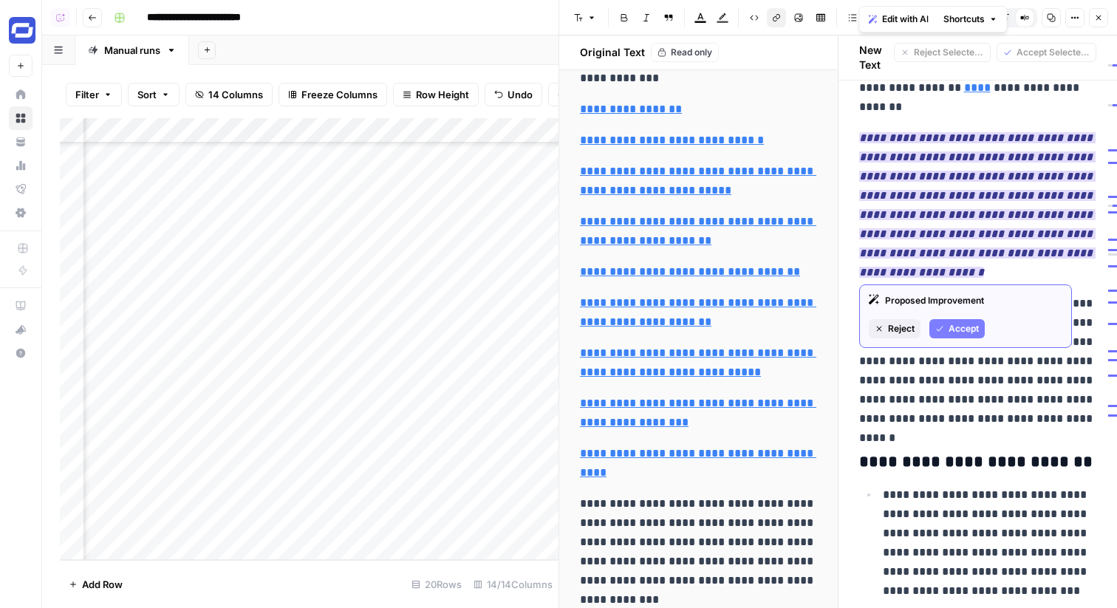
click at [888, 326] on span "Reject" at bounding box center [901, 328] width 27 height 13
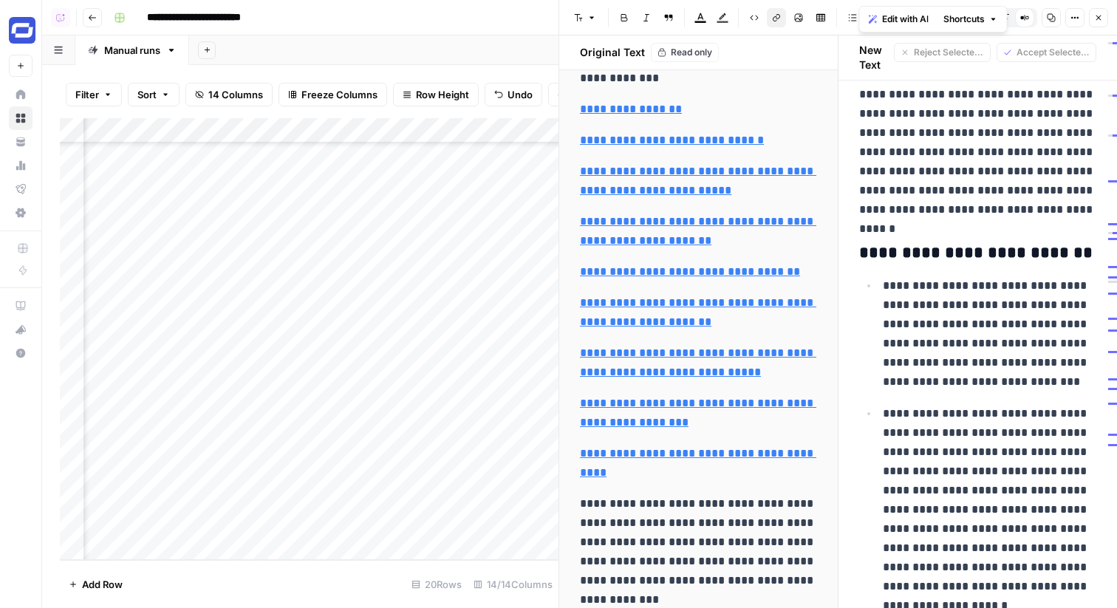
scroll to position [5642, 0]
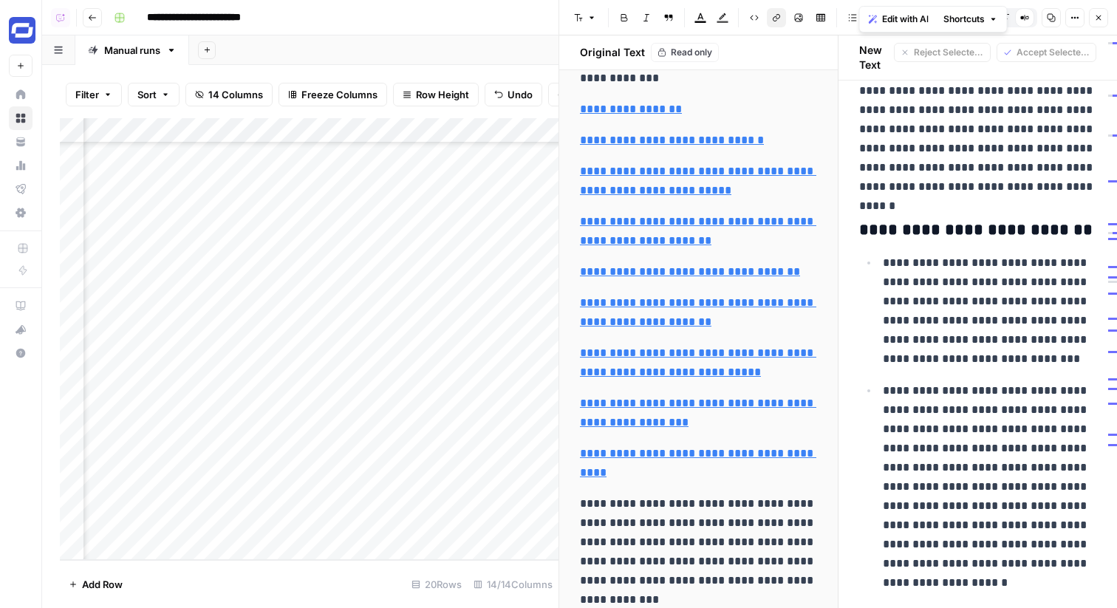
click at [1098, 22] on button "Close" at bounding box center [1098, 17] width 19 height 19
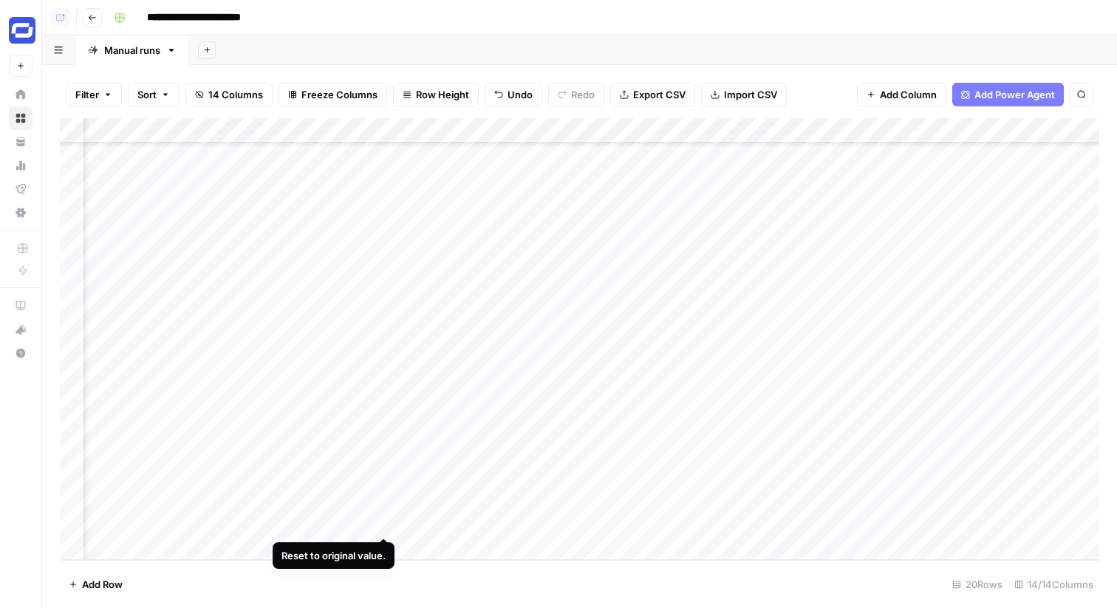
click at [383, 522] on div "Add Column" at bounding box center [579, 339] width 1039 height 442
click at [367, 521] on div "Add Column" at bounding box center [579, 339] width 1039 height 442
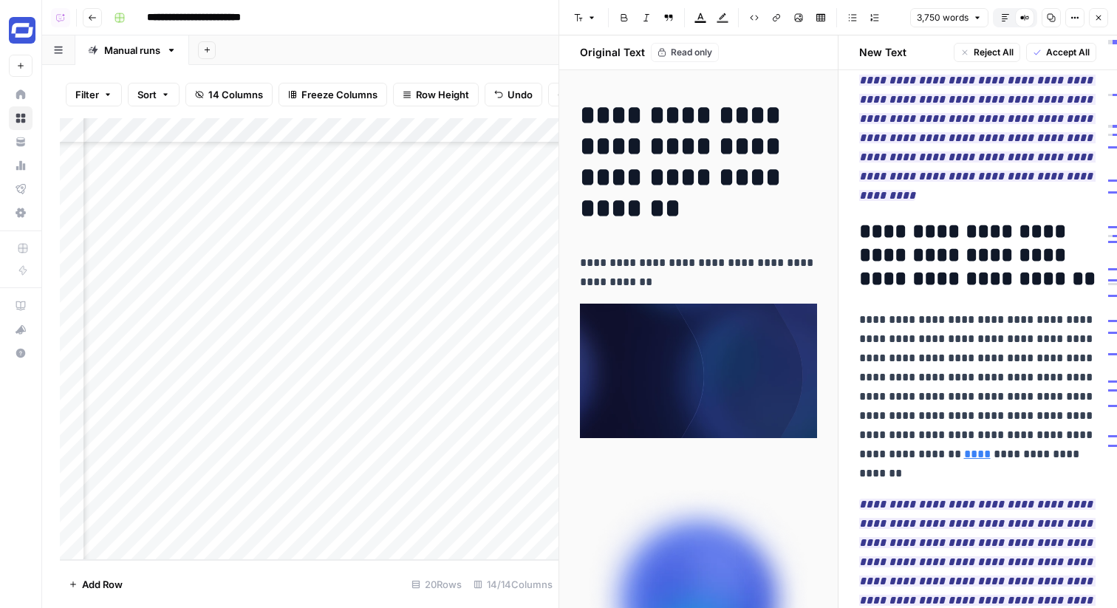
scroll to position [5209, 0]
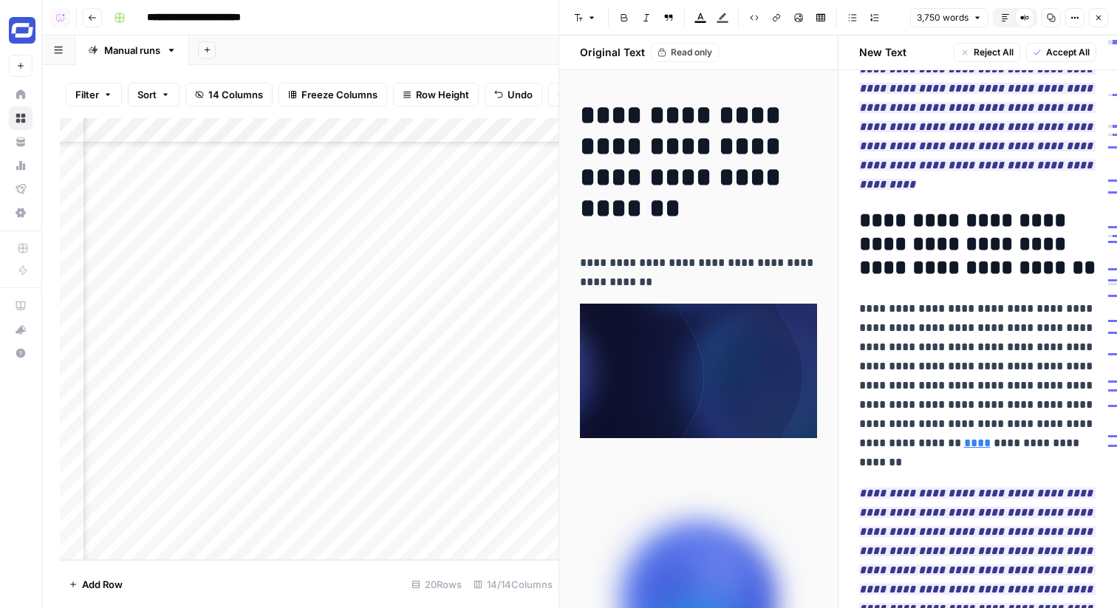
click at [1050, 54] on span "Accept All" at bounding box center [1068, 52] width 44 height 13
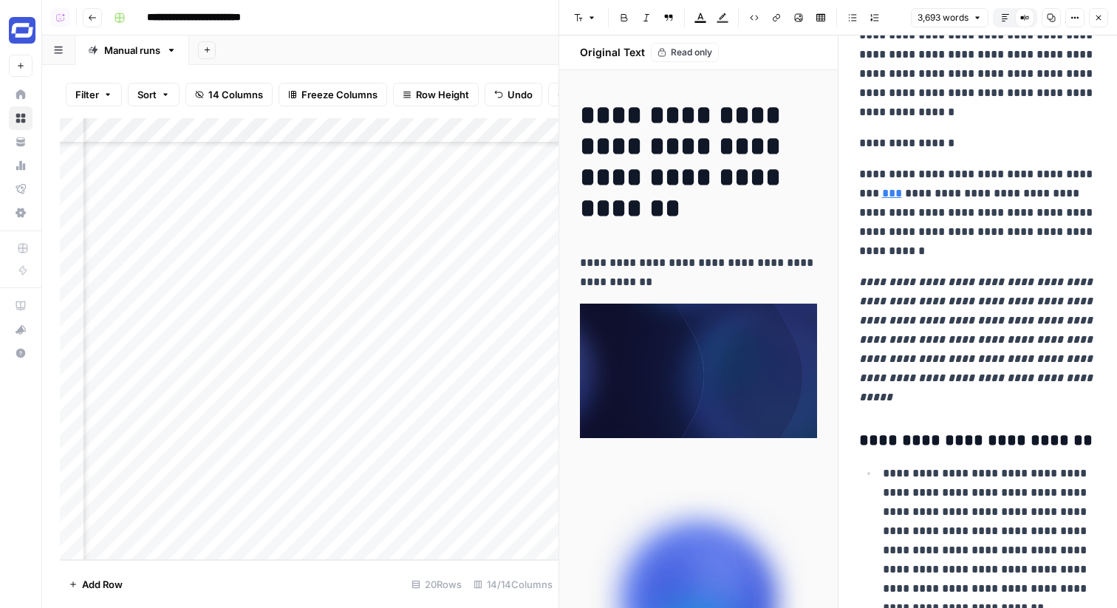
scroll to position [9572, 0]
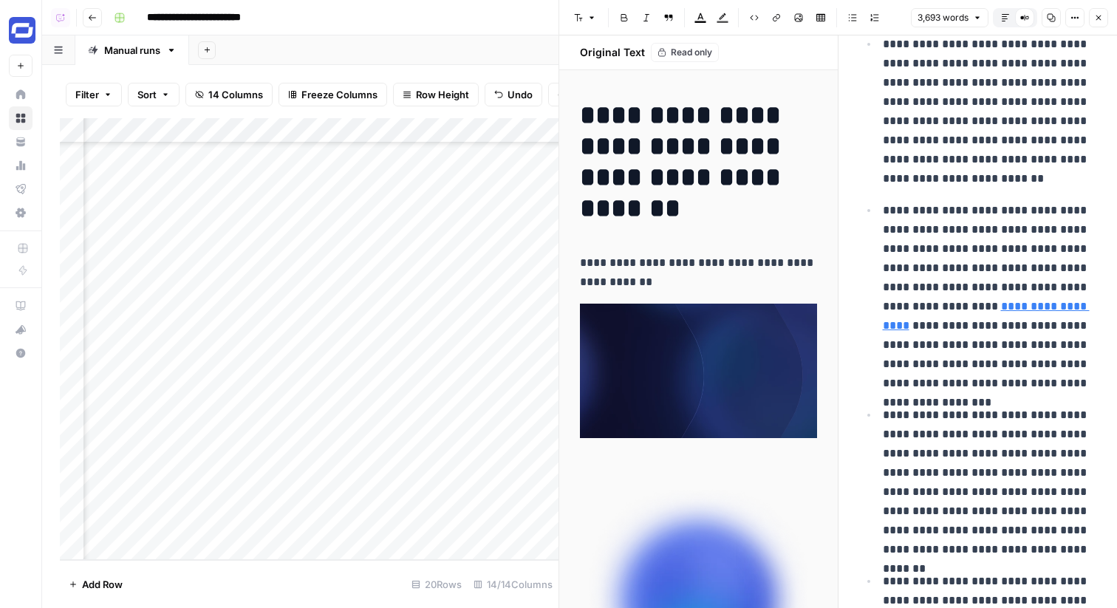
click at [1107, 16] on button "Close" at bounding box center [1098, 17] width 19 height 19
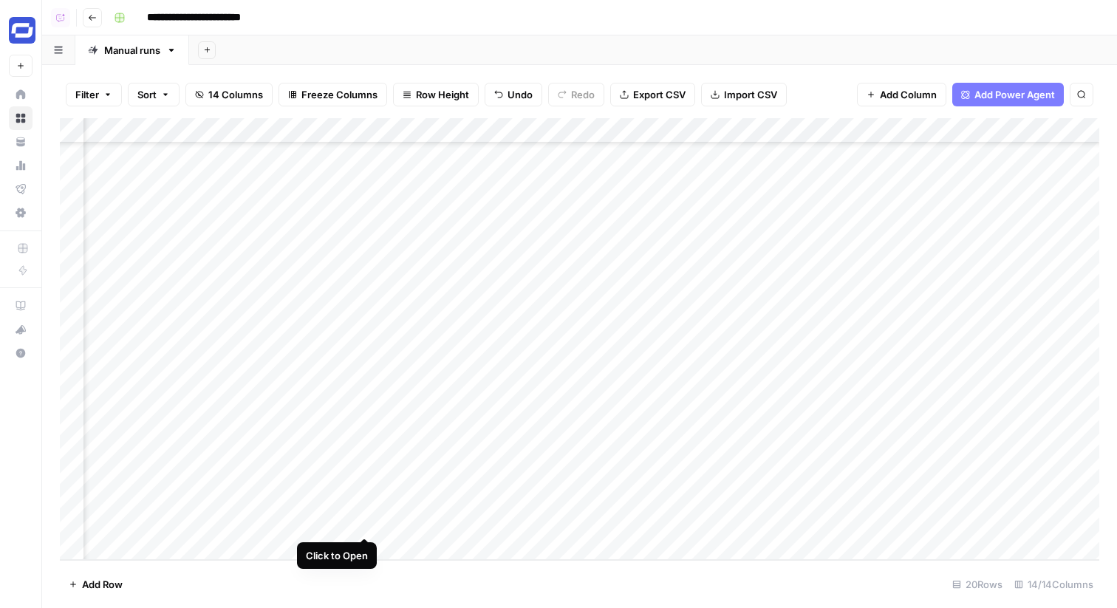
click at [366, 519] on div "Add Column" at bounding box center [579, 339] width 1039 height 442
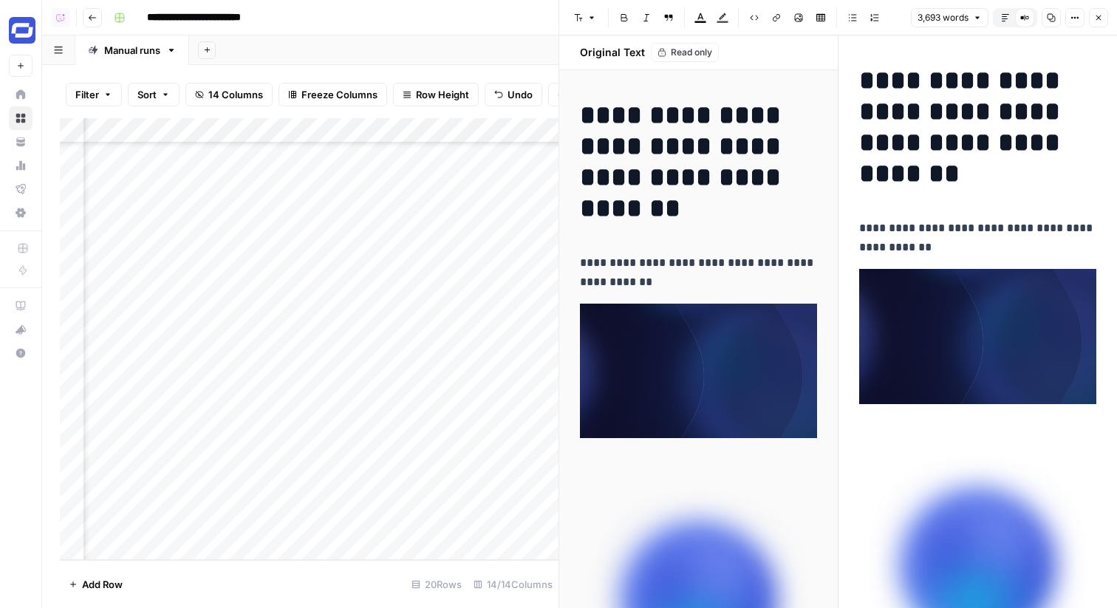
click at [998, 17] on button "Default Editor" at bounding box center [1005, 17] width 19 height 19
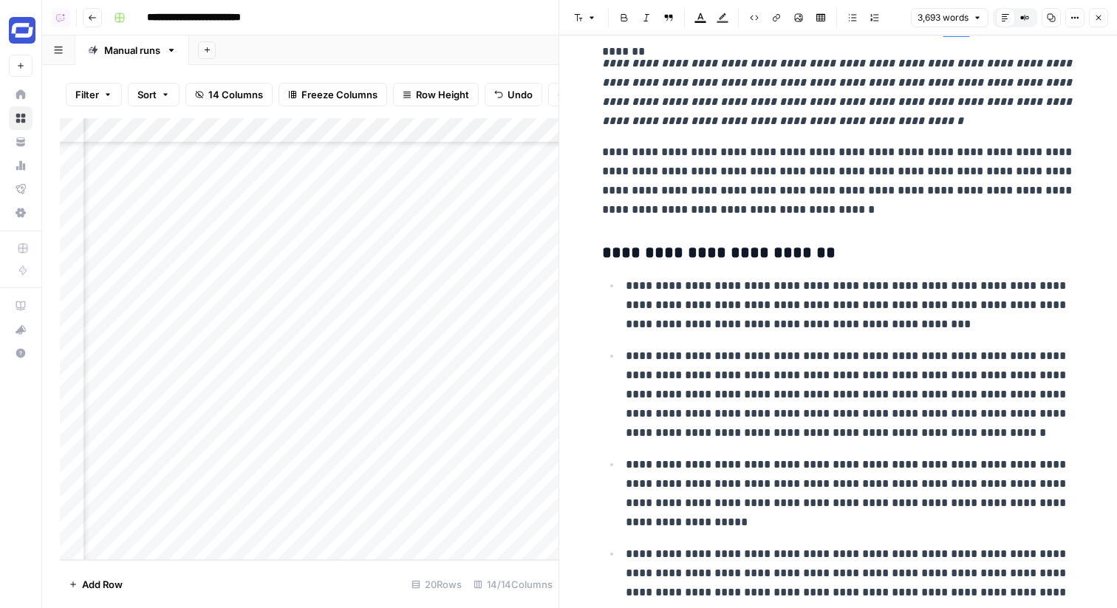
scroll to position [5385, 0]
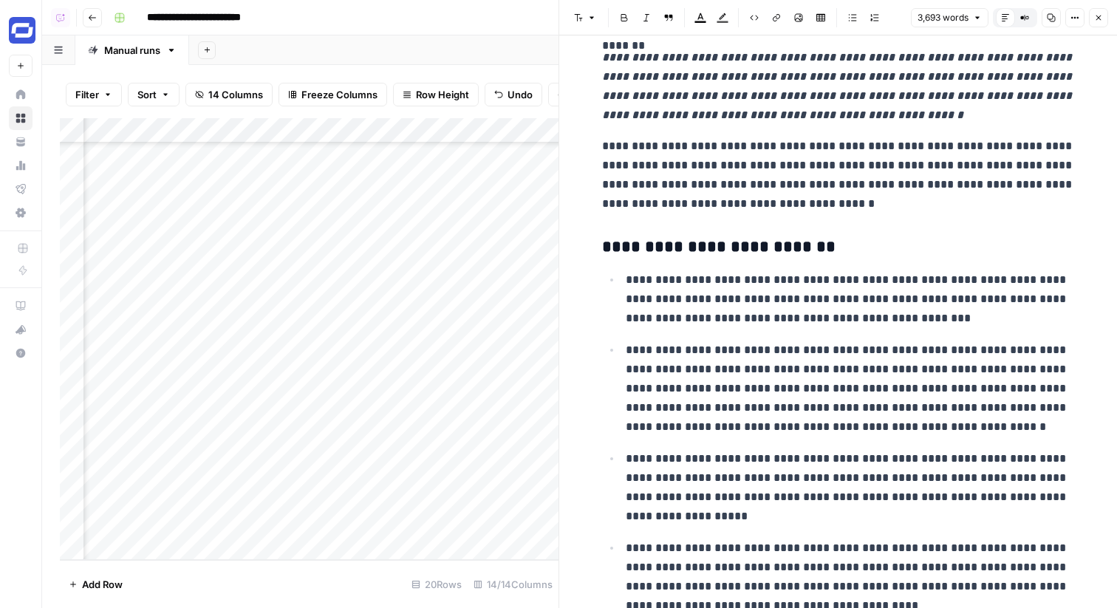
click at [1106, 16] on button "Close" at bounding box center [1098, 17] width 19 height 19
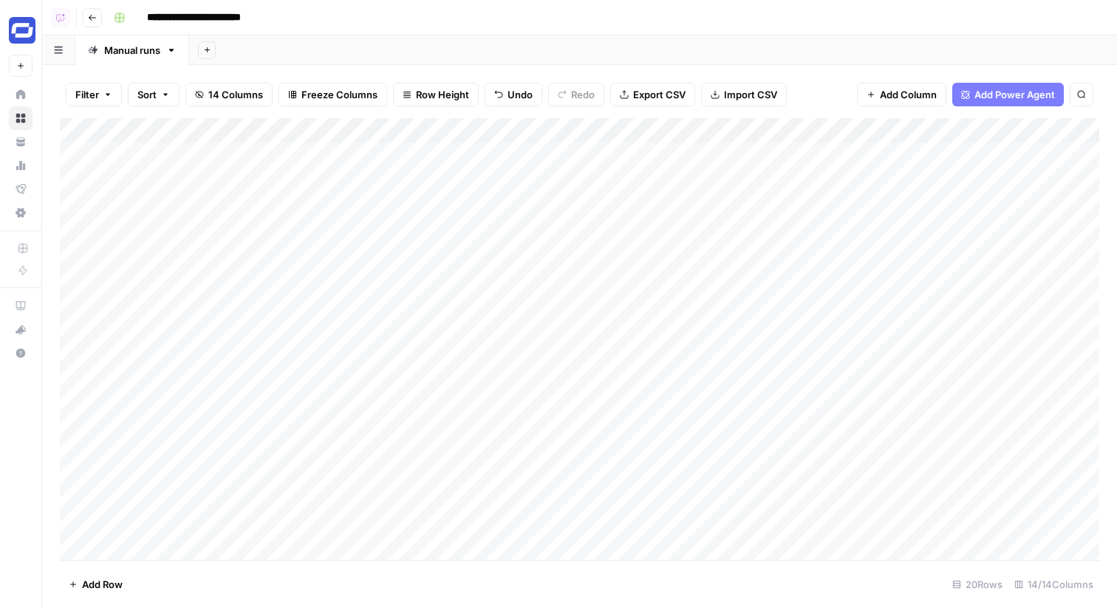
scroll to position [109, 0]
click at [276, 524] on div "Add Column" at bounding box center [579, 339] width 1039 height 442
click at [1053, 124] on span "Add Column" at bounding box center [1065, 130] width 52 height 13
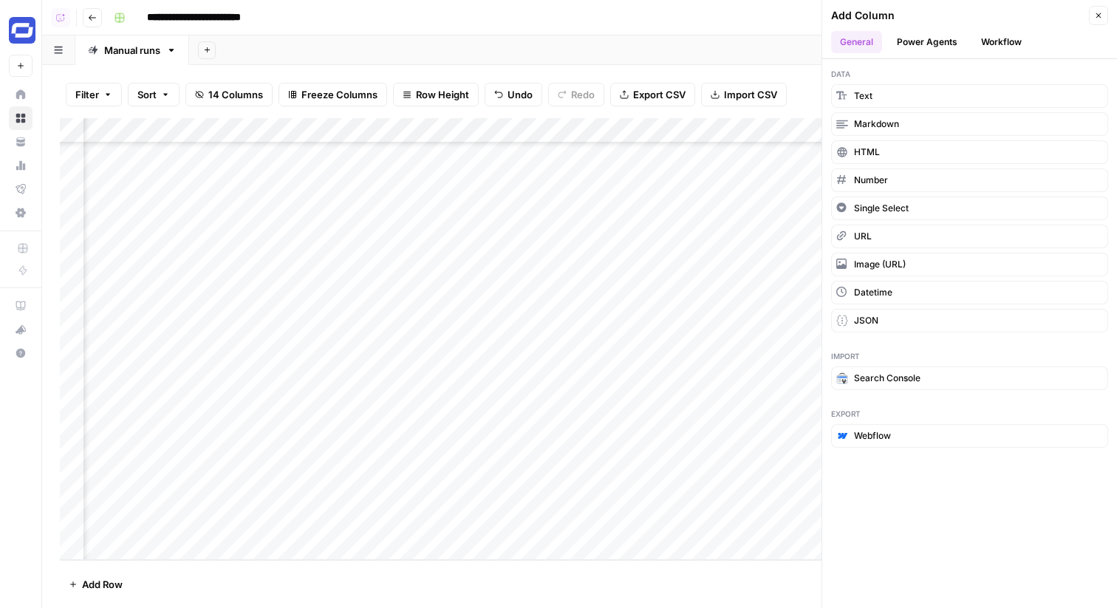
click at [979, 41] on button "Workflow" at bounding box center [1001, 42] width 58 height 22
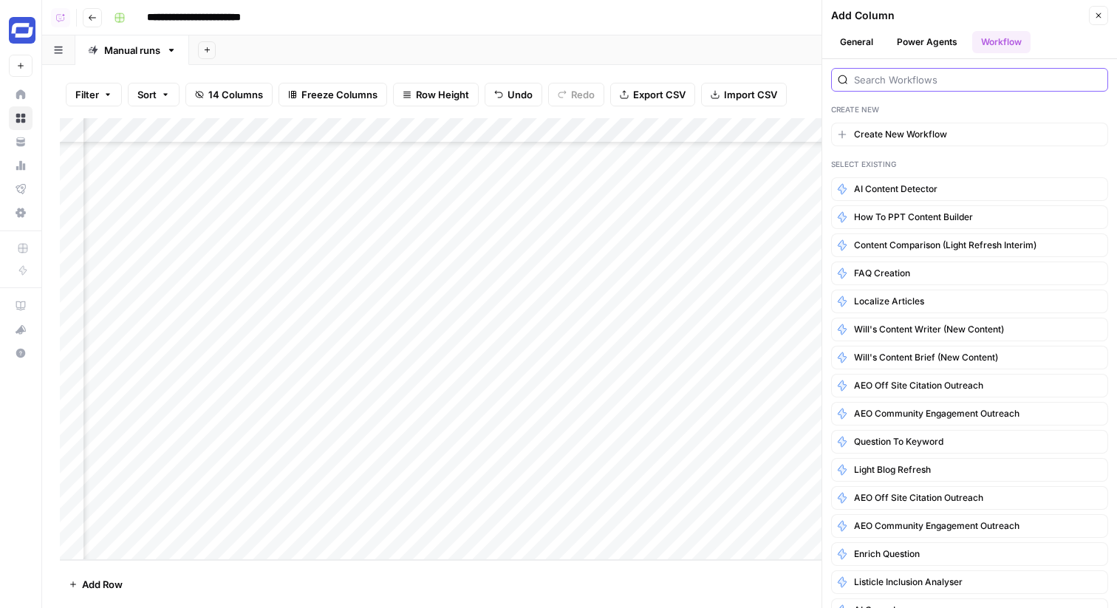
click at [914, 81] on input "search" at bounding box center [977, 79] width 247 height 15
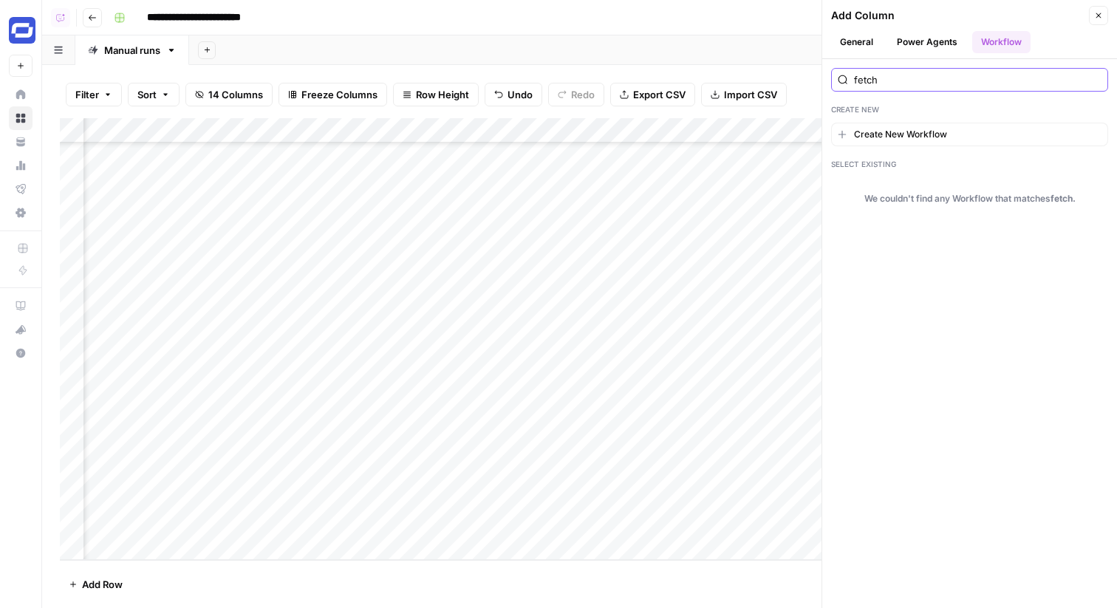
type input "fetch"
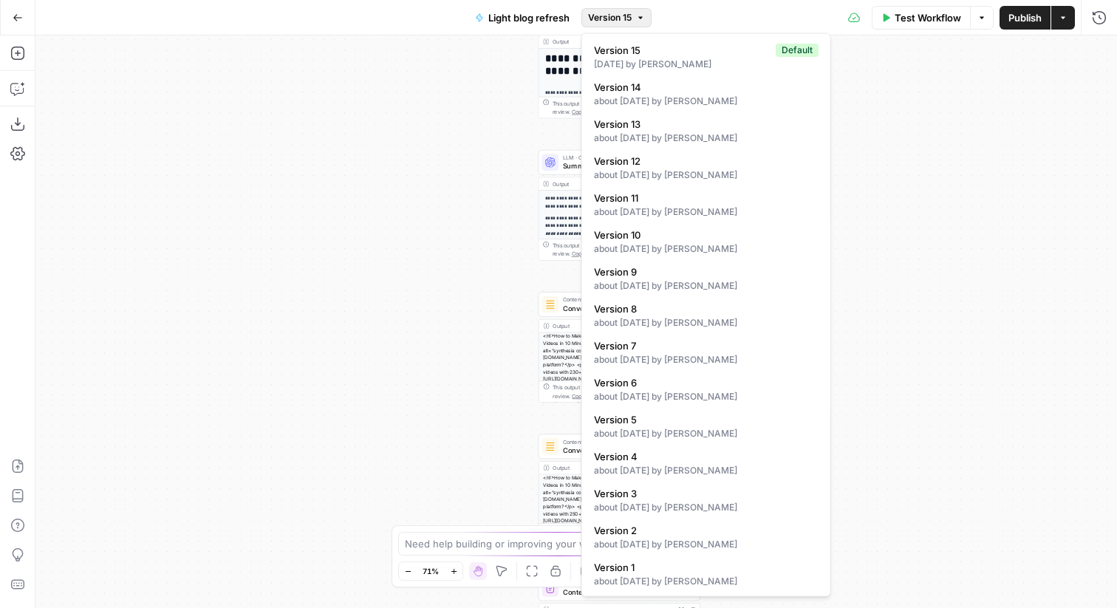
click at [632, 18] on button "Version 15" at bounding box center [616, 17] width 70 height 19
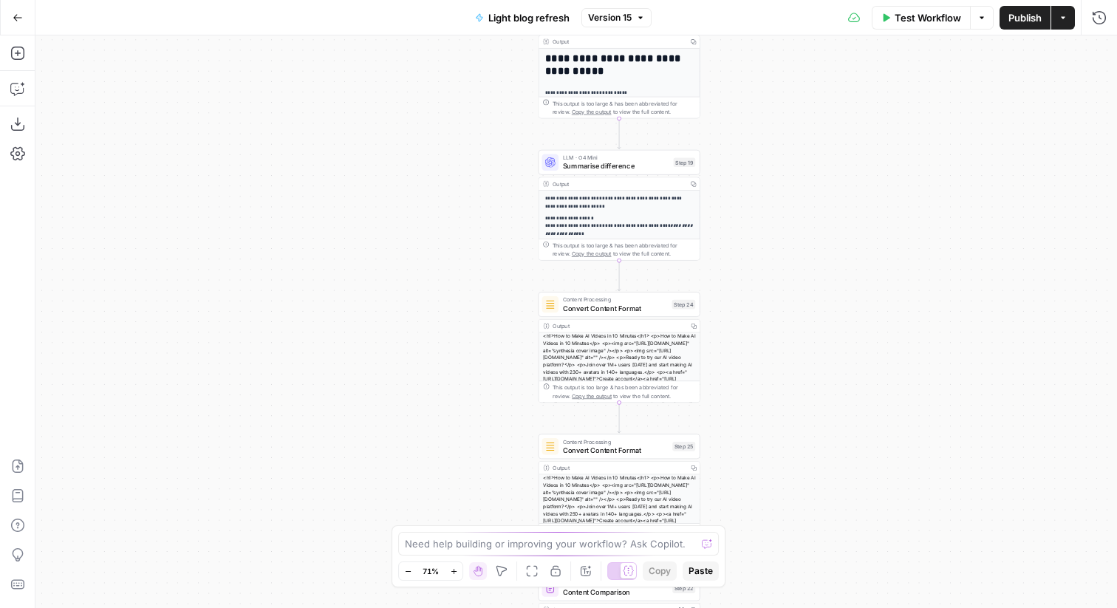
click at [632, 18] on button "Version 15" at bounding box center [616, 17] width 70 height 19
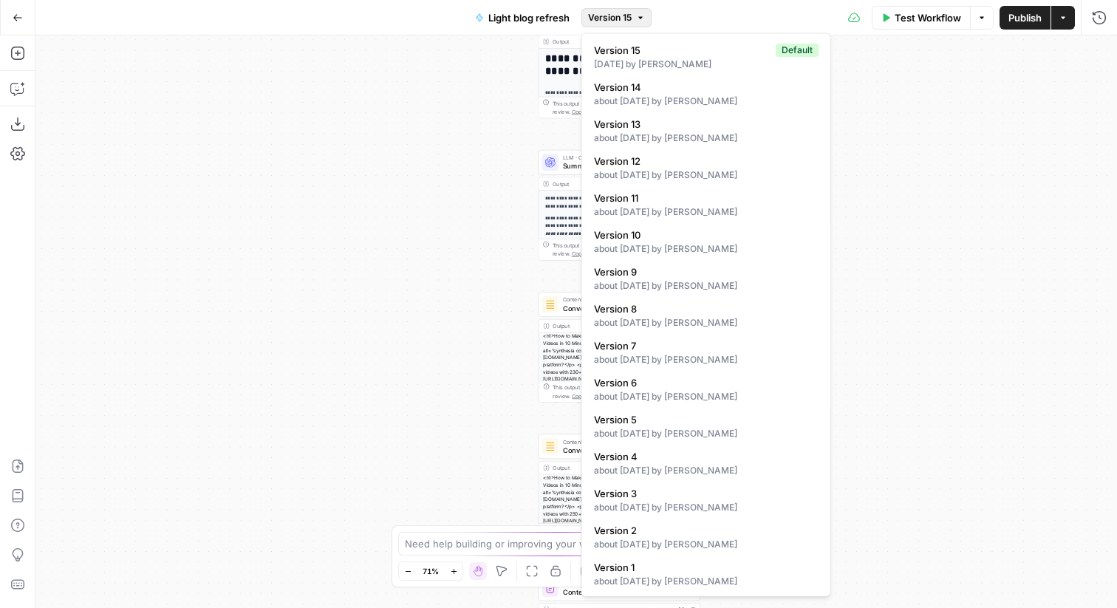
click at [632, 18] on button "Version 15" at bounding box center [616, 17] width 70 height 19
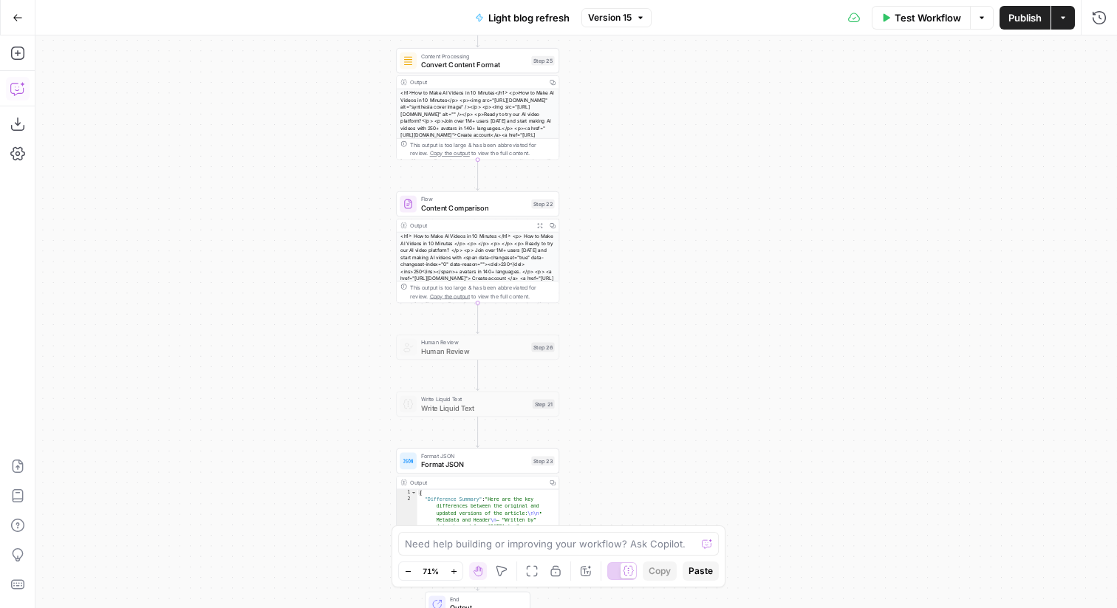
click at [19, 87] on icon "button" at bounding box center [17, 88] width 15 height 15
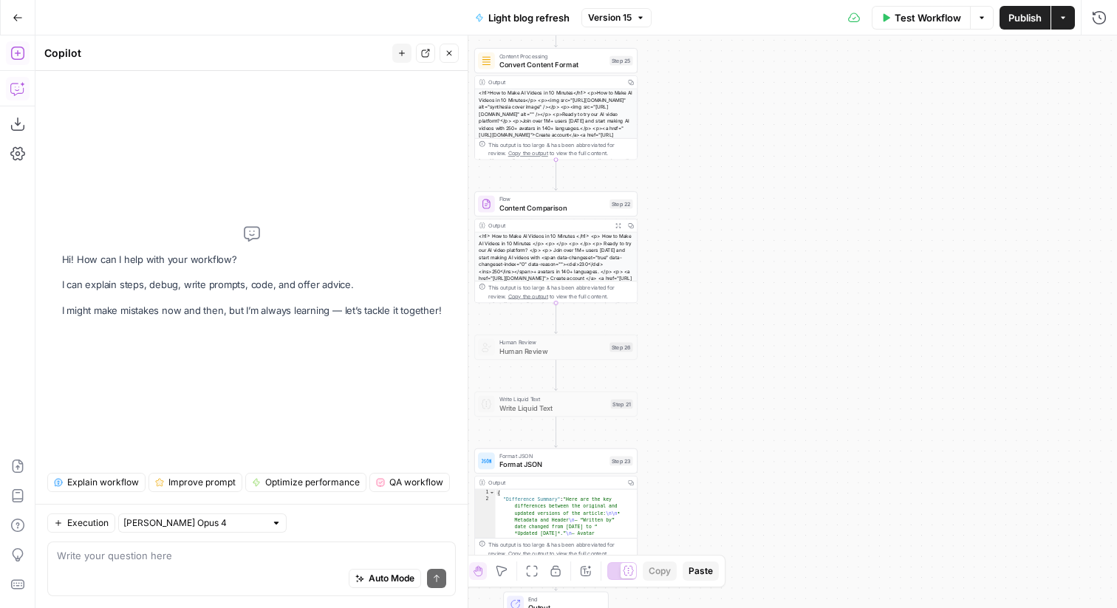
click at [21, 52] on icon "button" at bounding box center [17, 53] width 15 height 15
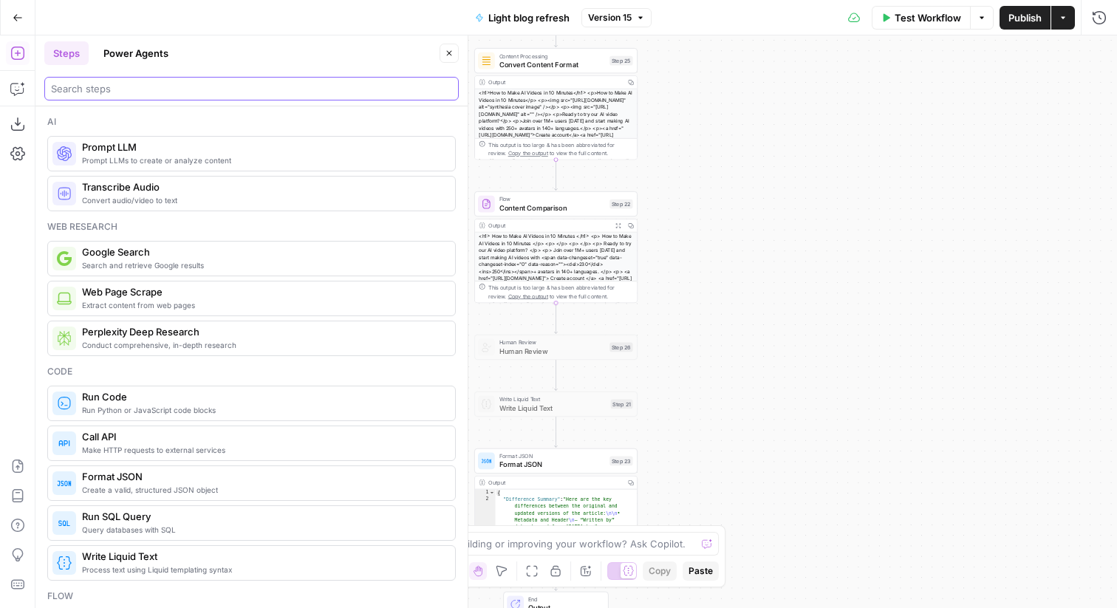
click at [176, 92] on input "search" at bounding box center [251, 88] width 401 height 15
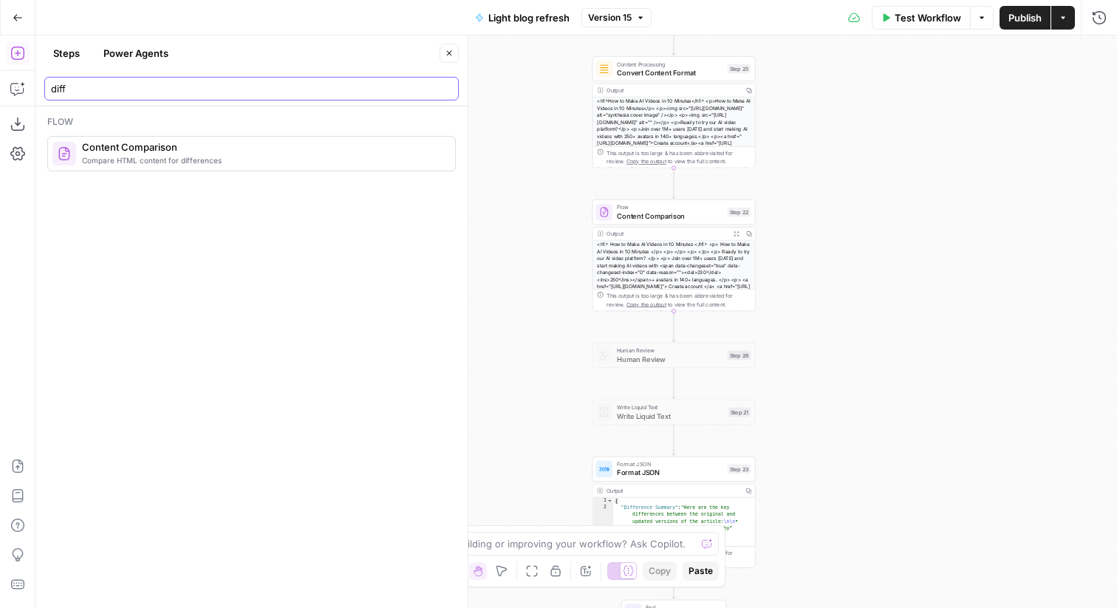
type input "diff"
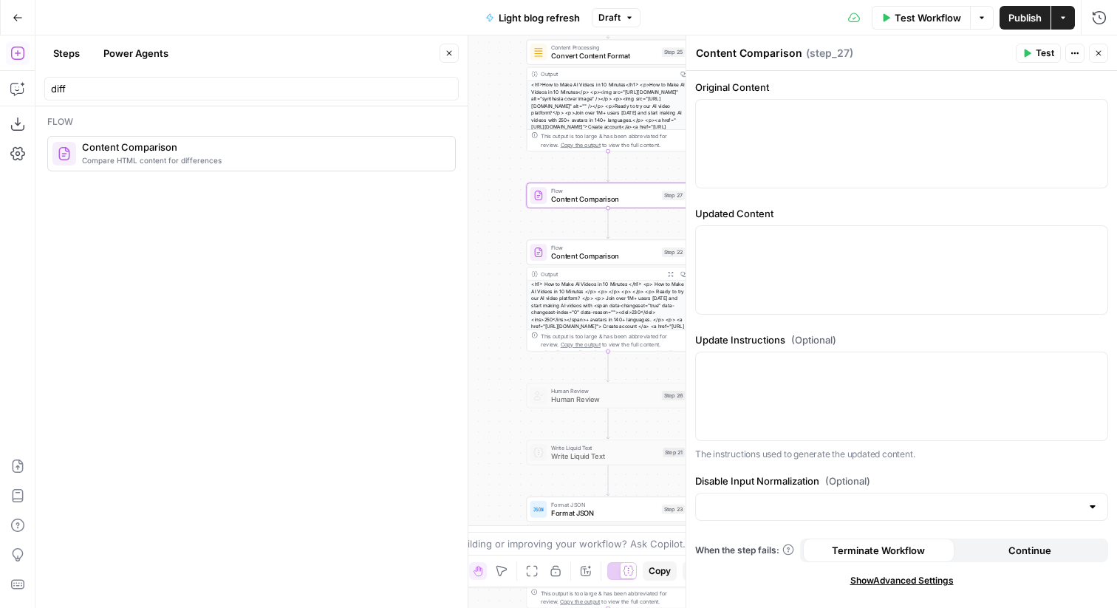
click at [562, 261] on div "Flow Content Comparison Step 22 Copy step Delete step Add Note Test" at bounding box center [608, 251] width 163 height 25
click at [833, 501] on input "Disable Input Normalization (Optional)" at bounding box center [893, 506] width 376 height 15
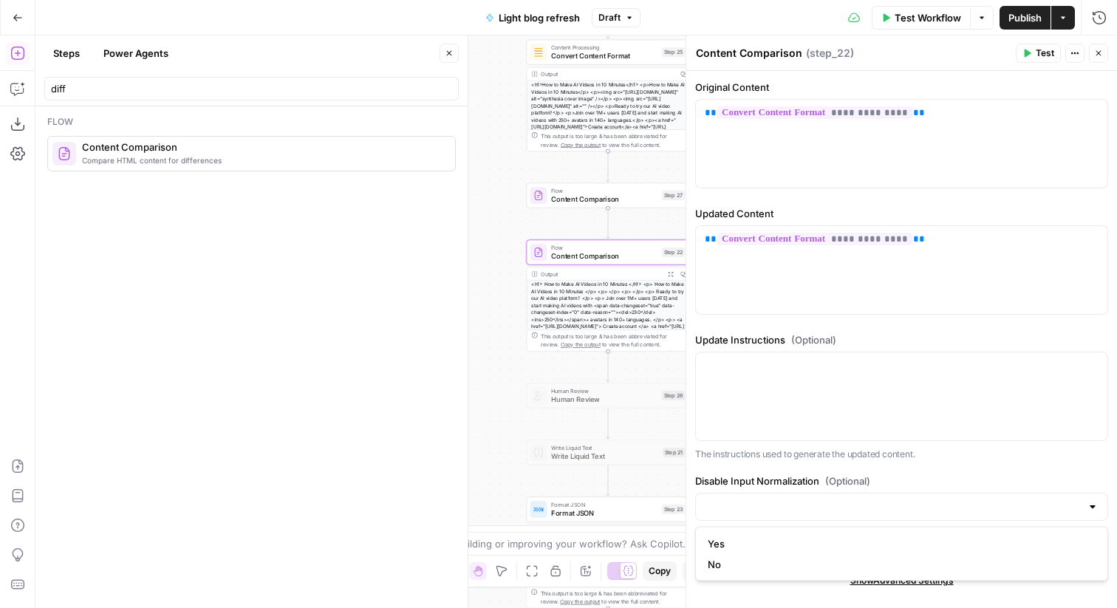
click at [858, 468] on form "**********" at bounding box center [901, 339] width 431 height 537
click at [1102, 39] on header "Content Comparison Content Comparison ( step_22 ) Test Actions Close" at bounding box center [901, 52] width 431 height 35
click at [1092, 49] on button "Close" at bounding box center [1098, 53] width 19 height 19
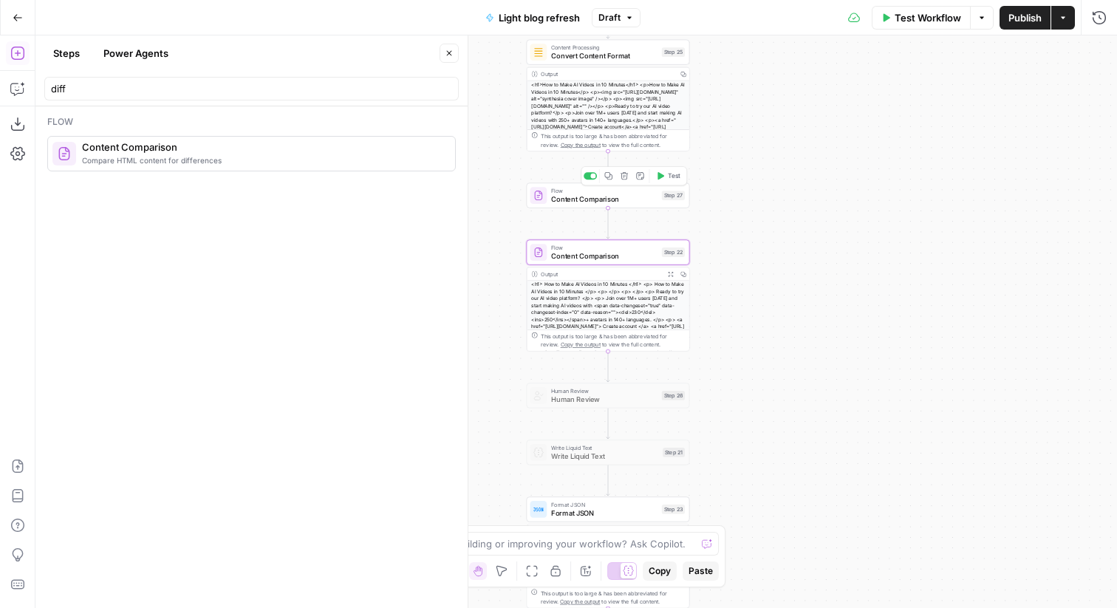
click at [594, 176] on div at bounding box center [592, 176] width 5 height 5
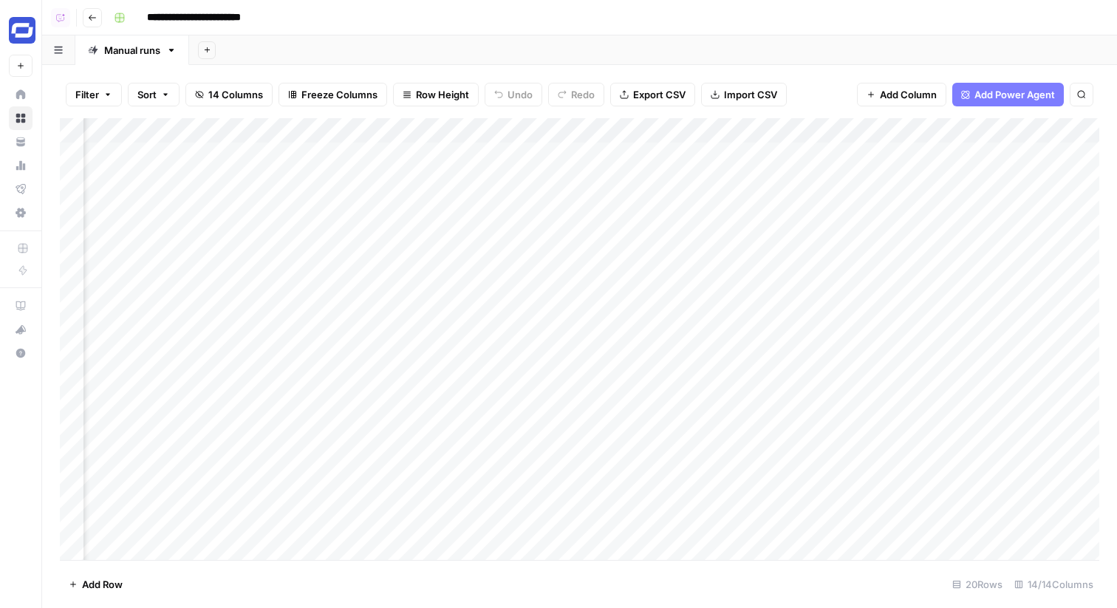
scroll to position [0, 1381]
click at [1047, 129] on span "Add Column" at bounding box center [1065, 130] width 52 height 13
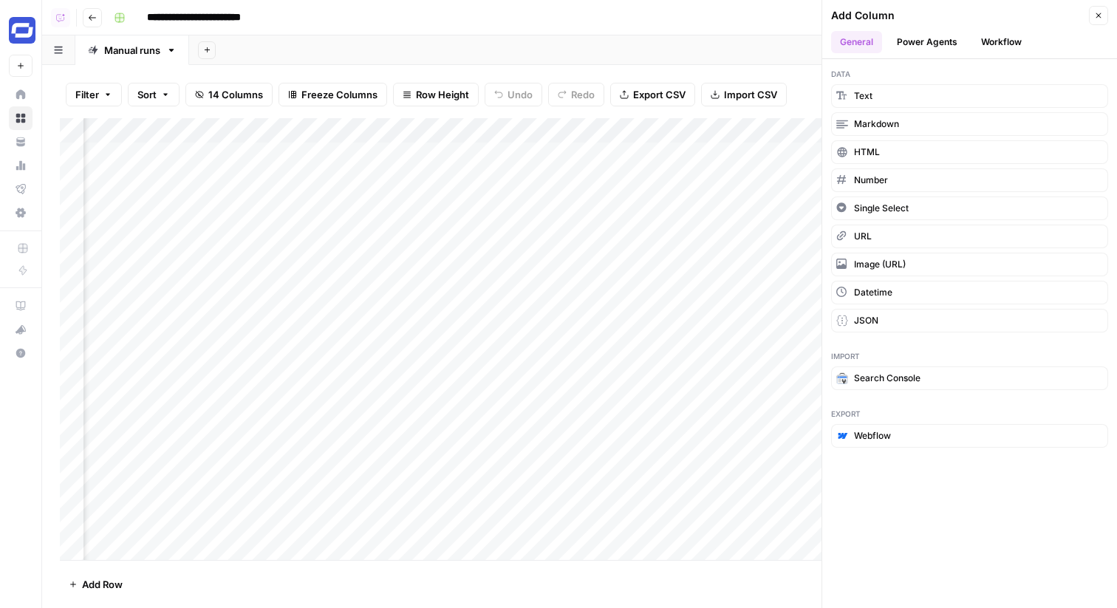
click at [988, 50] on button "Workflow" at bounding box center [1001, 42] width 58 height 22
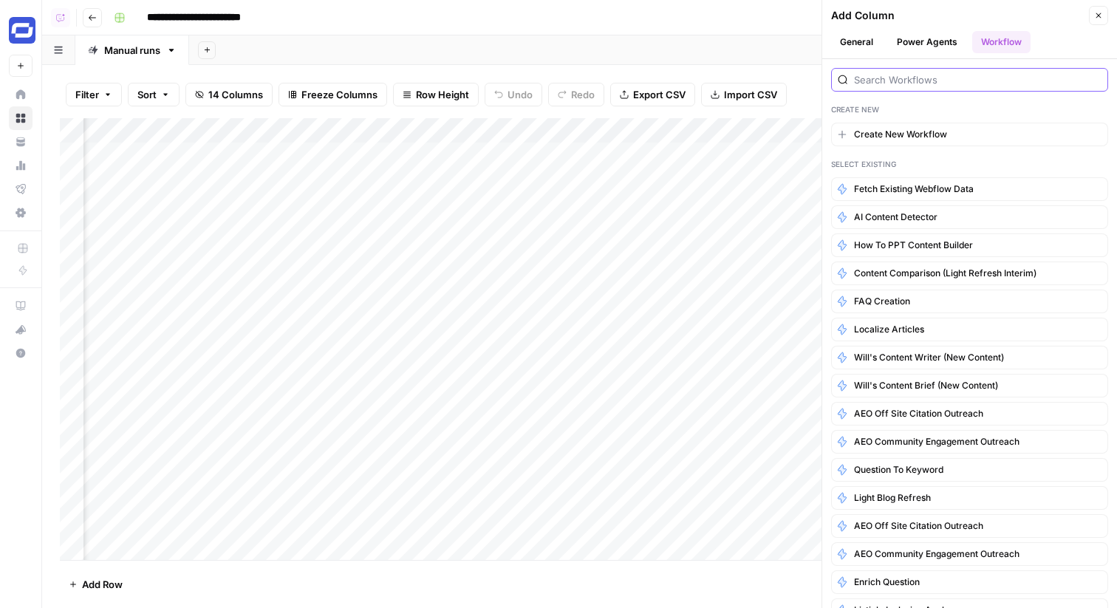
click at [922, 81] on input "search" at bounding box center [977, 79] width 247 height 15
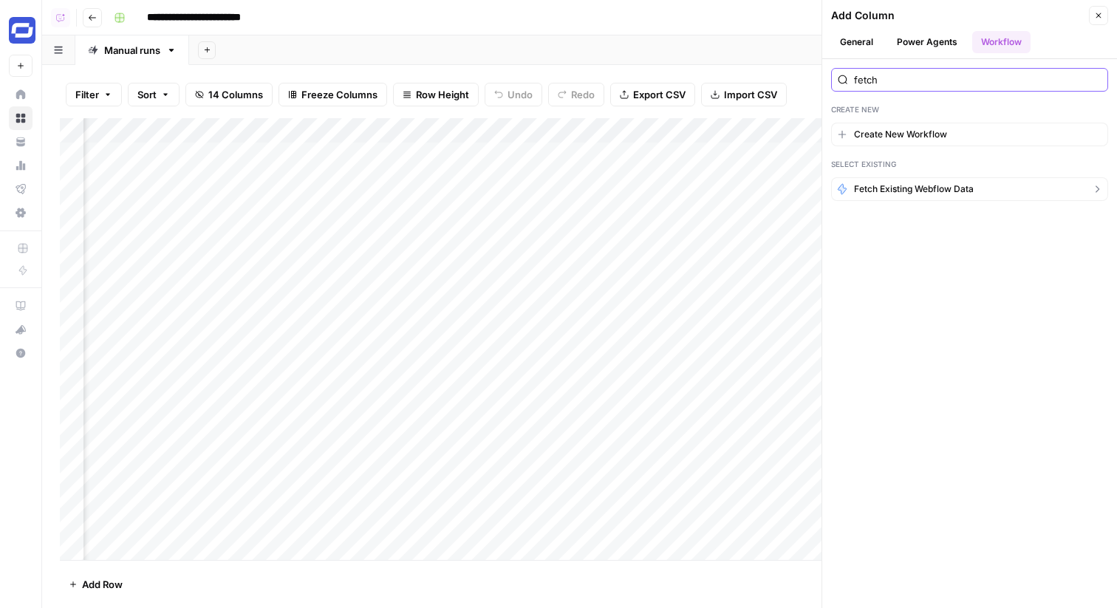
type input "fetch"
click at [892, 185] on span "Fetch Existing Webflow Data" at bounding box center [914, 188] width 120 height 13
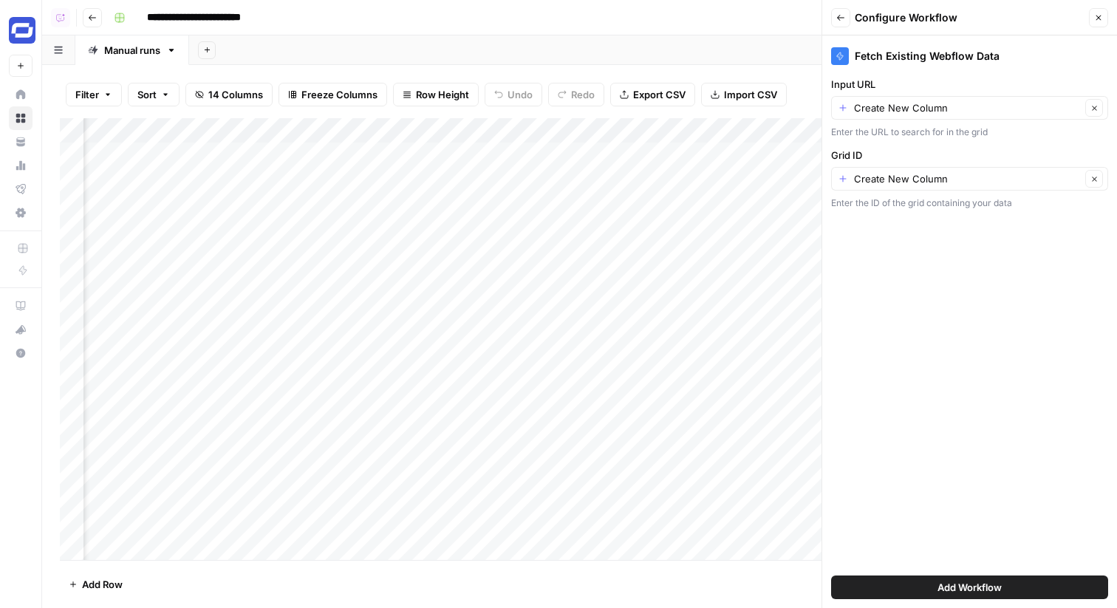
click at [1099, 20] on icon "button" at bounding box center [1098, 17] width 9 height 9
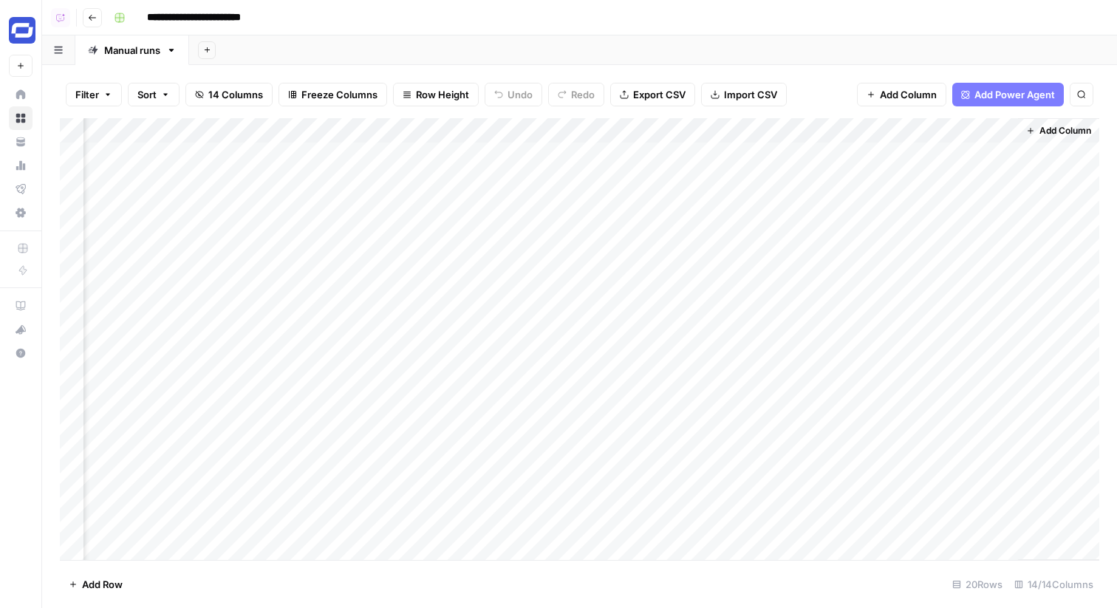
click at [1056, 123] on button "Add Column" at bounding box center [1058, 130] width 77 height 19
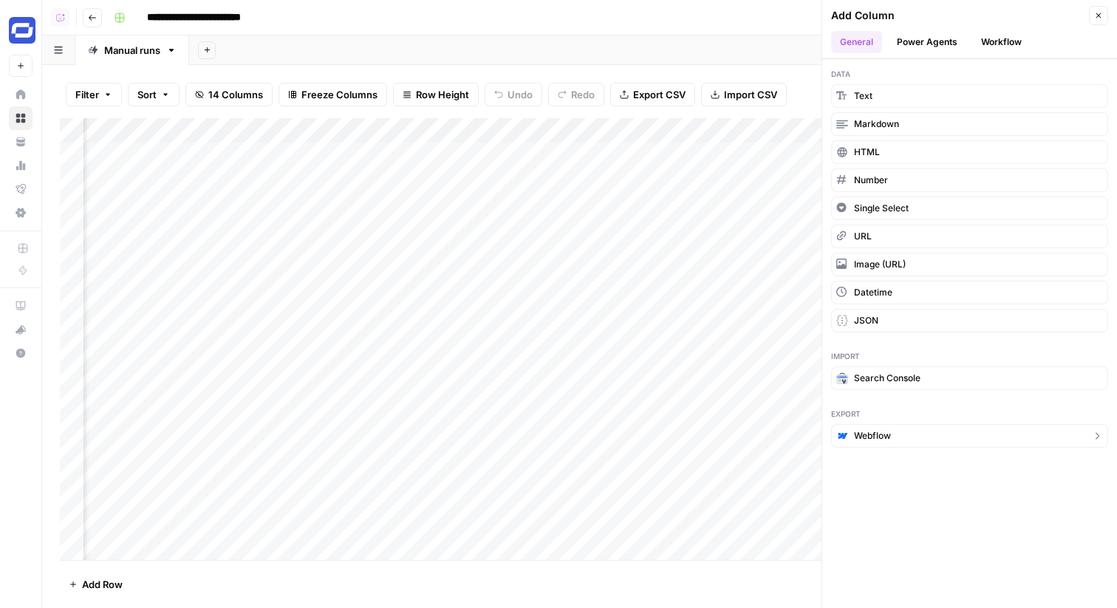
click at [894, 431] on button "Webflow" at bounding box center [969, 436] width 277 height 24
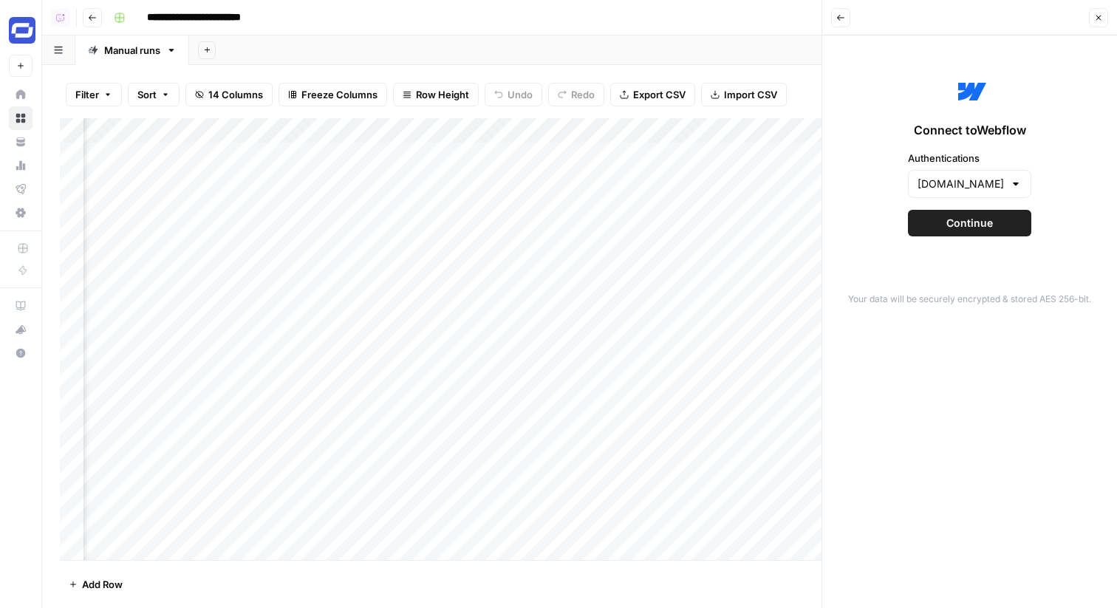
click at [950, 222] on span "Continue" at bounding box center [969, 223] width 47 height 15
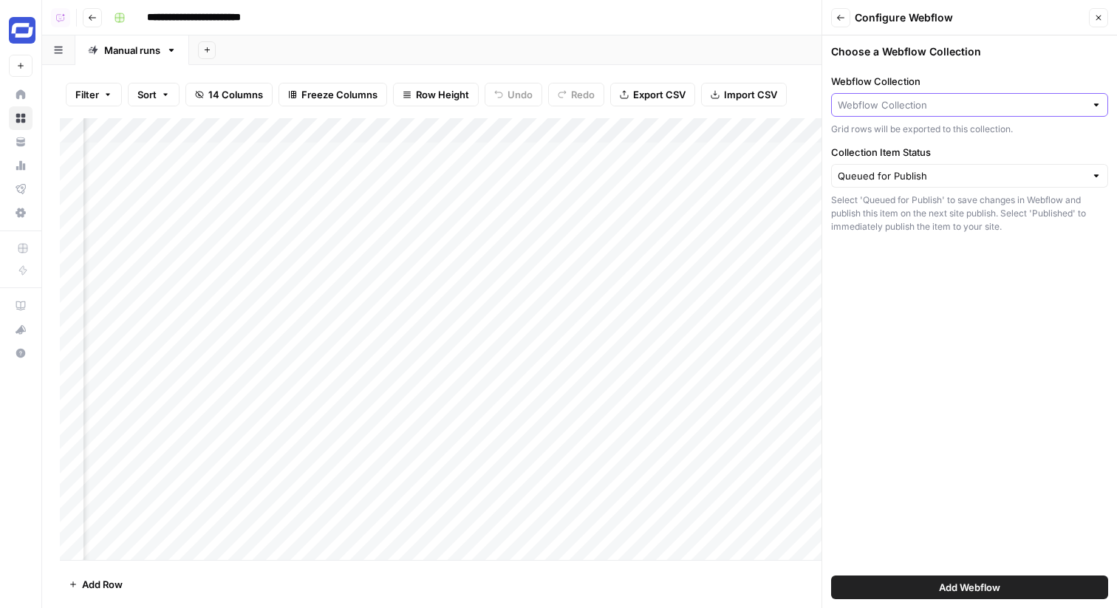
click at [920, 111] on input "Webflow Collection" at bounding box center [961, 105] width 247 height 15
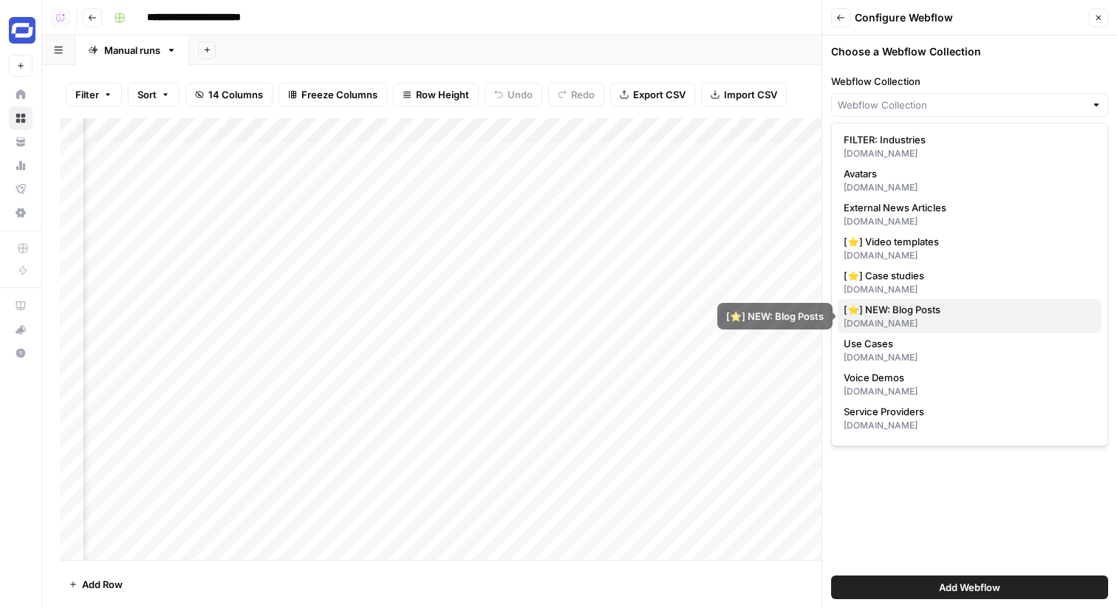
click at [930, 304] on span "[⭐] NEW: Blog Posts" at bounding box center [967, 309] width 246 height 15
type input "[⭐] NEW: Blog Posts"
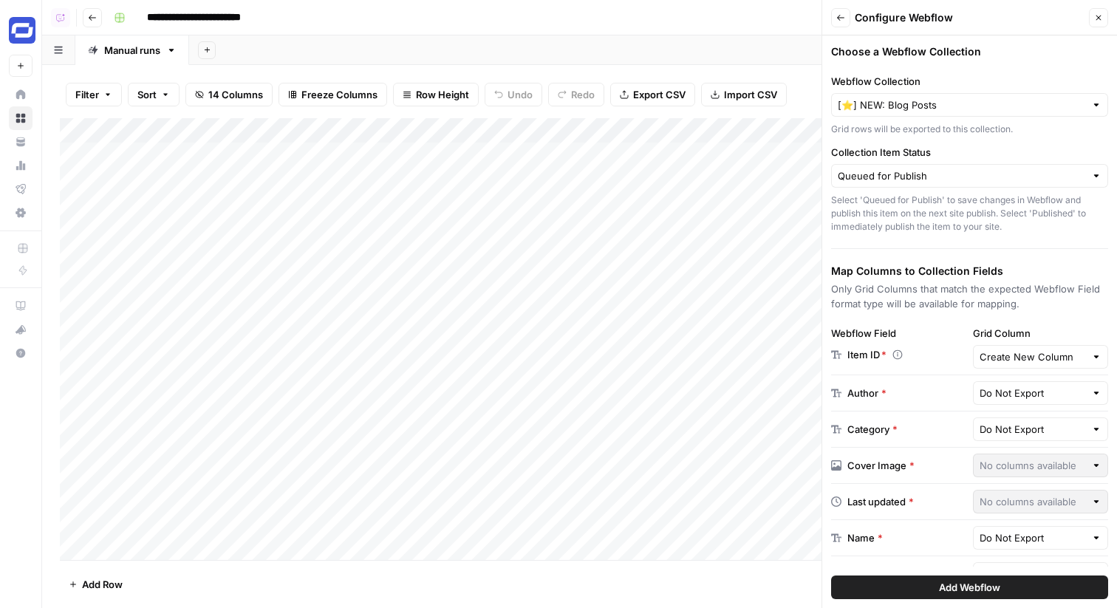
drag, startPoint x: 339, startPoint y: 147, endPoint x: 313, endPoint y: 529, distance: 382.8
click at [315, 529] on div "Add Column" at bounding box center [579, 339] width 1039 height 442
click at [301, 519] on div "Add Column" at bounding box center [579, 339] width 1039 height 442
click at [886, 96] on div "[⭐] NEW: Blog Posts" at bounding box center [969, 105] width 277 height 24
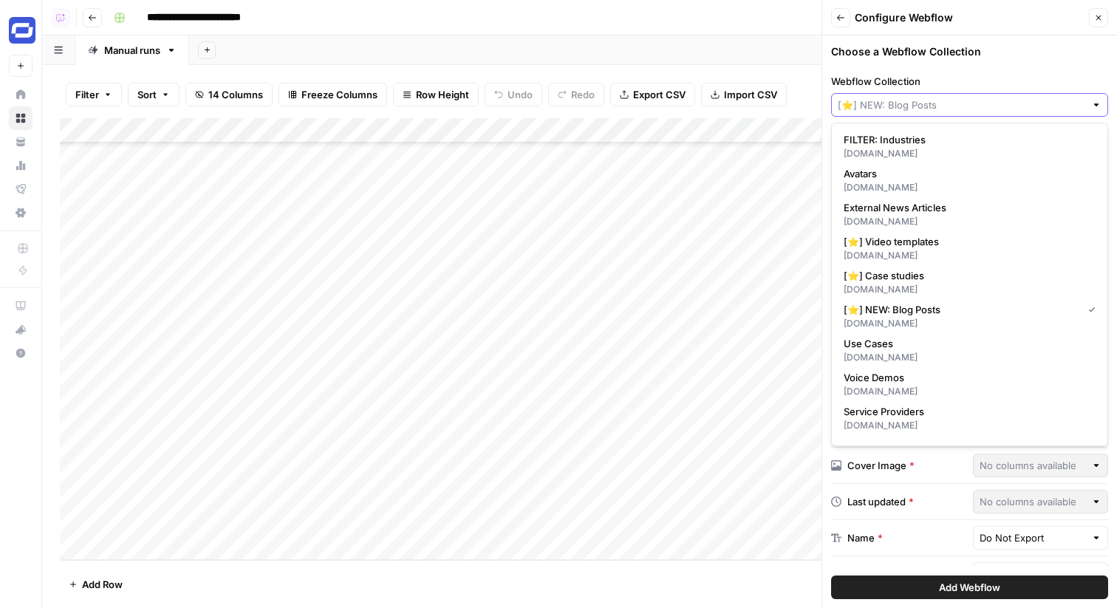
type input "[⭐] NEW: Blog Posts"
click at [244, 531] on div "Add Column" at bounding box center [579, 339] width 1039 height 442
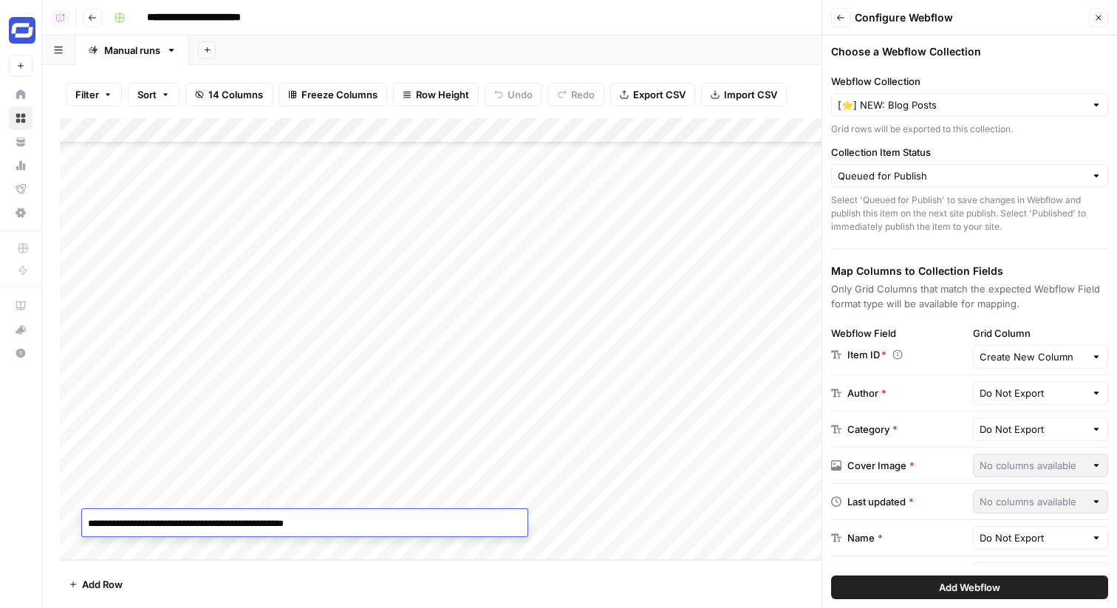
click at [236, 496] on div "Add Column" at bounding box center [579, 339] width 1039 height 442
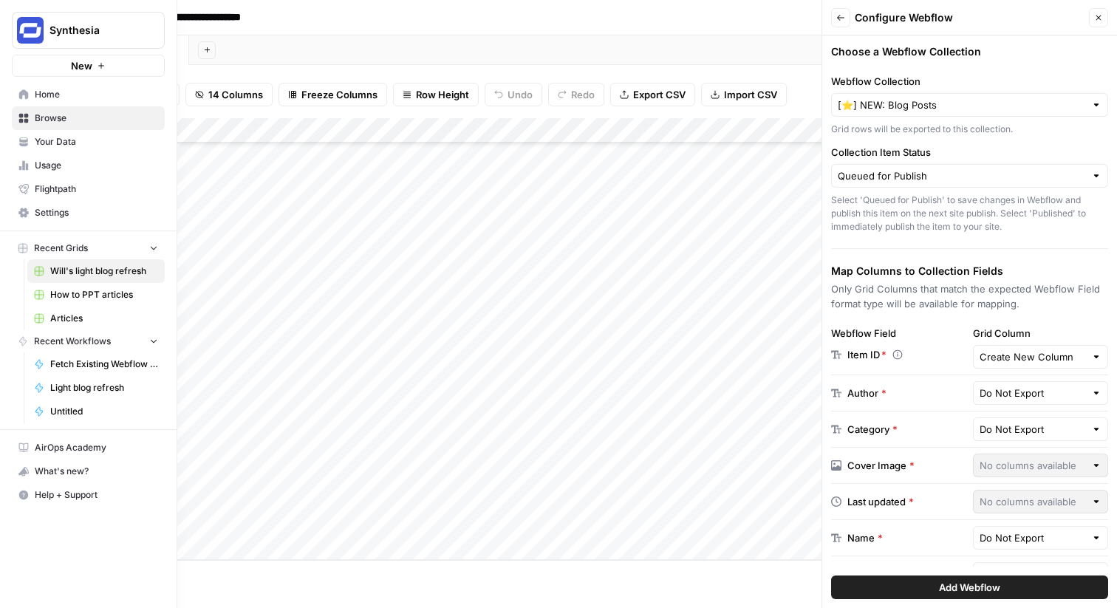
click at [53, 92] on span "Home" at bounding box center [96, 94] width 123 height 13
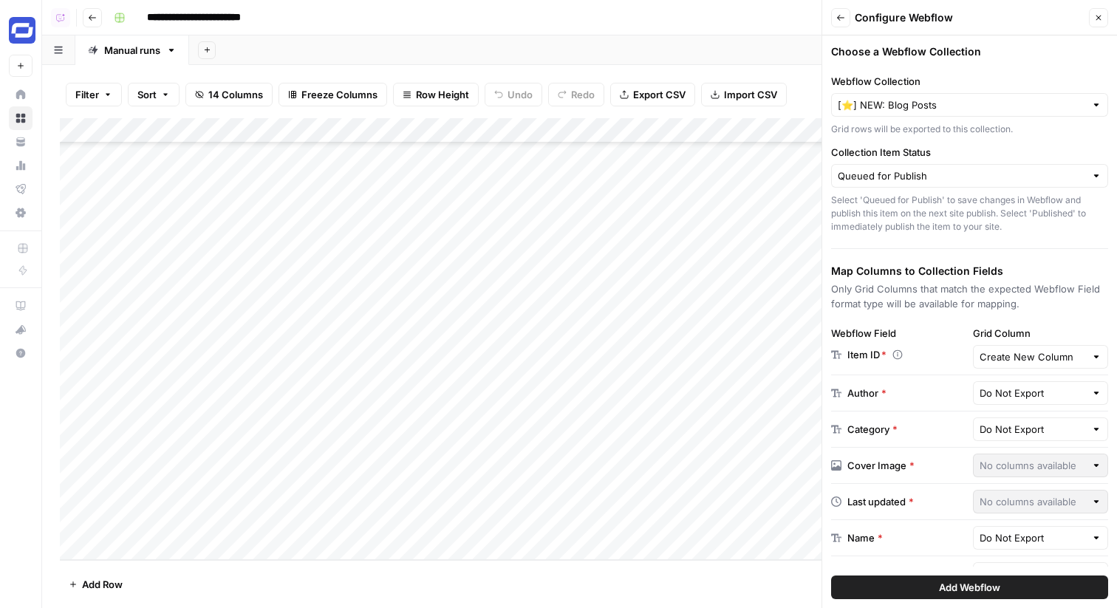
click at [219, 474] on div "Add Column" at bounding box center [579, 339] width 1039 height 442
click at [914, 98] on input "Webflow Collection" at bounding box center [961, 105] width 247 height 15
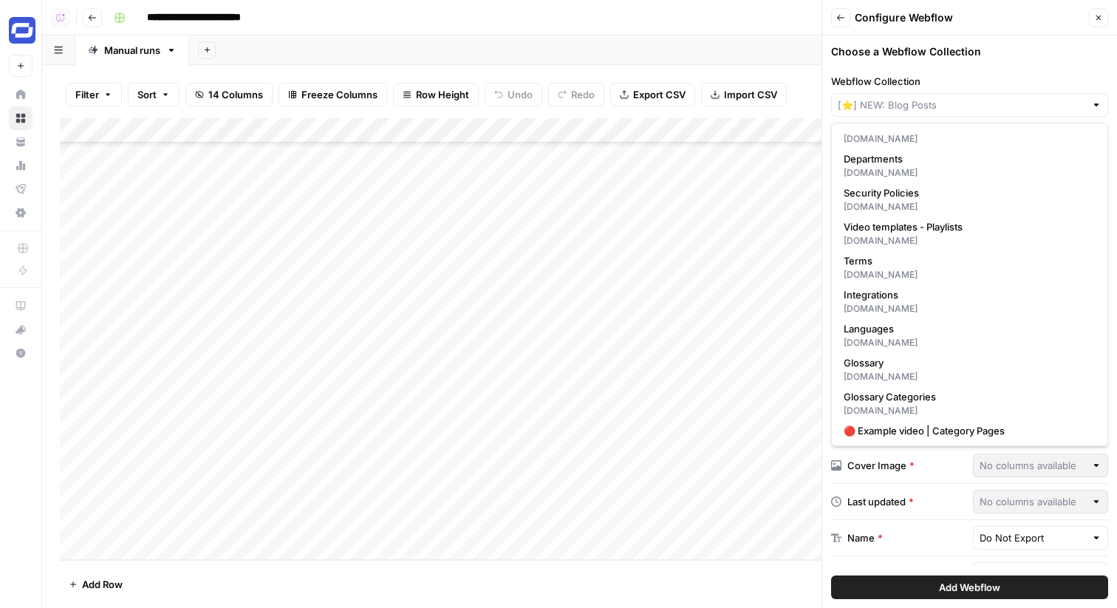
type input "[⭐] NEW: Blog Posts"
click at [217, 511] on div "Add Column" at bounding box center [579, 339] width 1039 height 442
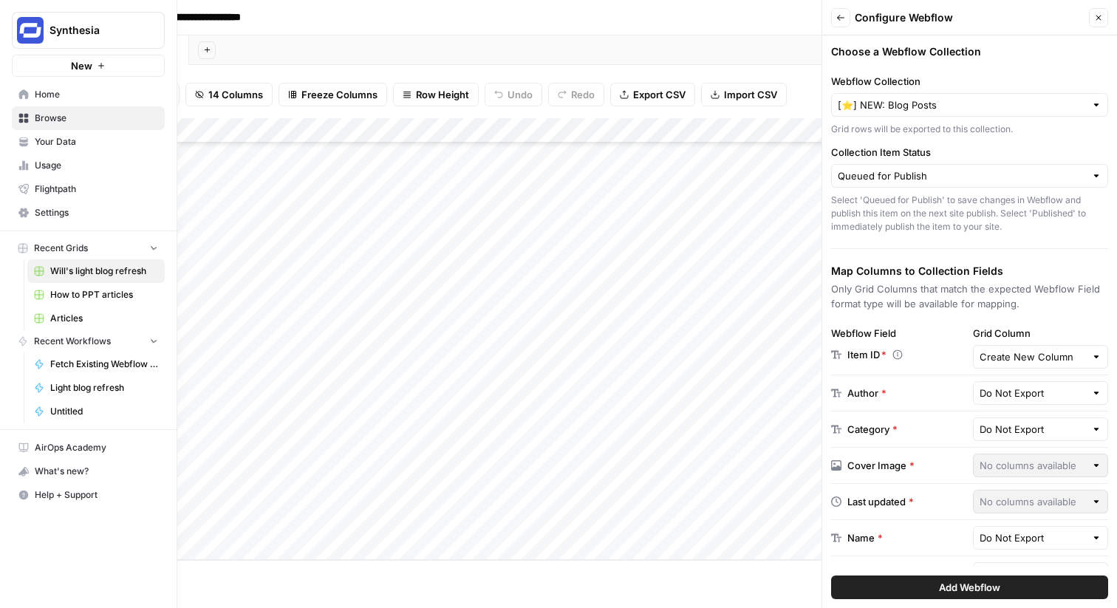
click at [27, 102] on link "Home" at bounding box center [88, 95] width 153 height 24
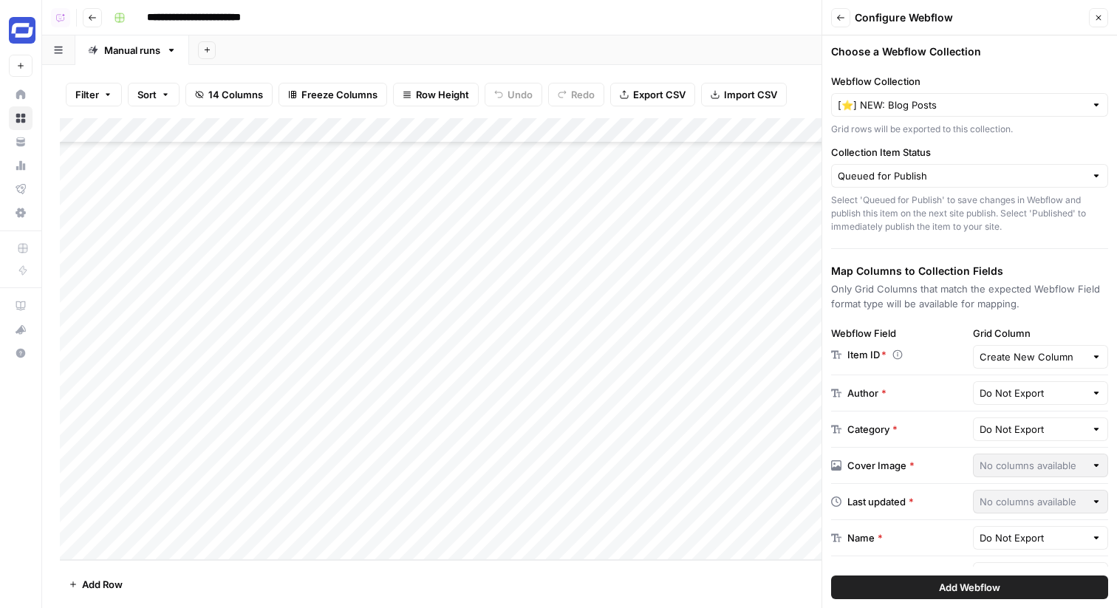
scroll to position [0, 1]
click at [98, 19] on button "Go back" at bounding box center [92, 17] width 19 height 19
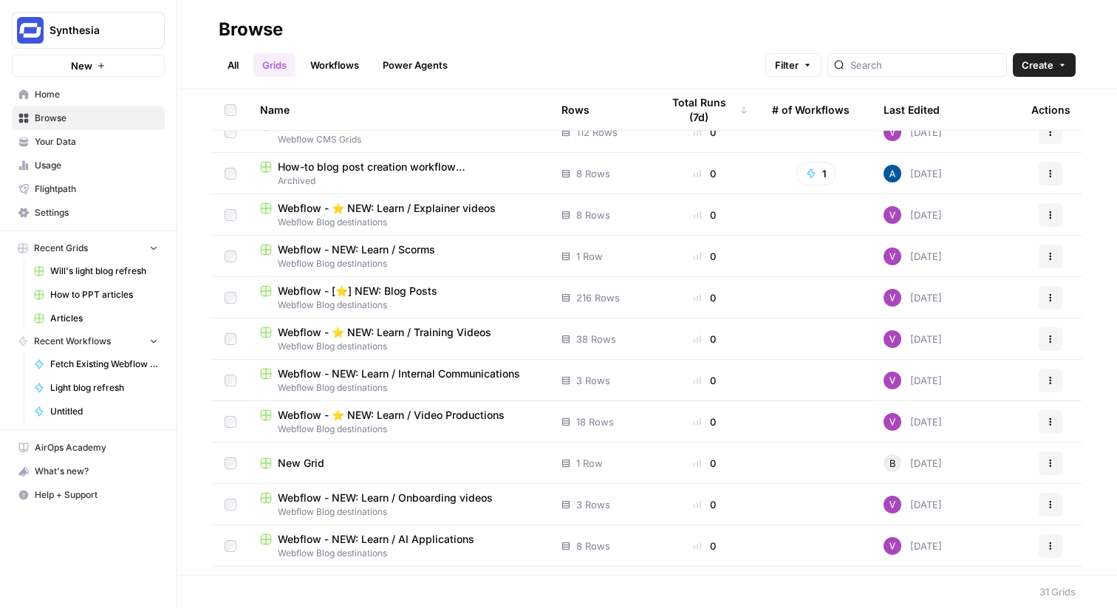
scroll to position [352, 0]
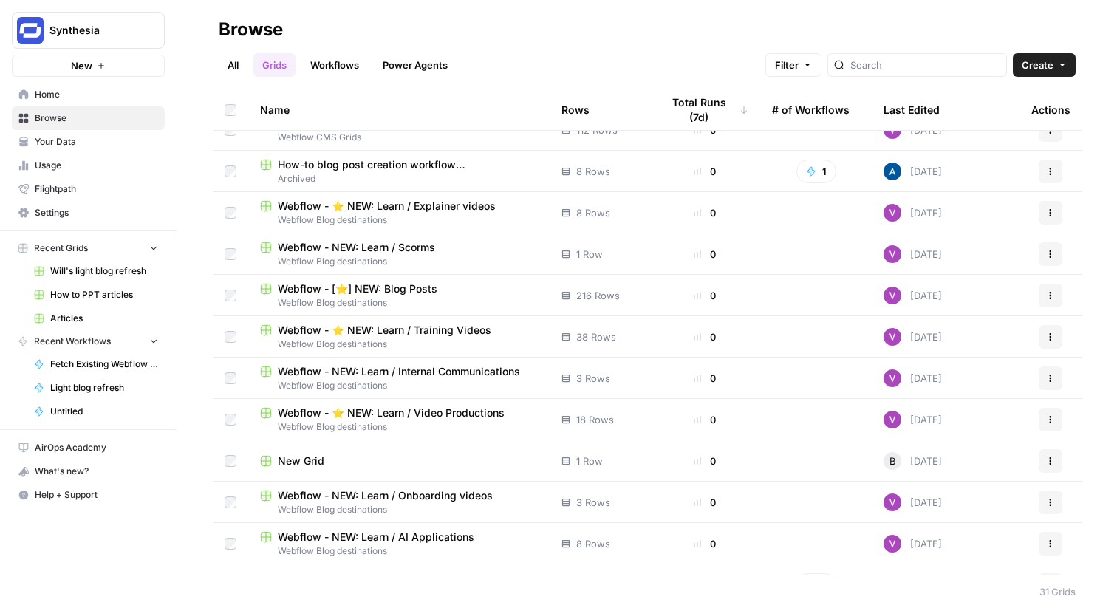
click at [425, 409] on span "Webflow - ⭐️ NEW: Learn / Video Productions" at bounding box center [391, 413] width 227 height 15
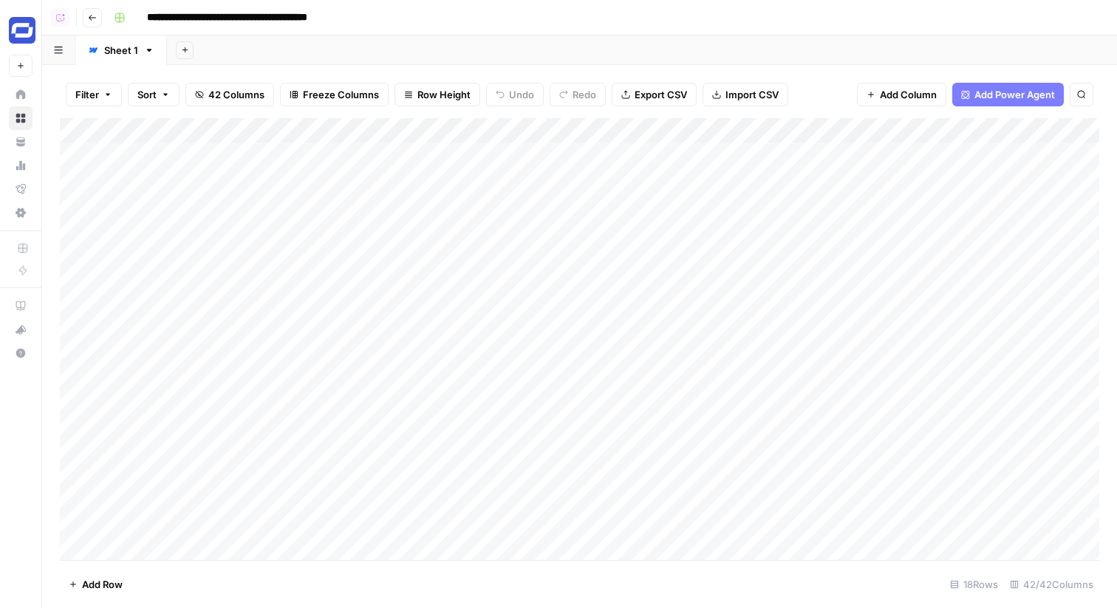
click at [98, 13] on button "Go back" at bounding box center [92, 17] width 19 height 19
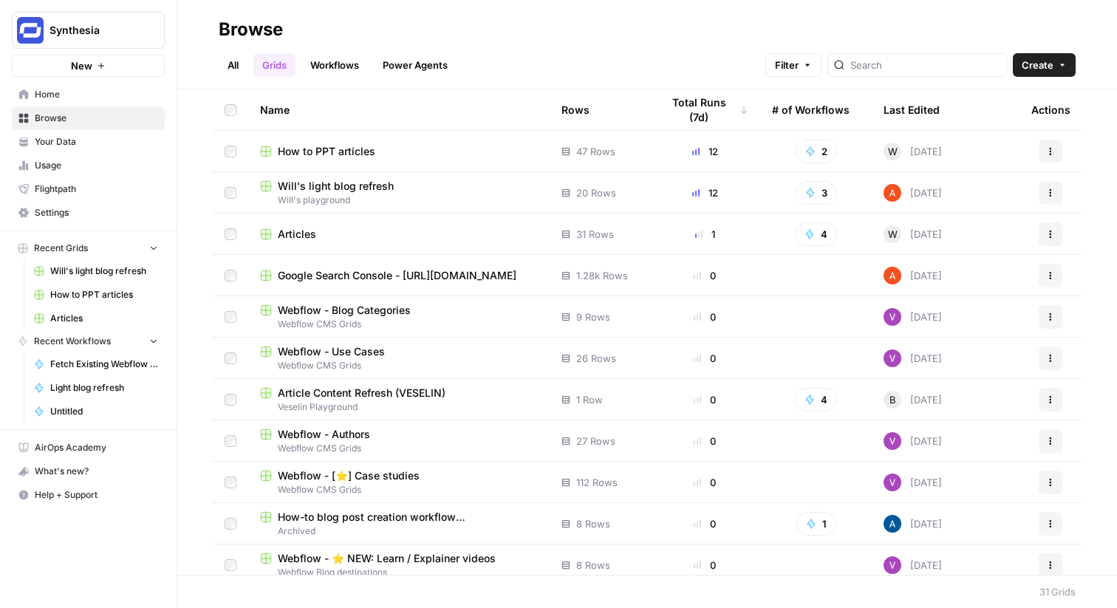
click at [332, 189] on span "Will's light blog refresh" at bounding box center [336, 186] width 116 height 15
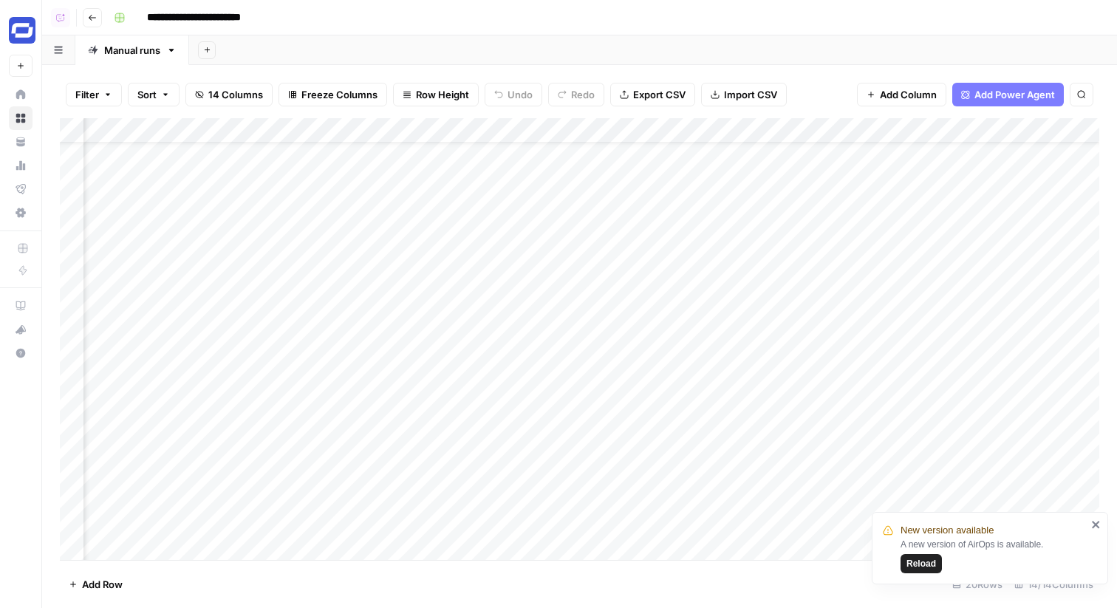
scroll to position [109, 804]
click at [242, 521] on div "Add Column" at bounding box center [579, 339] width 1039 height 442
click at [224, 522] on div "Add Column" at bounding box center [579, 339] width 1039 height 442
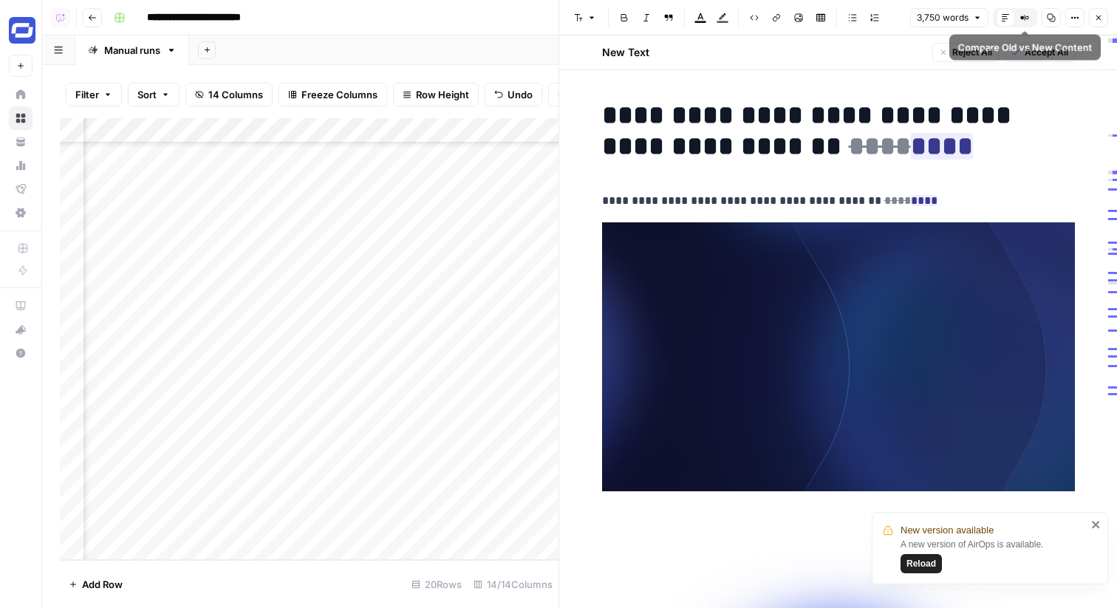
click at [1029, 18] on button "Compare Old vs New Content" at bounding box center [1024, 17] width 19 height 19
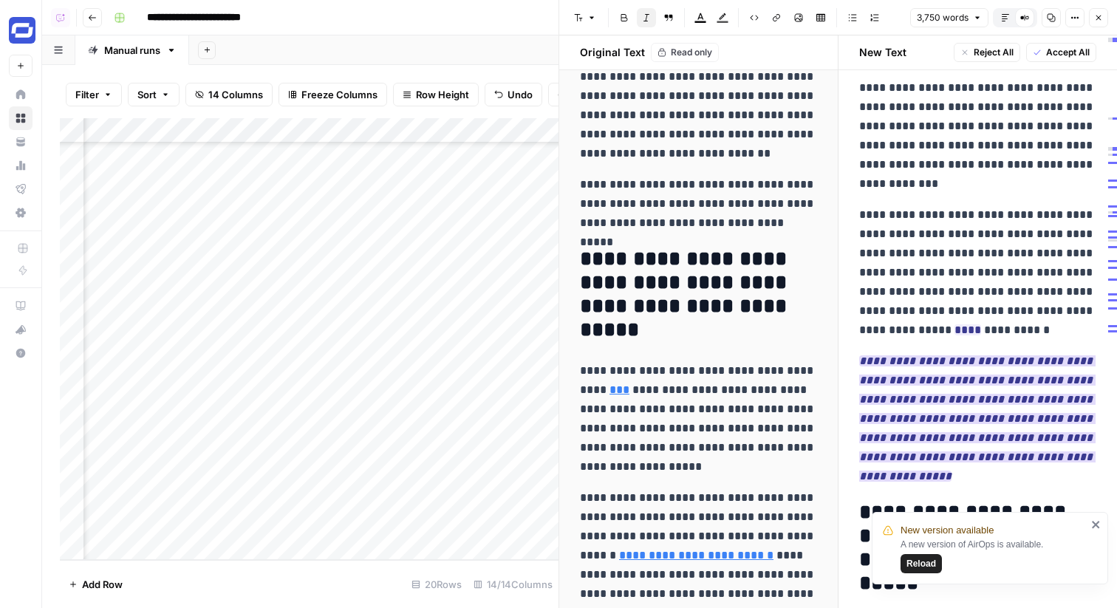
scroll to position [2959, 0]
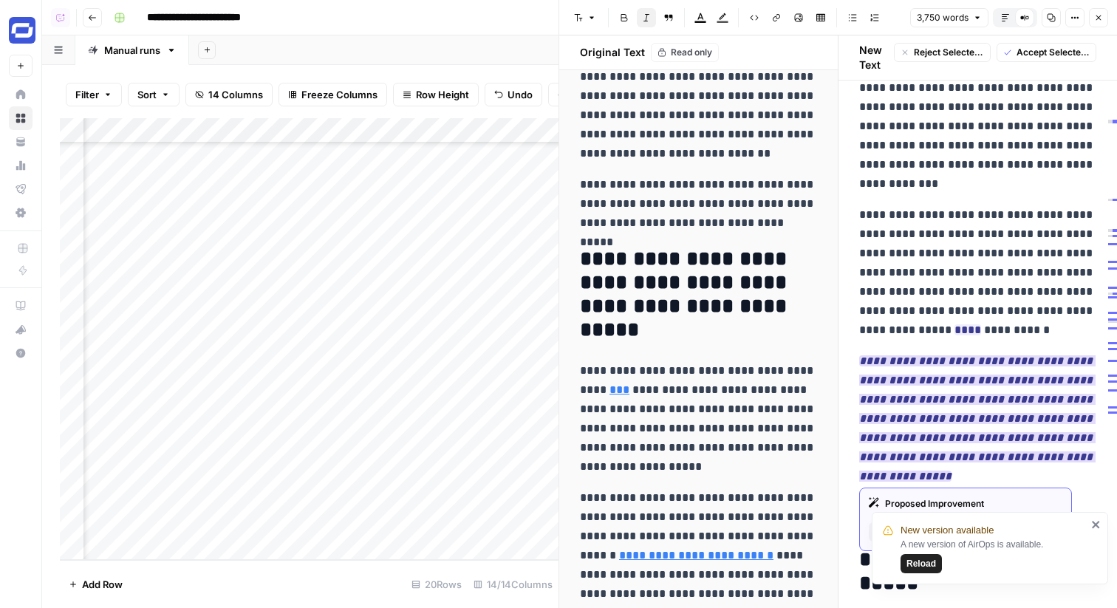
drag, startPoint x: 855, startPoint y: 361, endPoint x: 1019, endPoint y: 487, distance: 206.6
click at [926, 51] on span "Reject Selected Changes" at bounding box center [949, 52] width 70 height 13
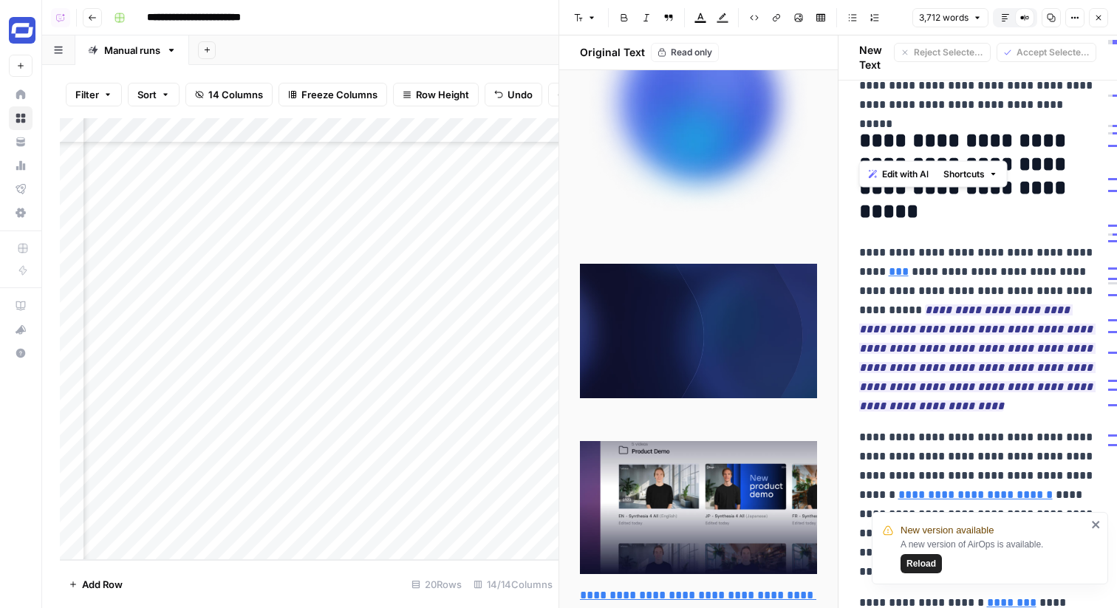
scroll to position [109, 580]
click at [1096, 13] on icon "button" at bounding box center [1098, 17] width 9 height 9
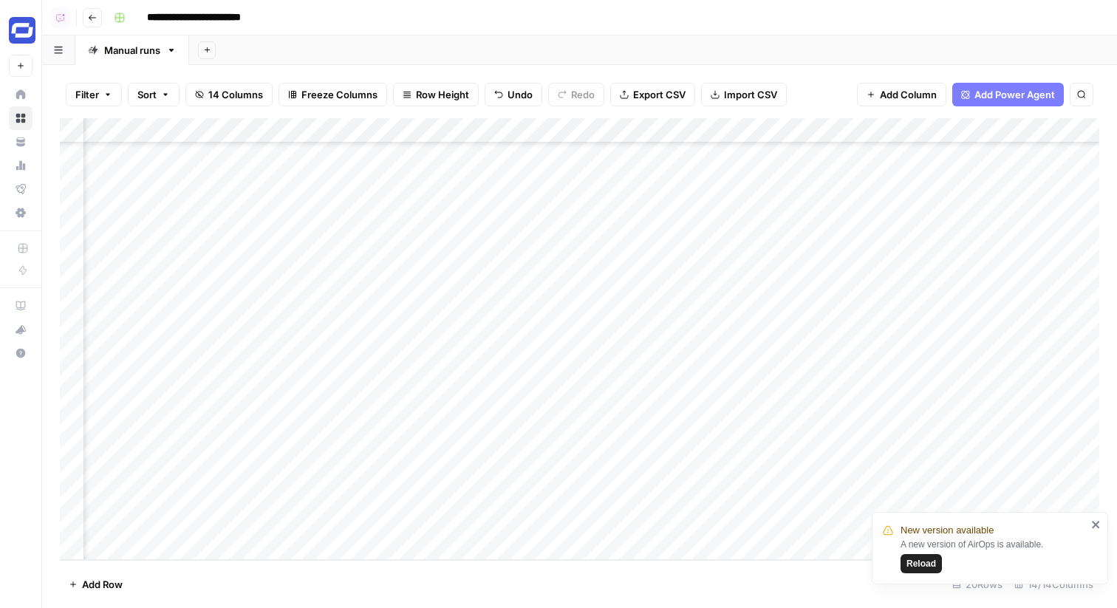
scroll to position [109, 28]
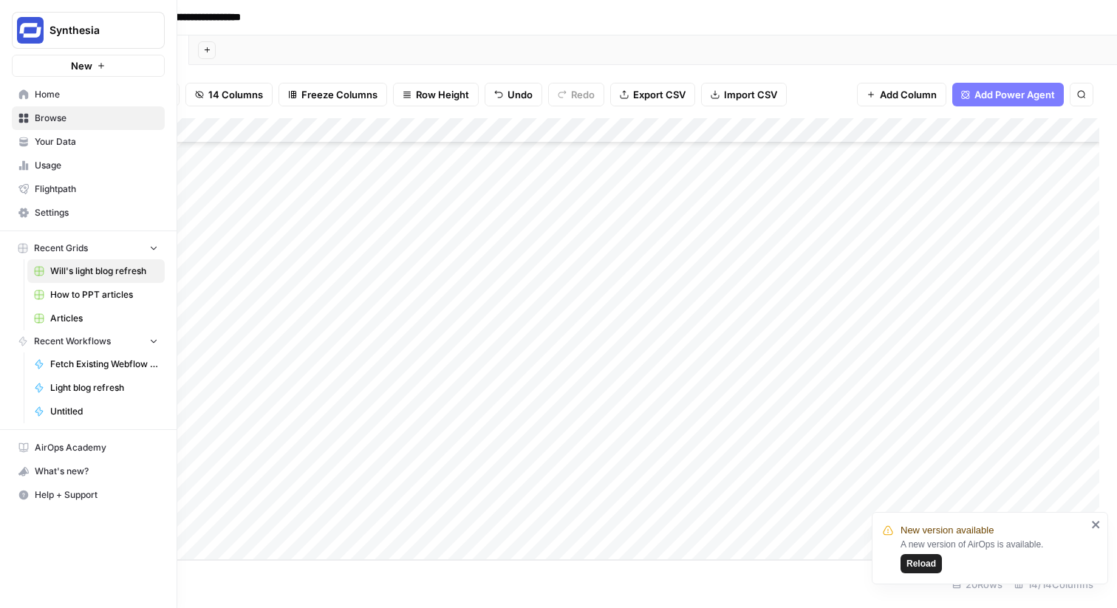
click at [103, 147] on span "Your Data" at bounding box center [96, 141] width 123 height 13
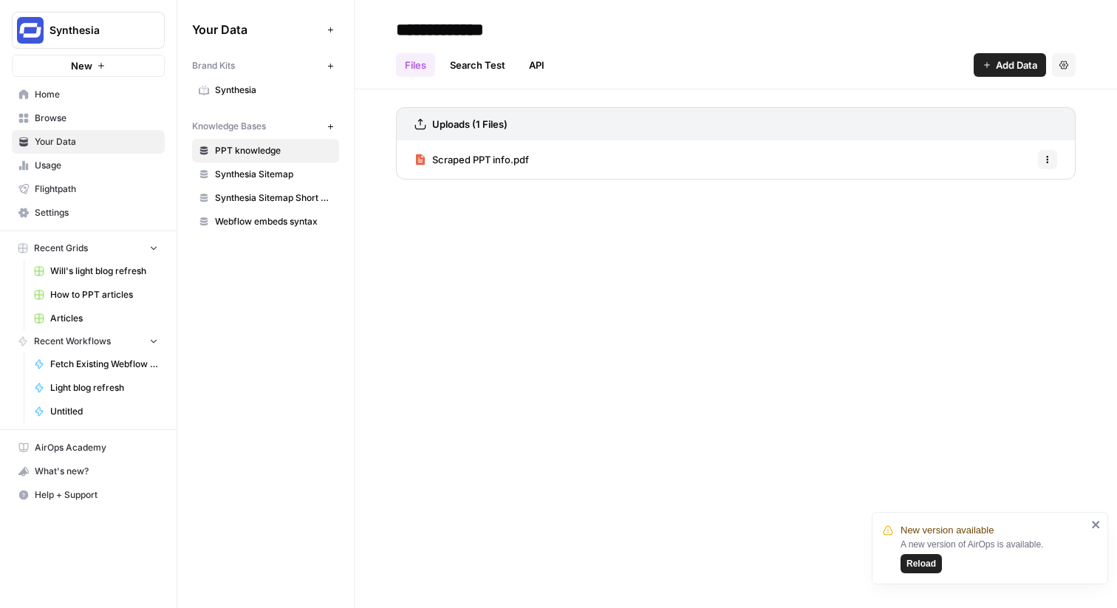
click at [245, 89] on span "Synthesia" at bounding box center [273, 89] width 117 height 13
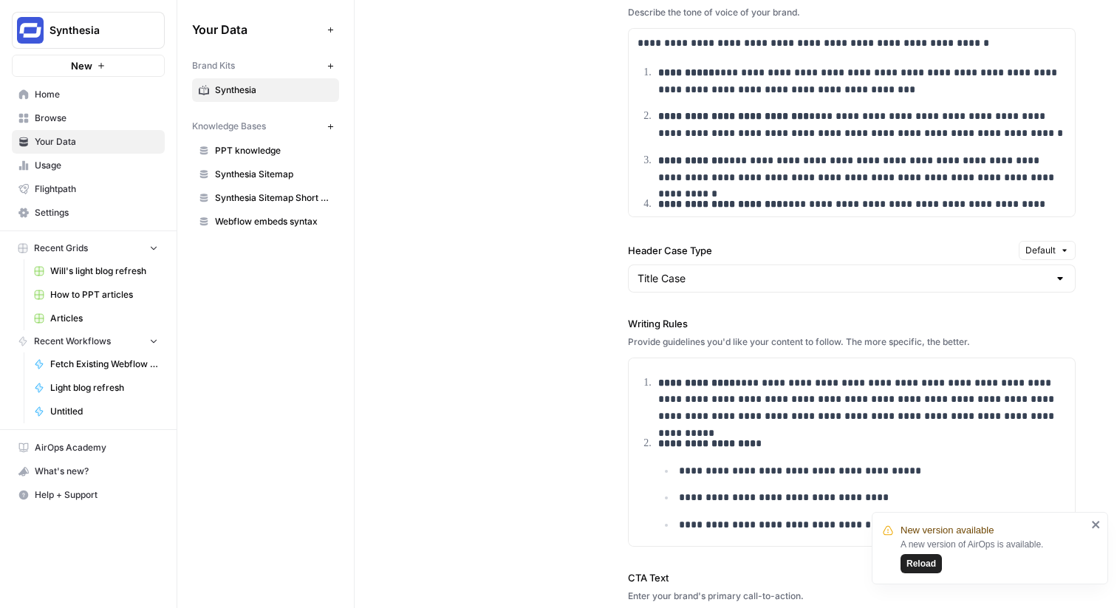
scroll to position [1272, 0]
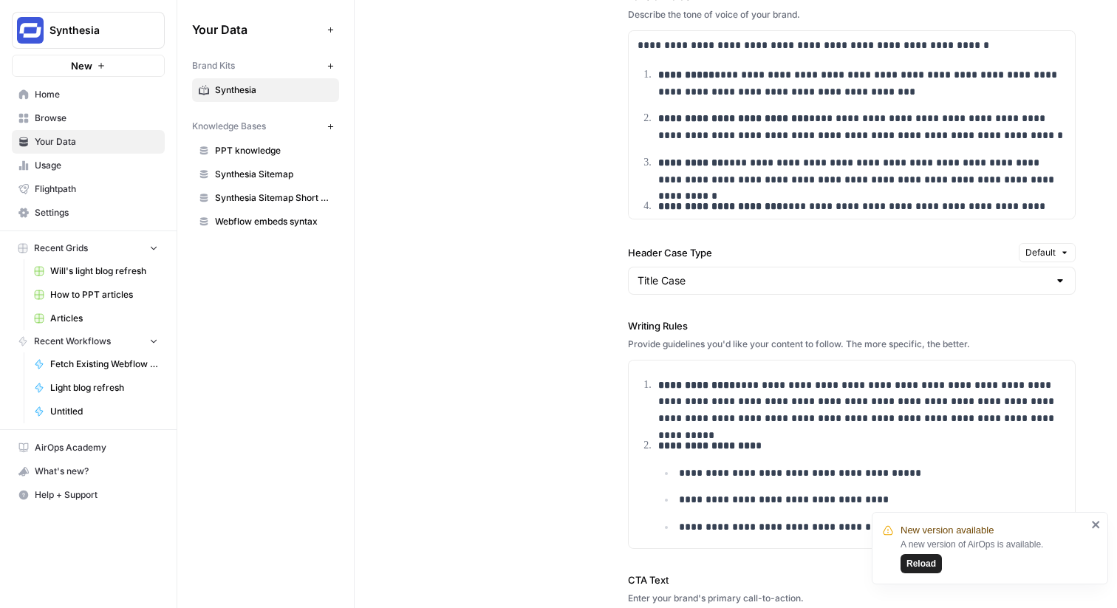
click at [131, 275] on span "Will's light blog refresh" at bounding box center [104, 270] width 108 height 13
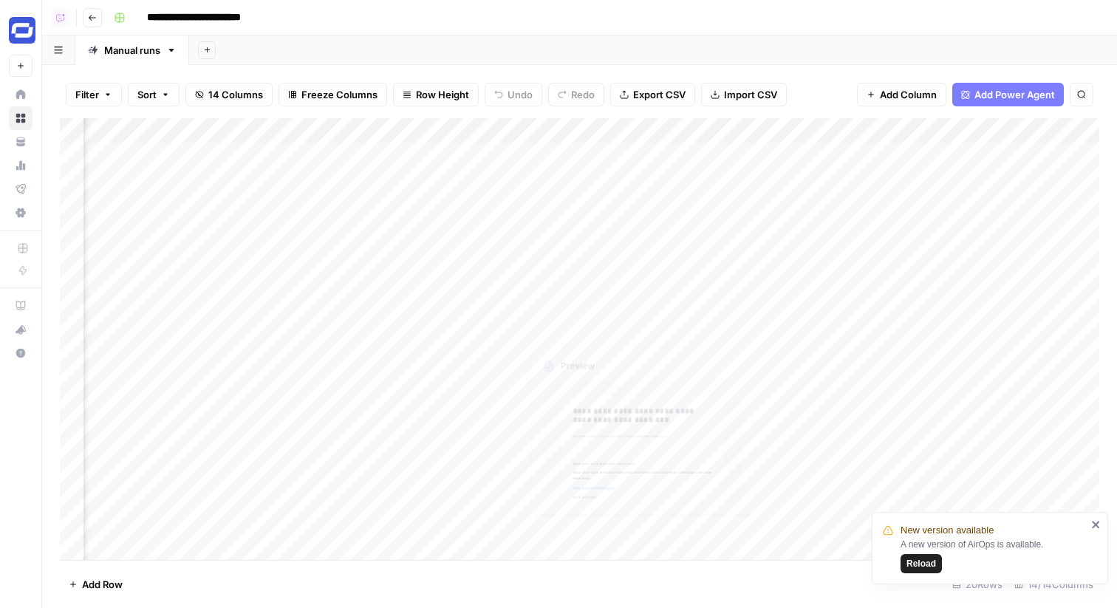
scroll to position [109, 406]
click at [602, 524] on div "Add Column" at bounding box center [579, 339] width 1039 height 442
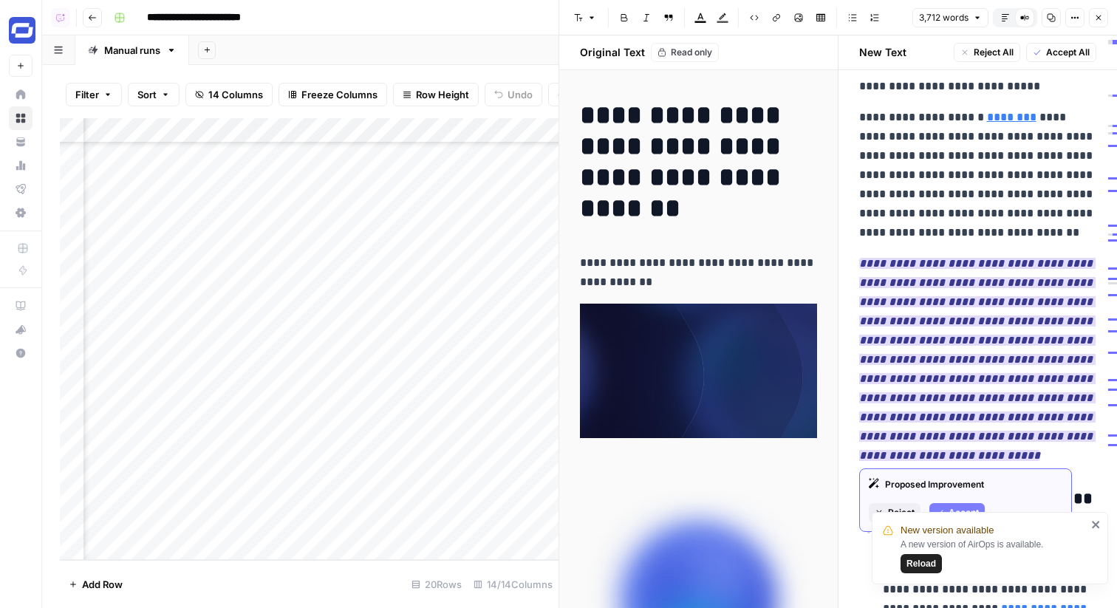
scroll to position [3733, 0]
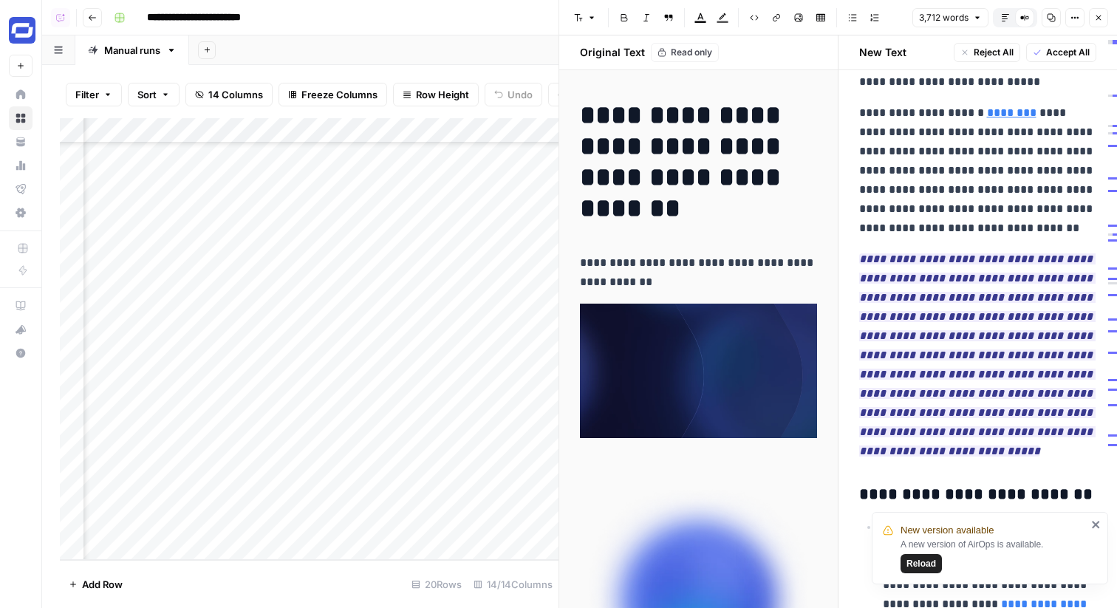
click at [1092, 13] on button "Close" at bounding box center [1098, 17] width 19 height 19
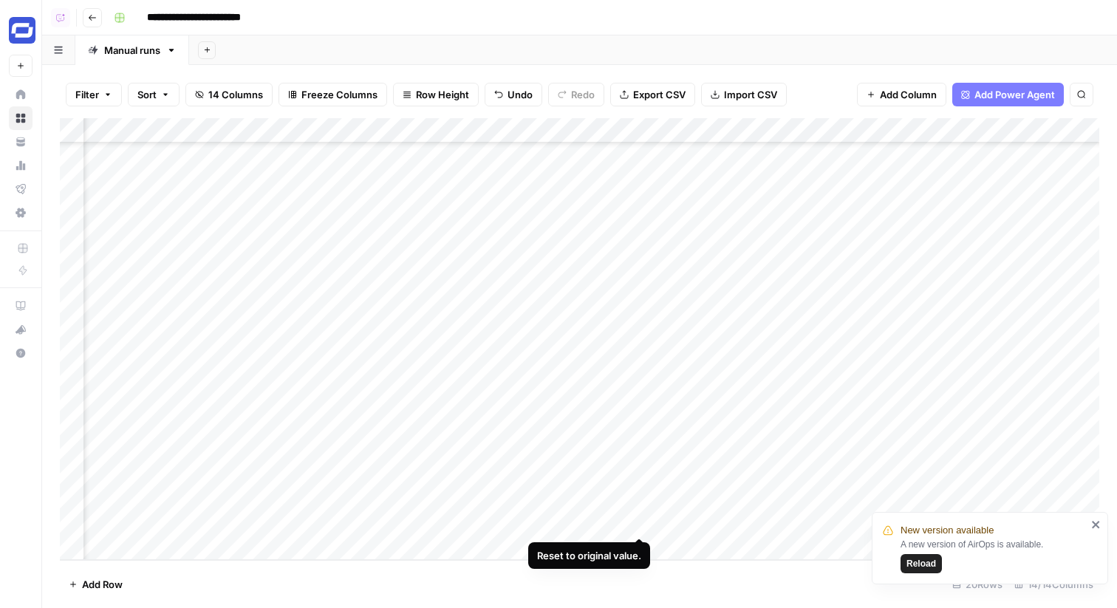
click at [636, 523] on div "Add Column" at bounding box center [579, 339] width 1039 height 442
click at [915, 557] on span "Reload" at bounding box center [921, 563] width 30 height 13
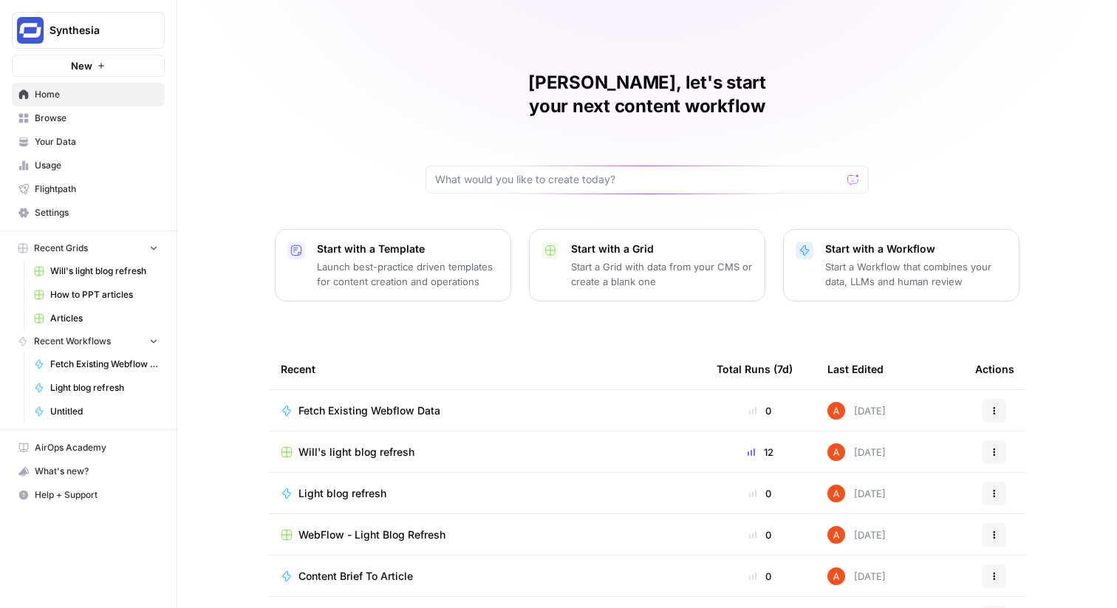
click at [75, 120] on span "Browse" at bounding box center [96, 118] width 123 height 13
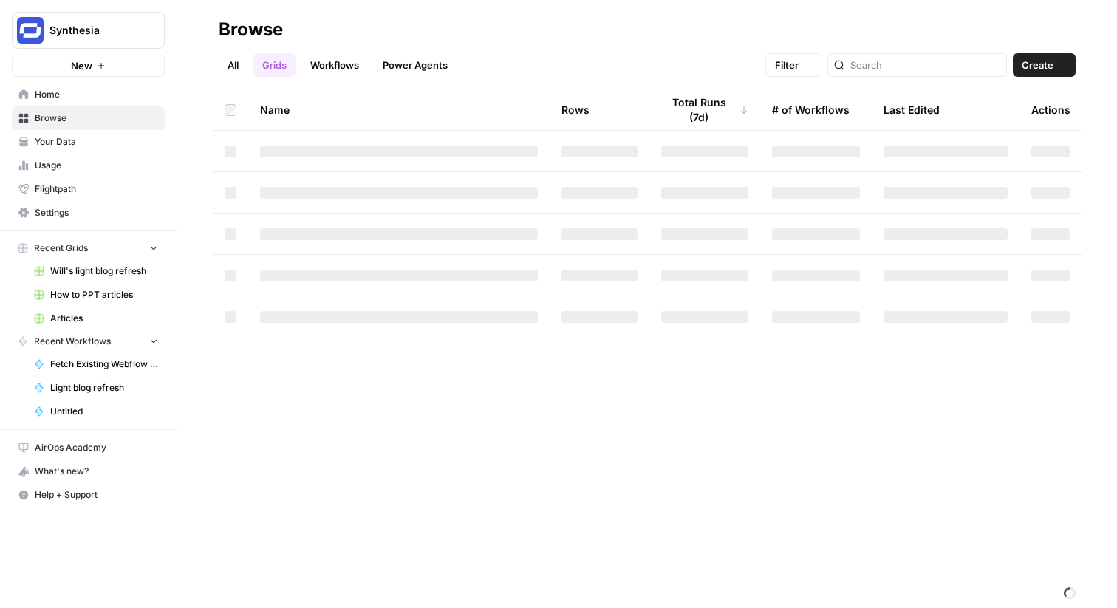
click at [75, 146] on span "Your Data" at bounding box center [96, 141] width 123 height 13
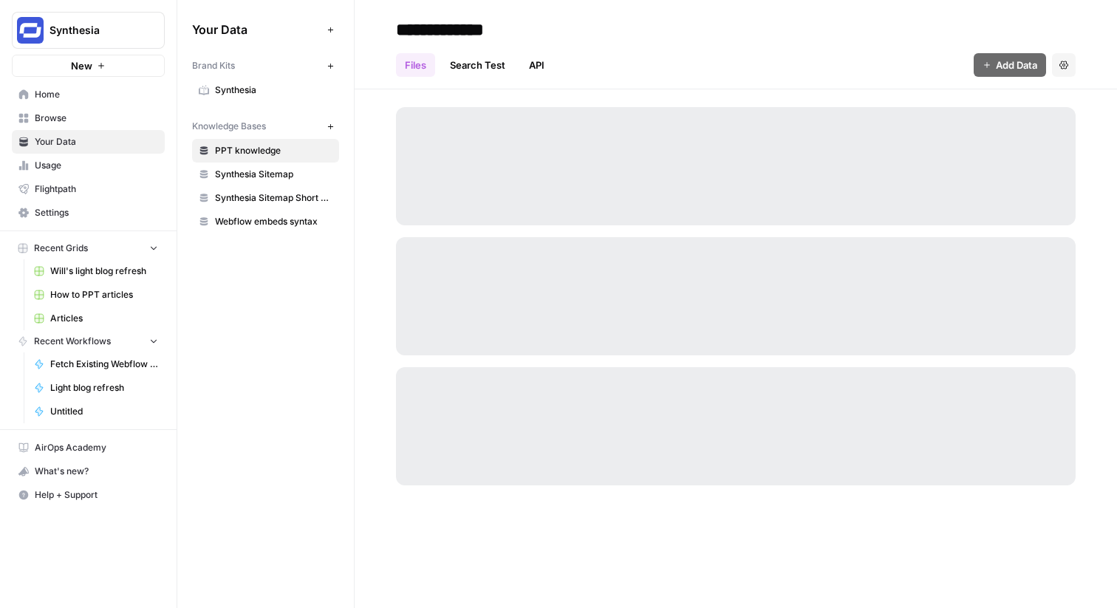
click at [71, 122] on span "Browse" at bounding box center [96, 118] width 123 height 13
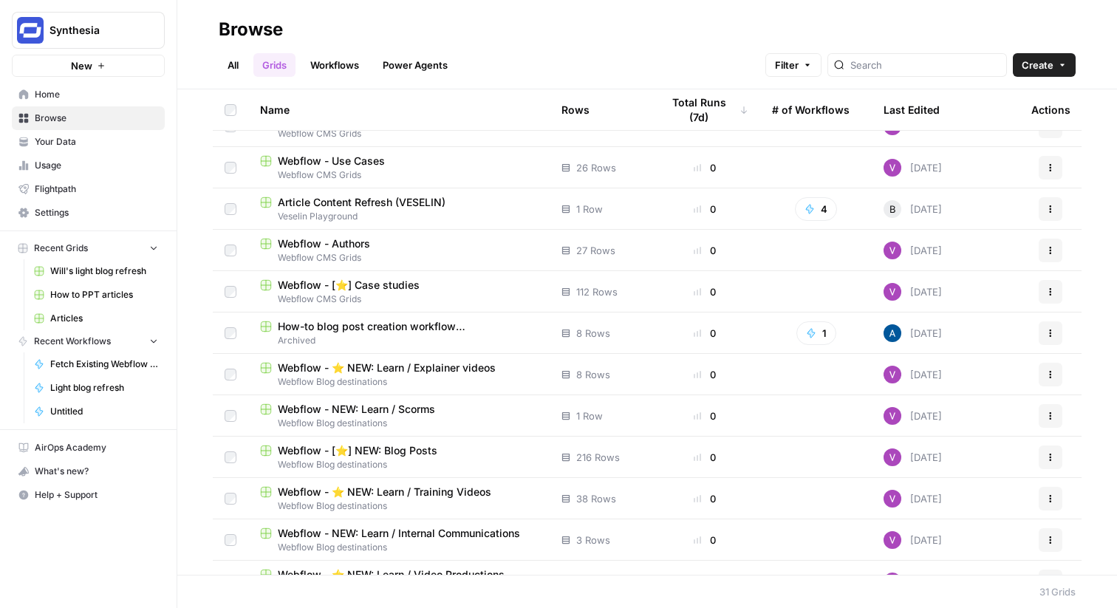
scroll to position [205, 0]
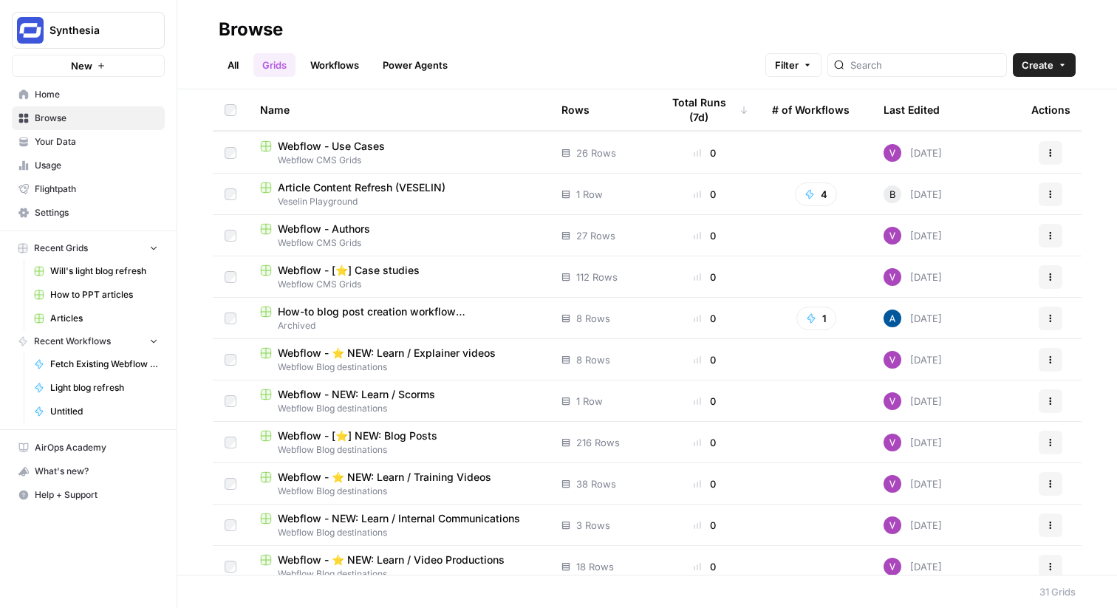
click at [358, 431] on span "Webflow - [⭐] NEW: Blog Posts" at bounding box center [358, 435] width 160 height 15
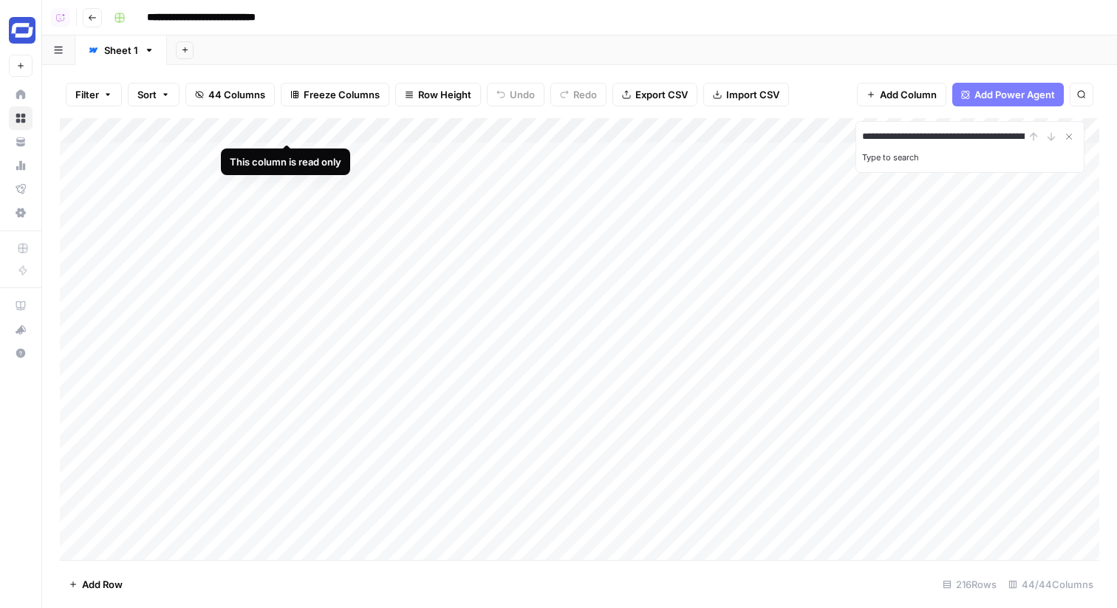
scroll to position [0, 91]
type input "**********"
click at [97, 97] on span "Filter" at bounding box center [87, 94] width 24 height 15
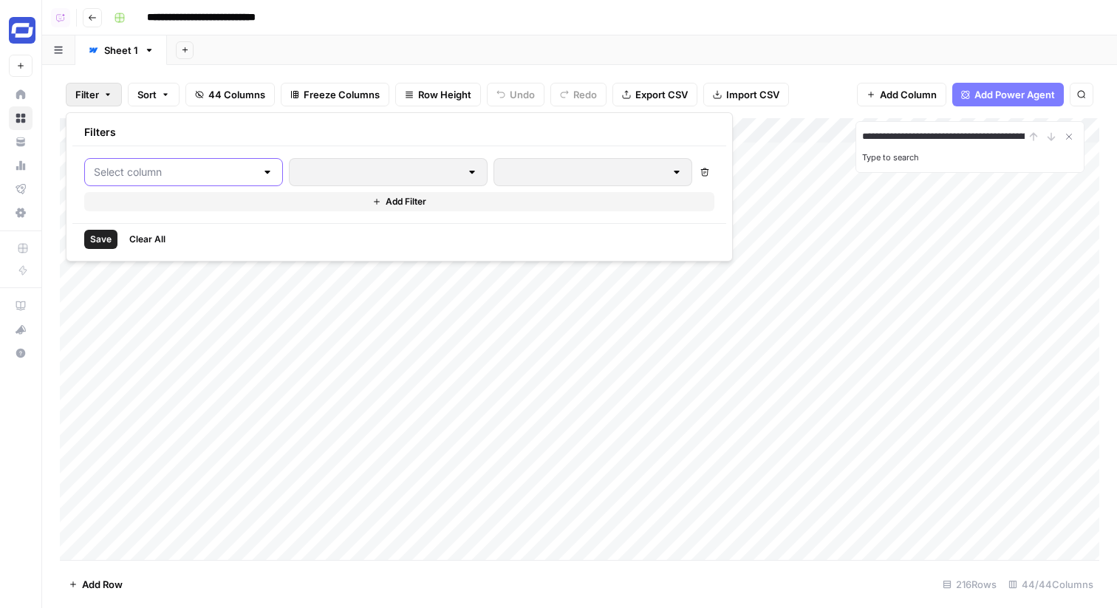
click at [144, 174] on input "text" at bounding box center [175, 172] width 162 height 15
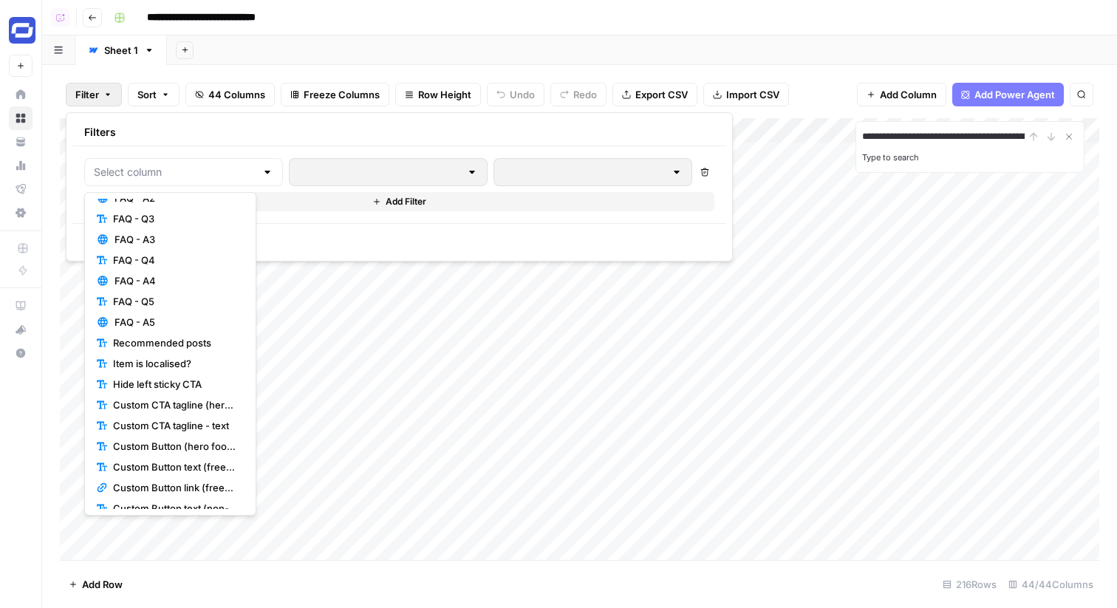
scroll to position [538, 0]
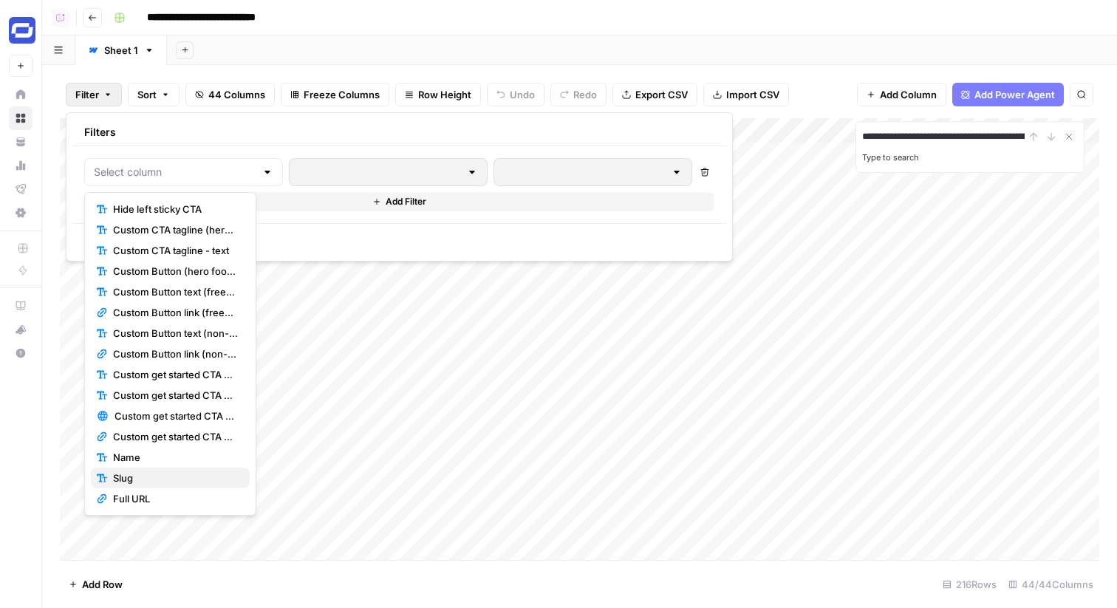
click at [141, 482] on span "Slug" at bounding box center [175, 478] width 125 height 15
type input "Slug"
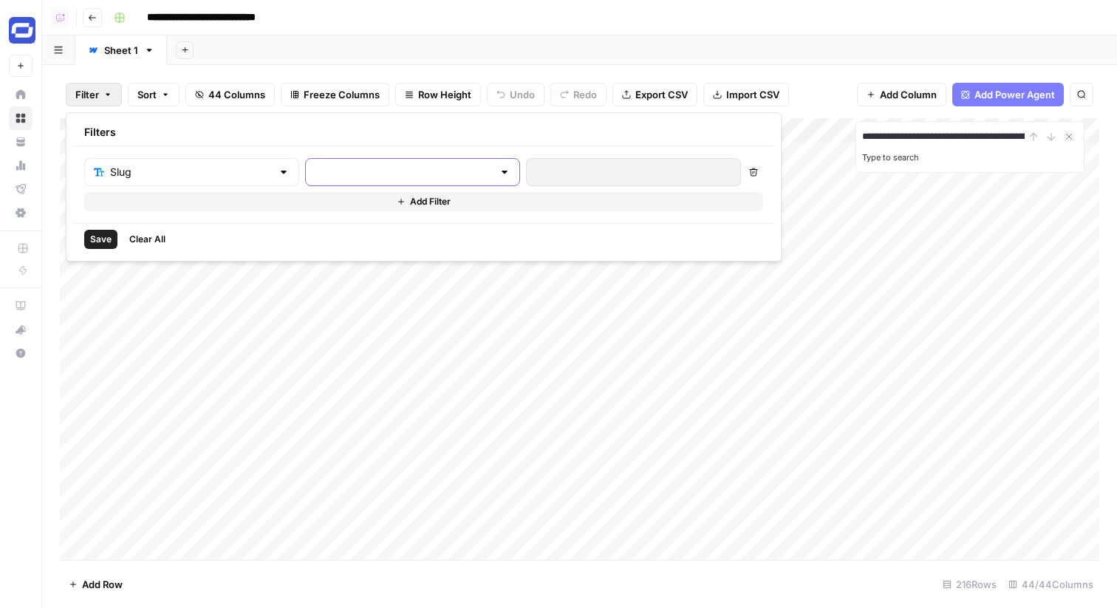
click at [383, 170] on input "text" at bounding box center [404, 172] width 178 height 15
click at [341, 293] on span "is equal to" at bounding box center [345, 291] width 141 height 15
type input "is equal to"
click at [315, 175] on input "text" at bounding box center [404, 172] width 178 height 15
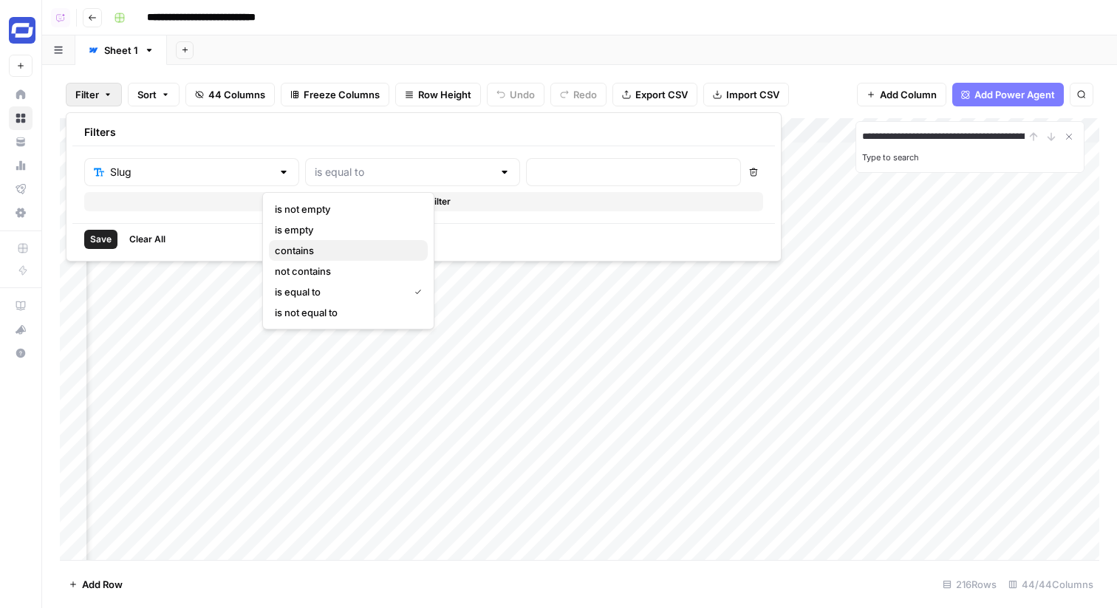
click at [322, 244] on span "contains" at bounding box center [345, 250] width 141 height 15
type input "contains"
click at [536, 173] on input "text" at bounding box center [634, 172] width 196 height 15
paste input "sales-enablement-trends"
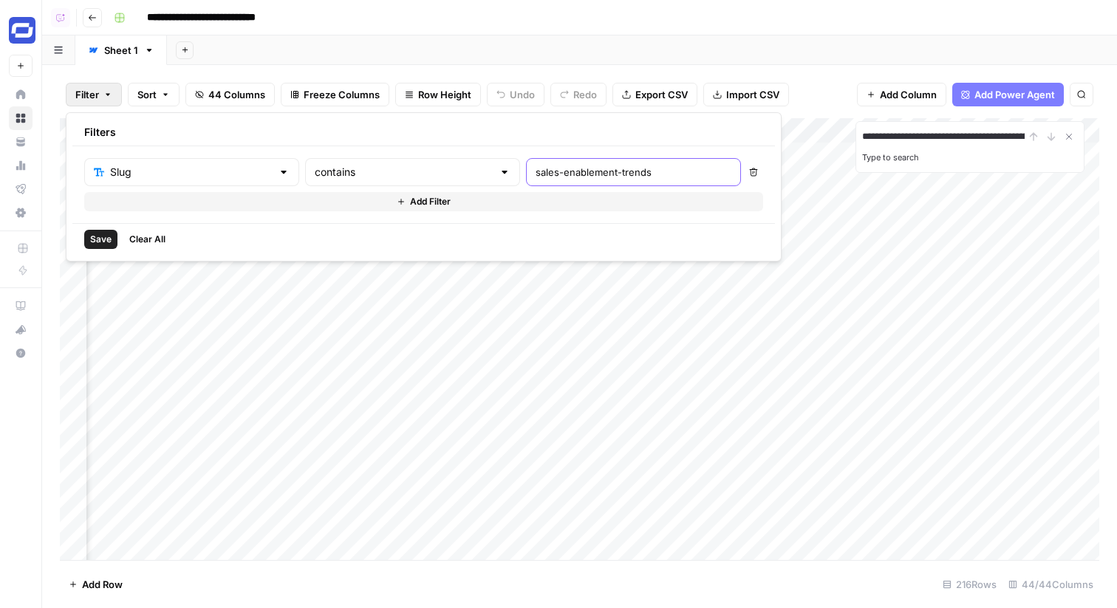
type input "sales-enablement-trends"
click at [103, 243] on span "Save" at bounding box center [100, 239] width 21 height 13
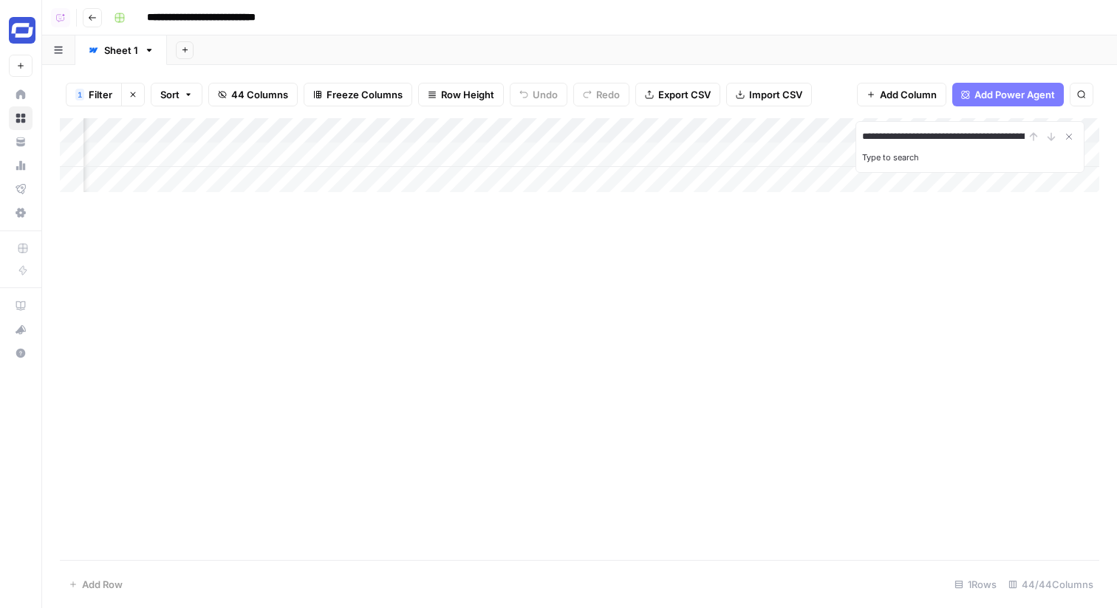
scroll to position [0, 2893]
click at [1069, 139] on icon "Close Search" at bounding box center [1069, 137] width 12 height 12
click at [980, 152] on div "Add Column" at bounding box center [579, 155] width 1039 height 74
click at [956, 155] on div "Add Column" at bounding box center [579, 155] width 1039 height 74
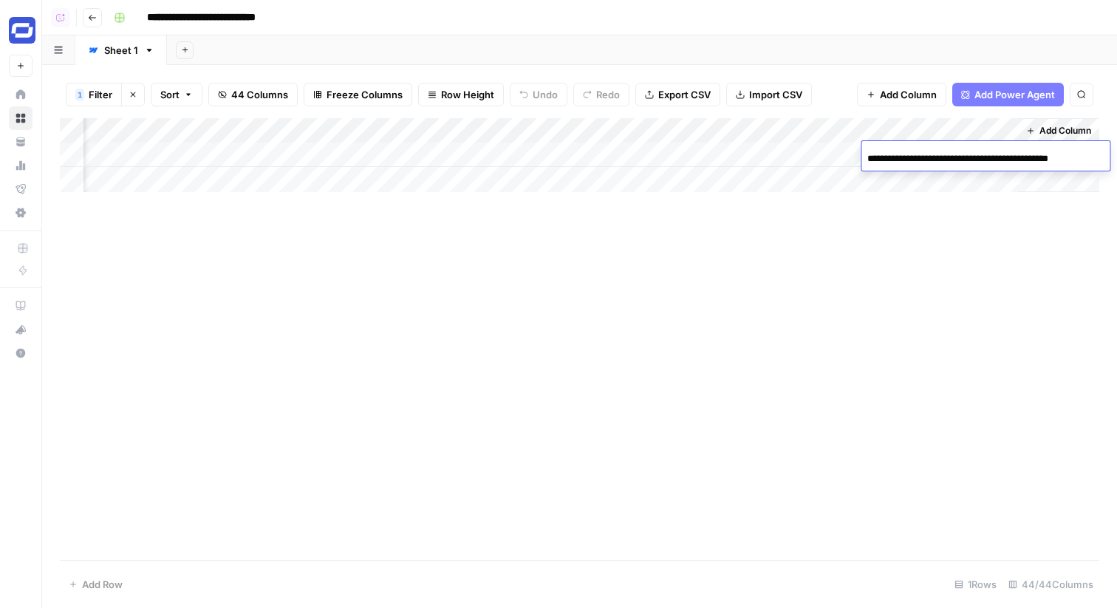
click at [956, 155] on input "**********" at bounding box center [985, 159] width 236 height 18
click at [995, 160] on input "**********" at bounding box center [985, 159] width 236 height 18
click at [277, 153] on div "Add Column" at bounding box center [579, 155] width 1039 height 74
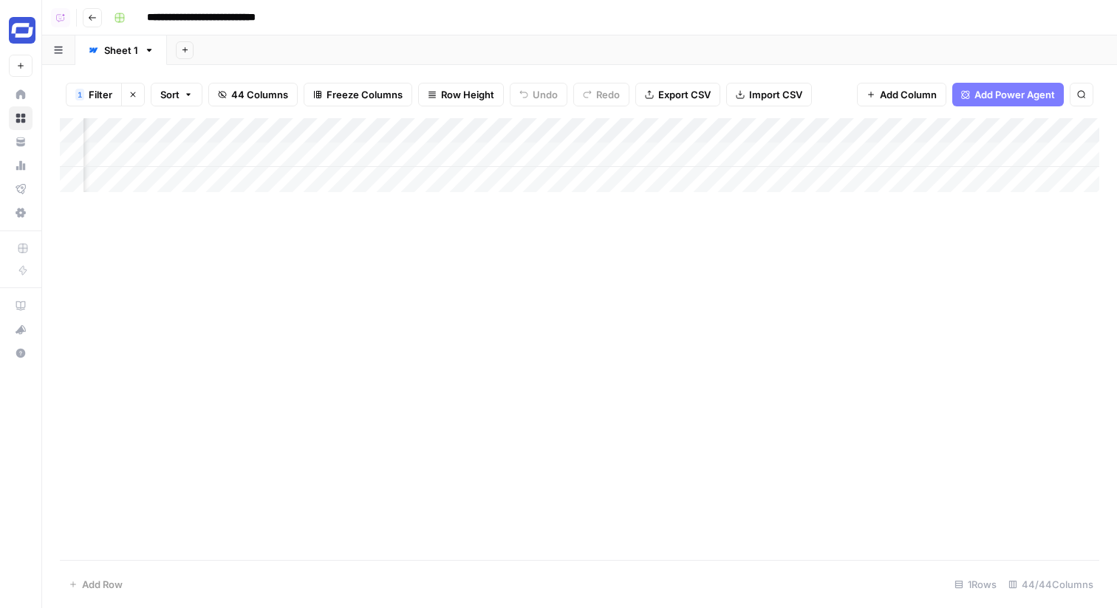
click at [435, 151] on div "Add Column" at bounding box center [579, 155] width 1039 height 74
click at [643, 151] on div "Add Column" at bounding box center [579, 155] width 1039 height 74
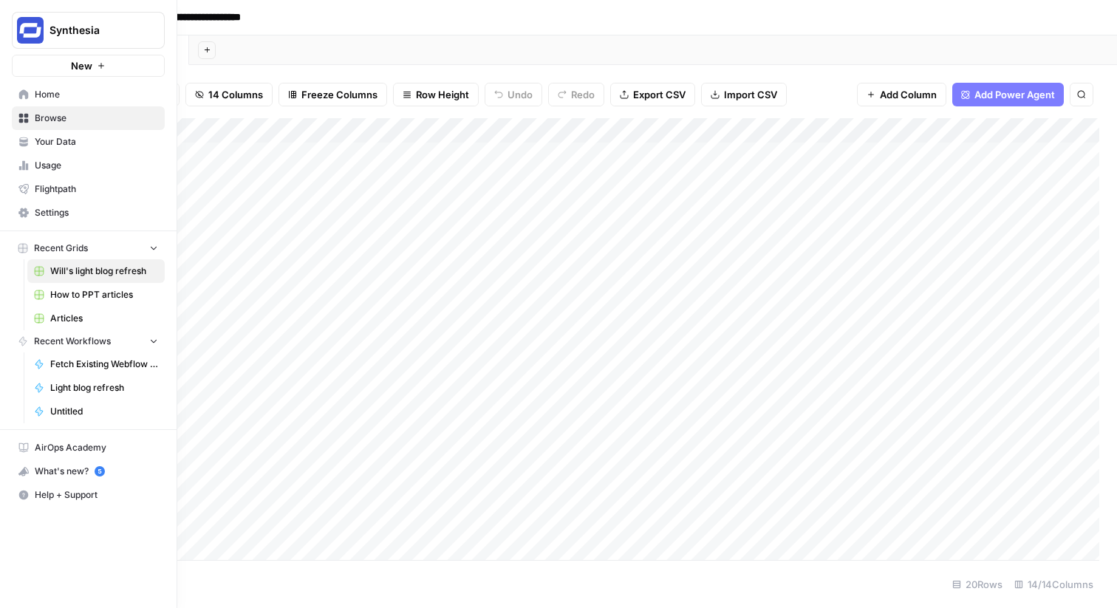
click at [33, 91] on link "Home" at bounding box center [88, 95] width 153 height 24
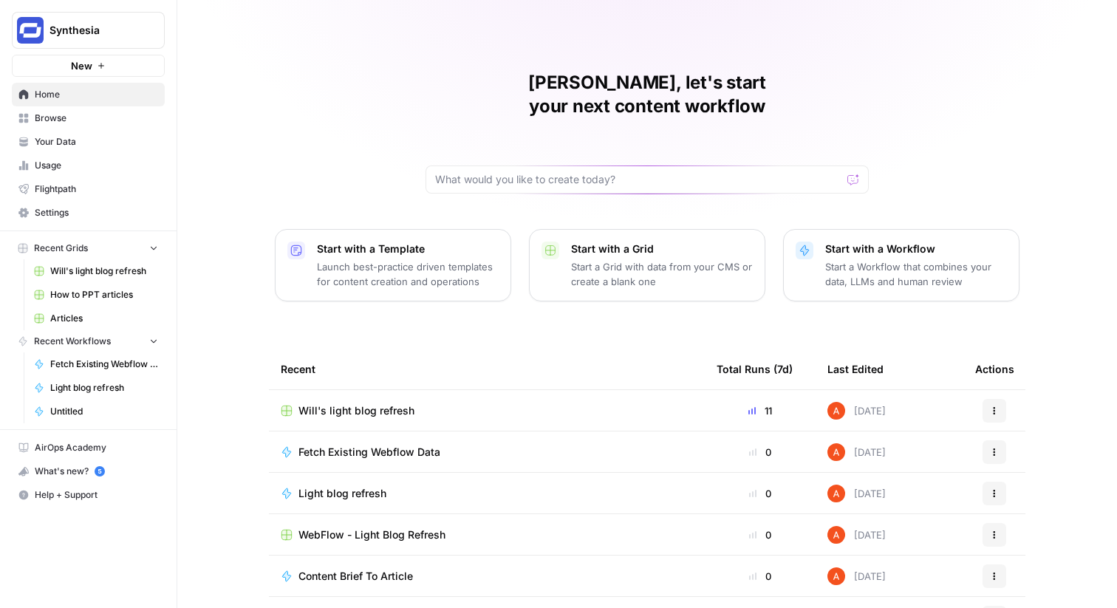
click at [52, 43] on button "Synthesia" at bounding box center [88, 30] width 153 height 37
click at [332, 85] on div "[PERSON_NAME], let's start your next content workflow Start with a Template Lau…" at bounding box center [647, 351] width 940 height 703
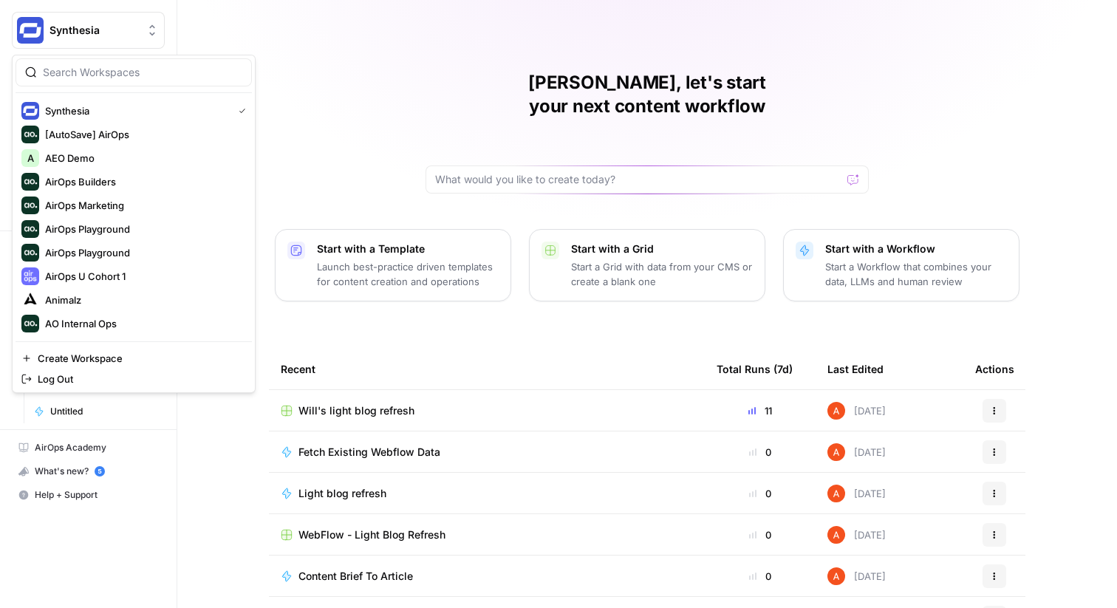
click at [143, 37] on div "Synthesia" at bounding box center [104, 30] width 110 height 15
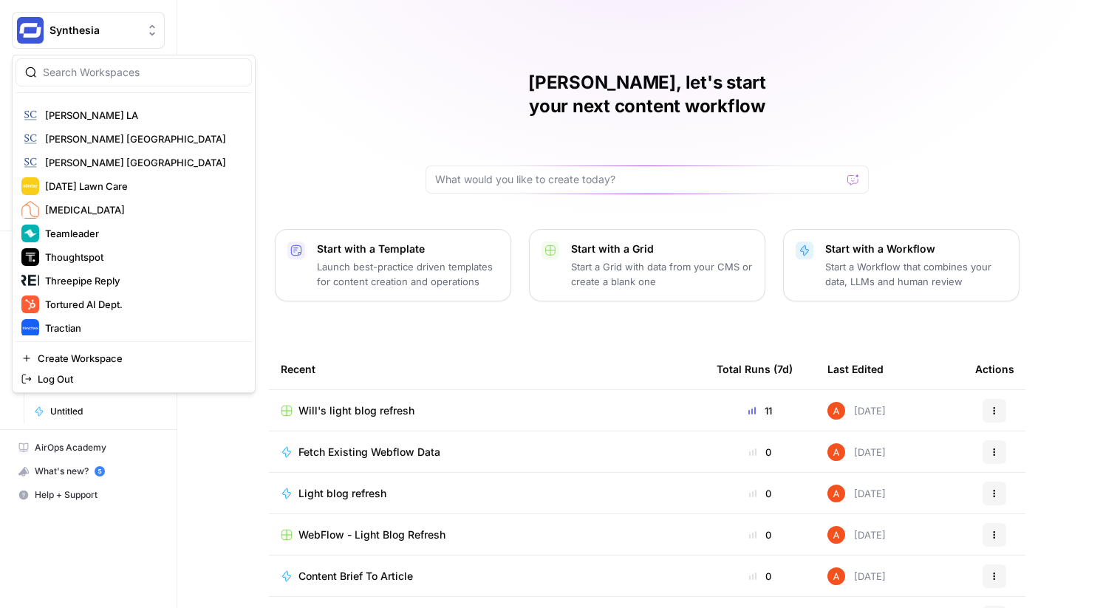
scroll to position [1206, 0]
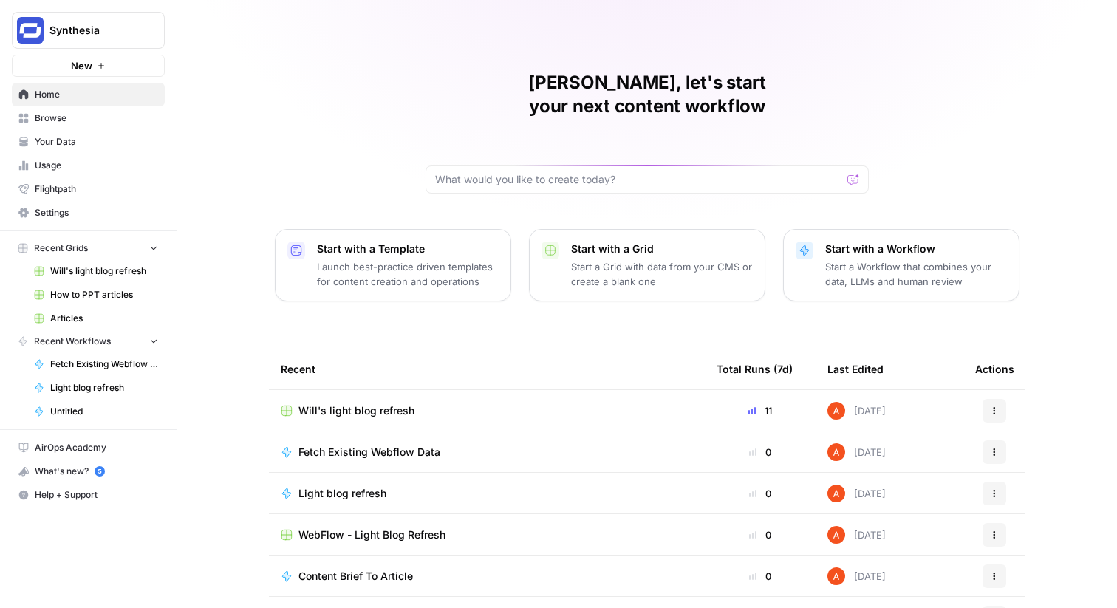
click at [324, 116] on div "[PERSON_NAME], let's start your next content workflow Start with a Template Lau…" at bounding box center [647, 351] width 940 height 703
